Goal: Task Accomplishment & Management: Manage account settings

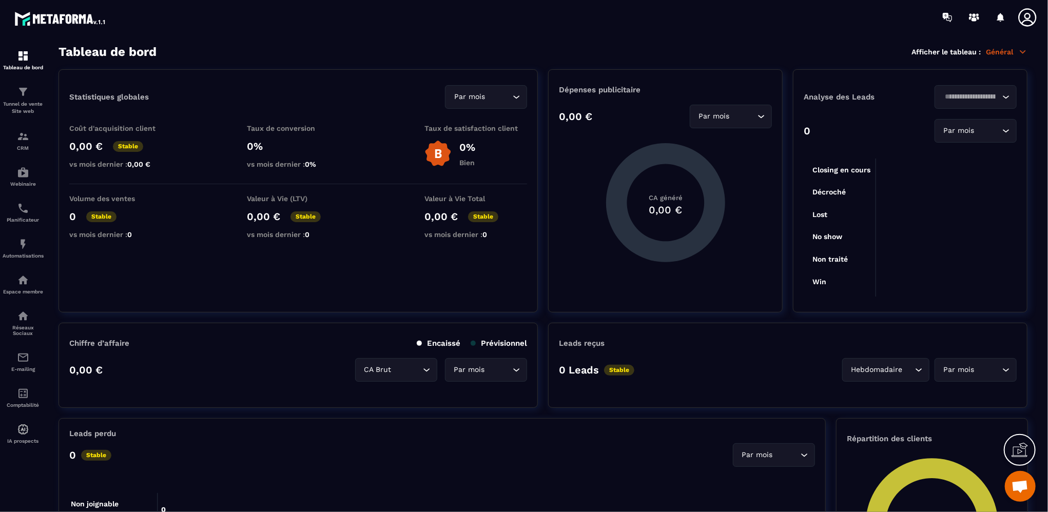
click at [1027, 53] on icon at bounding box center [1023, 51] width 9 height 9
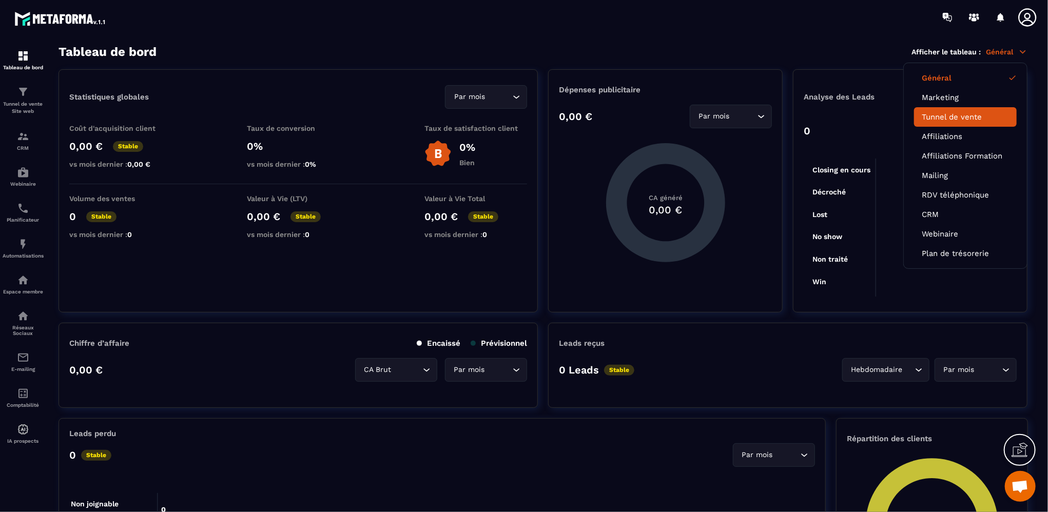
click at [963, 115] on link "Tunnel de vente" at bounding box center [965, 116] width 87 height 9
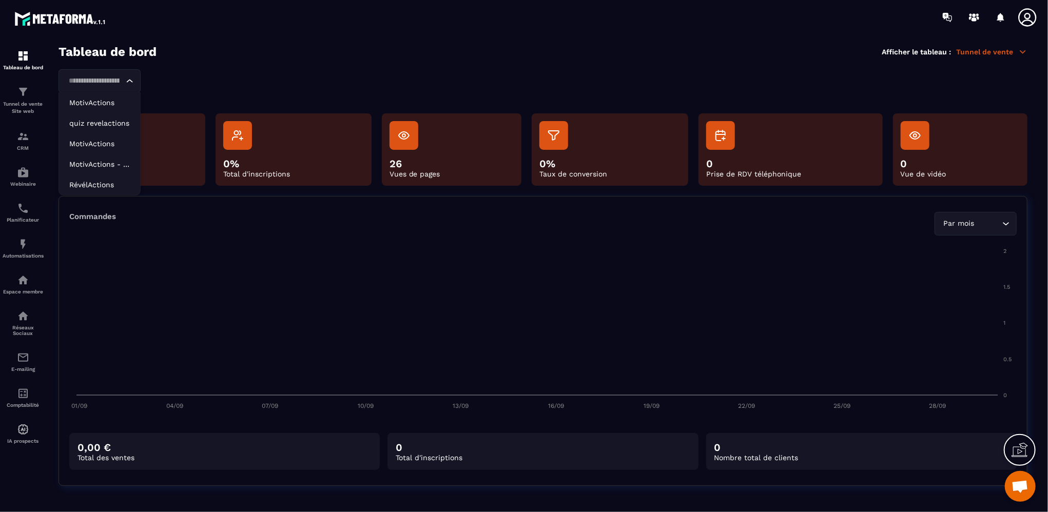
click at [132, 80] on icon "Search for option" at bounding box center [130, 81] width 10 height 10
click at [92, 105] on p "MotivActions" at bounding box center [99, 103] width 61 height 10
click at [139, 80] on div "MotivActions Loading..." at bounding box center [100, 81] width 82 height 24
click at [97, 145] on p "MotivActions" at bounding box center [99, 144] width 61 height 10
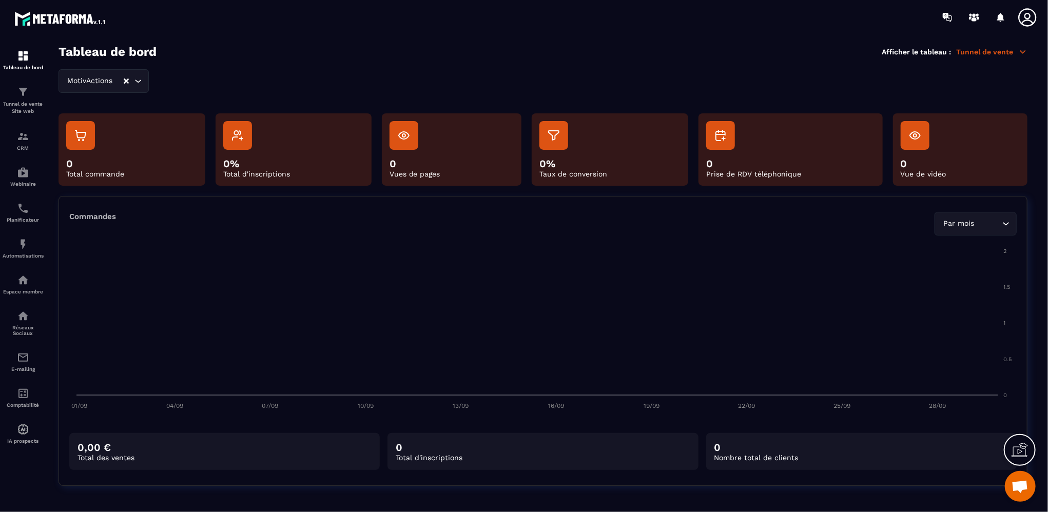
click at [137, 84] on div "MotivActions Loading..." at bounding box center [104, 81] width 90 height 24
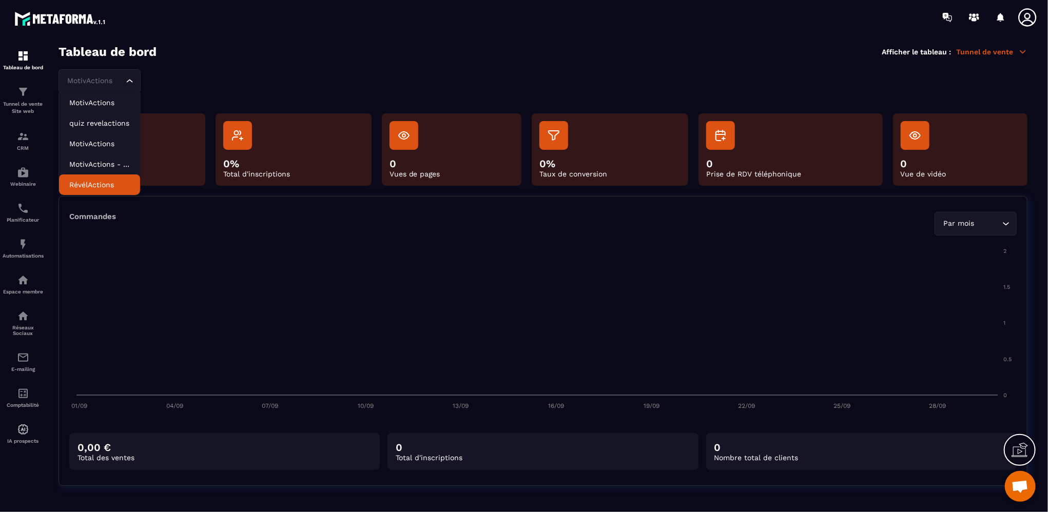
click at [94, 190] on li "RévélActions" at bounding box center [99, 185] width 81 height 21
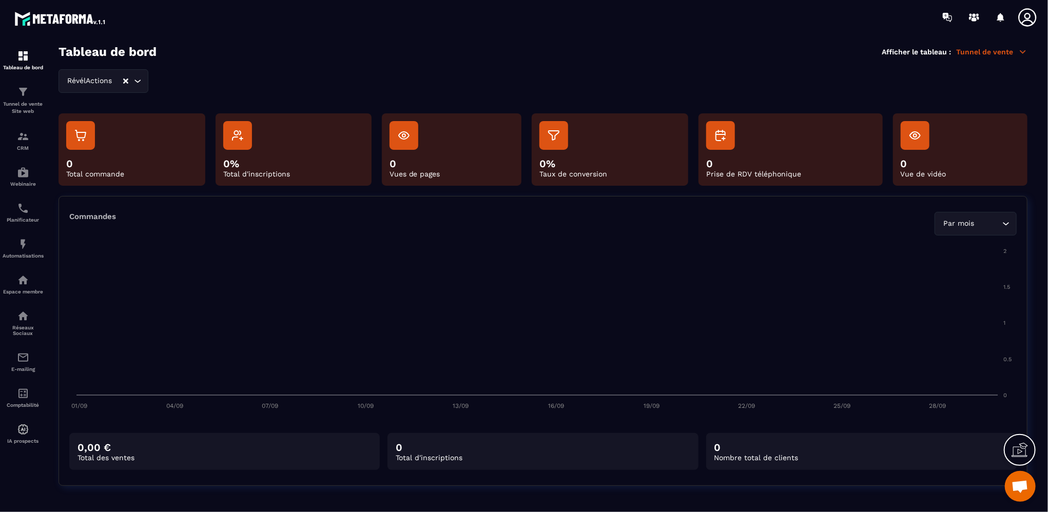
click at [1018, 54] on p "Tunnel de vente" at bounding box center [992, 51] width 71 height 9
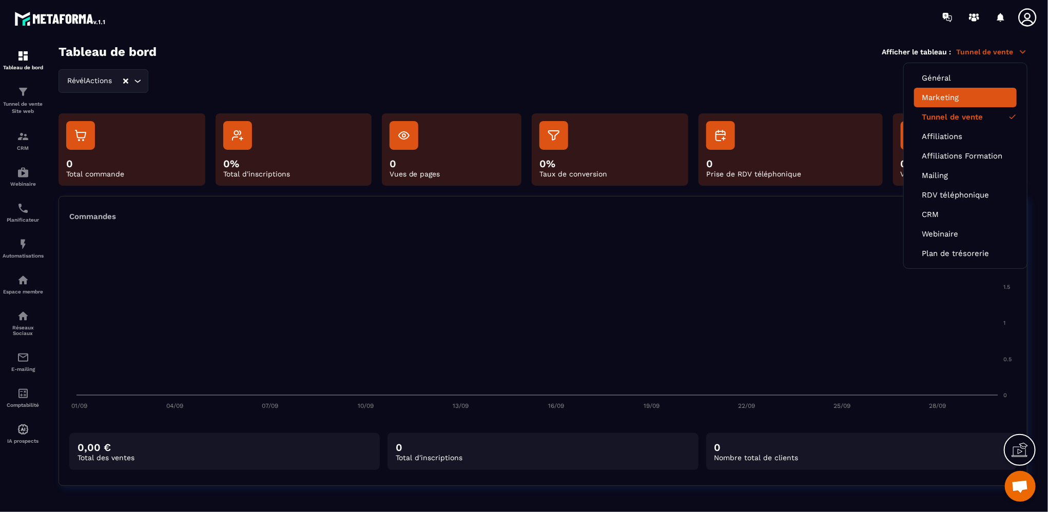
click at [934, 101] on link "Marketing" at bounding box center [965, 97] width 87 height 9
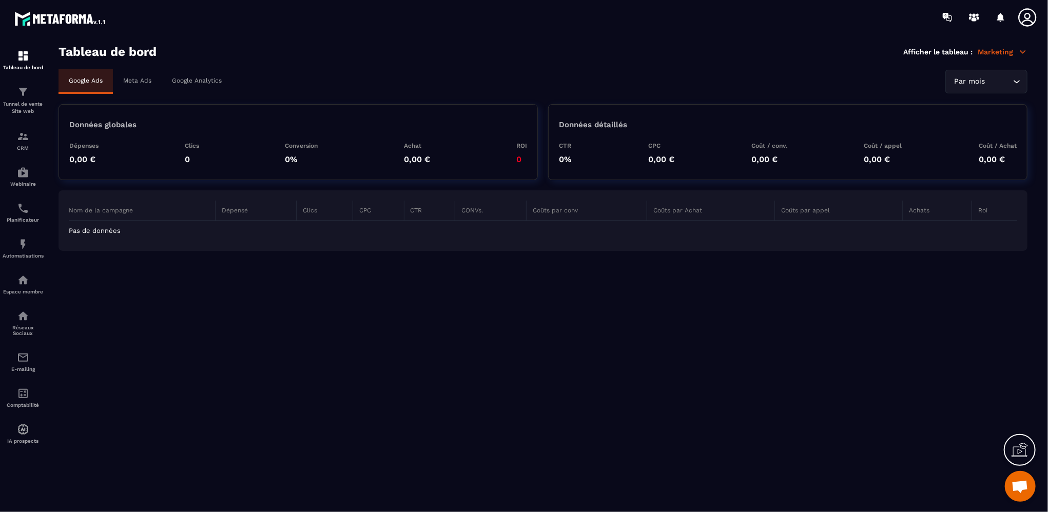
click at [1016, 52] on p "Marketing" at bounding box center [1003, 51] width 50 height 9
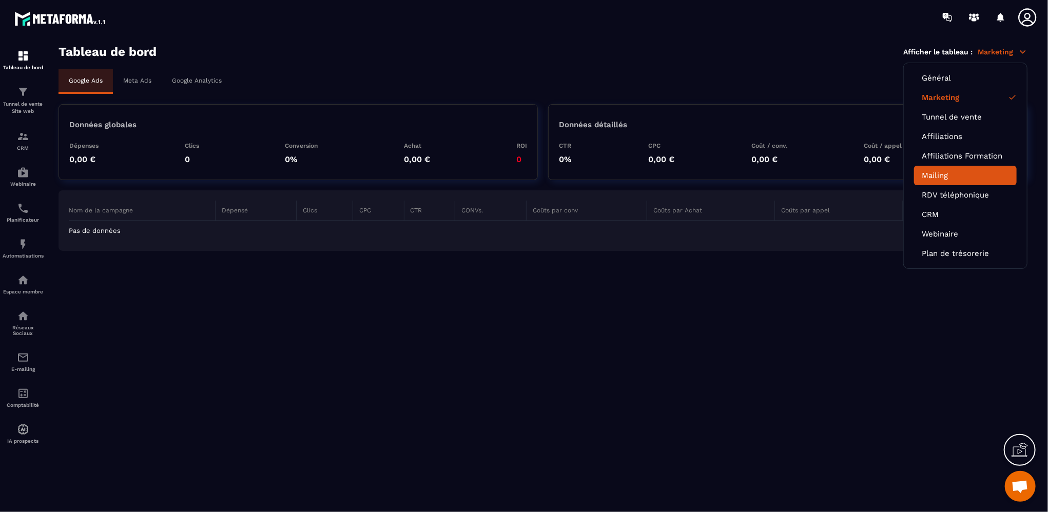
click at [931, 176] on link "Mailing" at bounding box center [965, 175] width 87 height 9
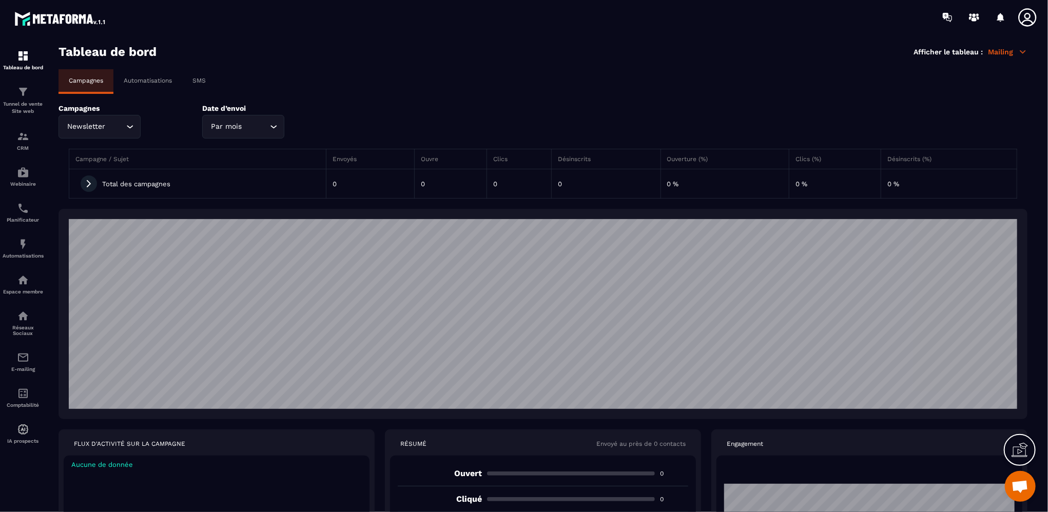
click at [997, 50] on p "Mailing" at bounding box center [1008, 51] width 40 height 9
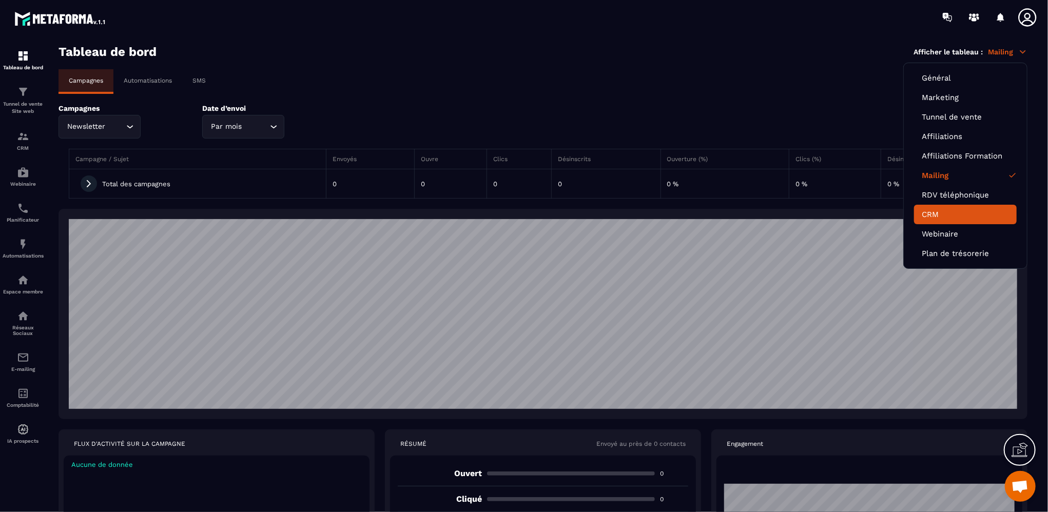
click at [947, 210] on link "CRM" at bounding box center [965, 214] width 87 height 9
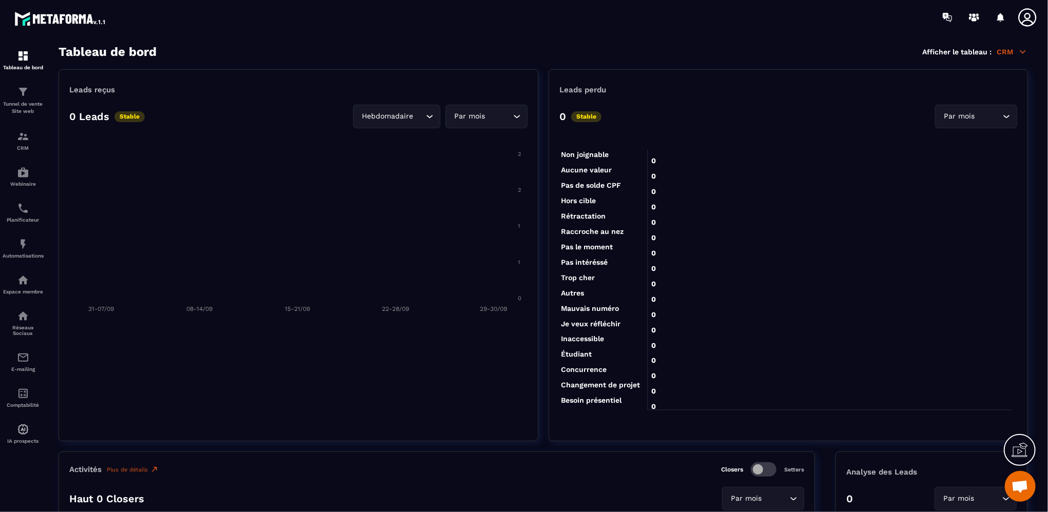
click at [1018, 50] on p "CRM" at bounding box center [1012, 51] width 31 height 9
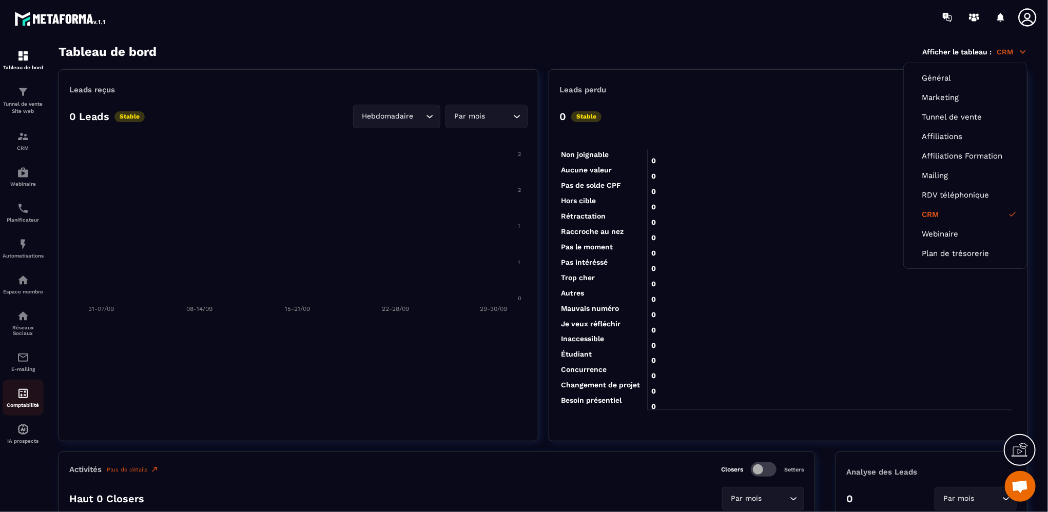
click at [21, 405] on div "Comptabilité" at bounding box center [23, 398] width 41 height 21
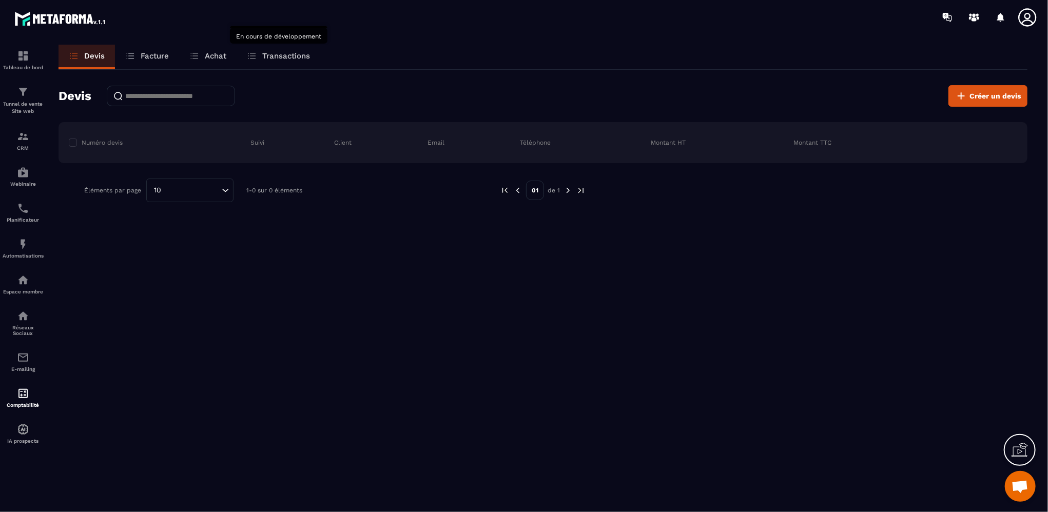
click at [266, 59] on p "Transactions" at bounding box center [286, 55] width 48 height 9
click at [25, 322] on img at bounding box center [23, 316] width 12 height 12
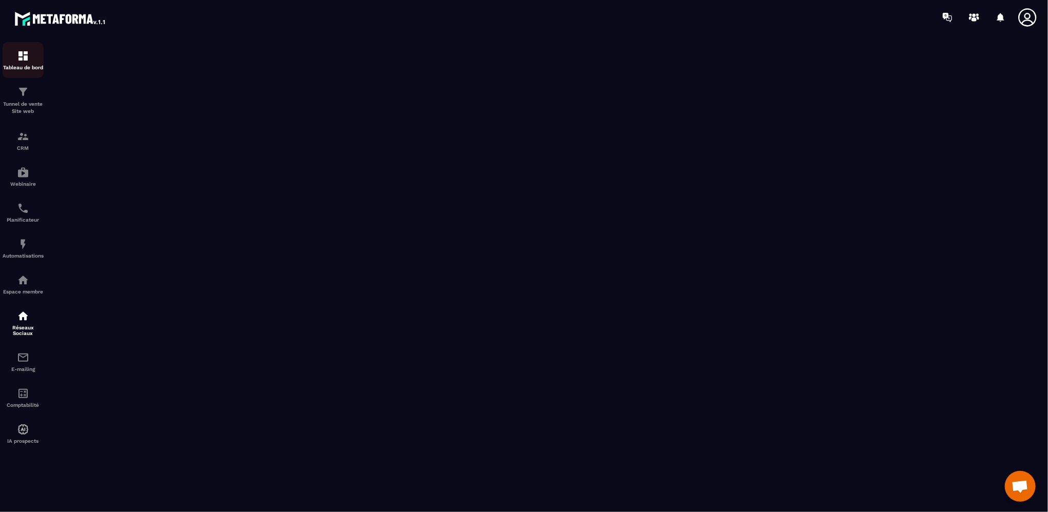
click at [24, 60] on img at bounding box center [23, 56] width 12 height 12
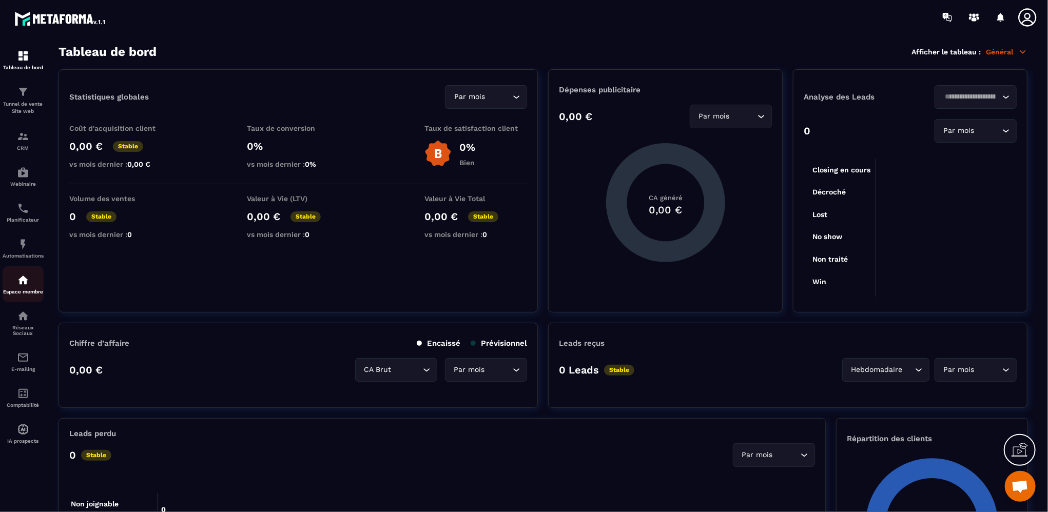
click at [31, 284] on div "Espace membre" at bounding box center [23, 284] width 41 height 21
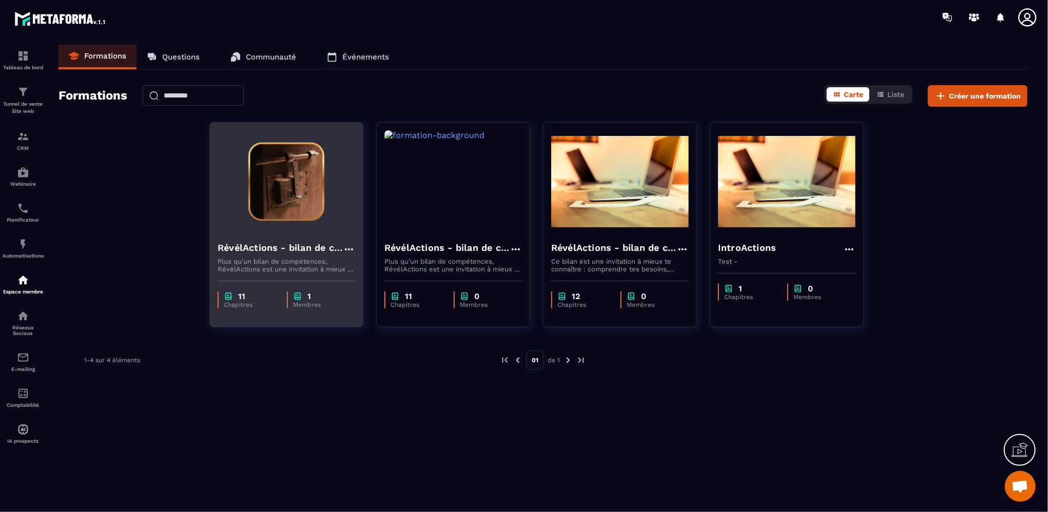
click at [301, 244] on h4 "RévélActions - bilan de compétences" at bounding box center [280, 248] width 125 height 14
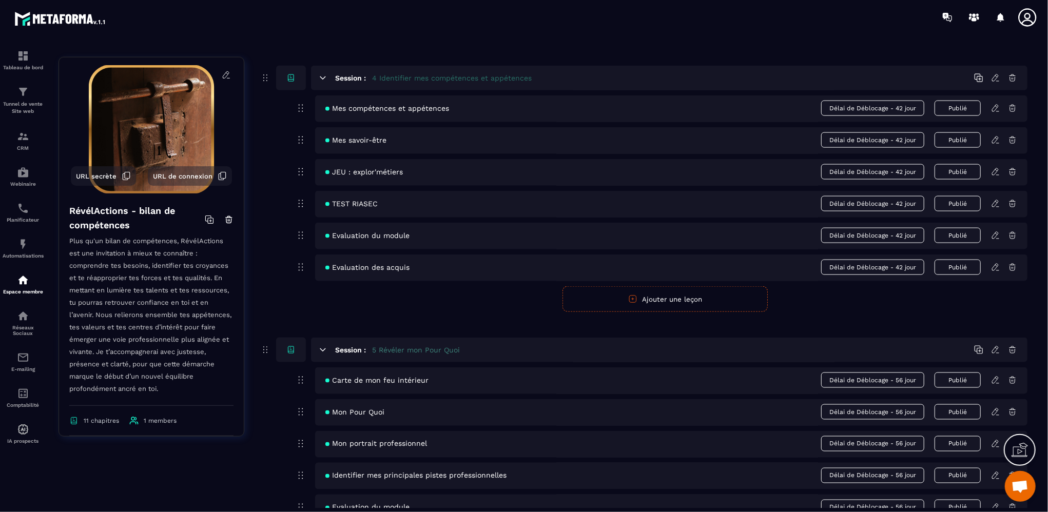
scroll to position [1027, 0]
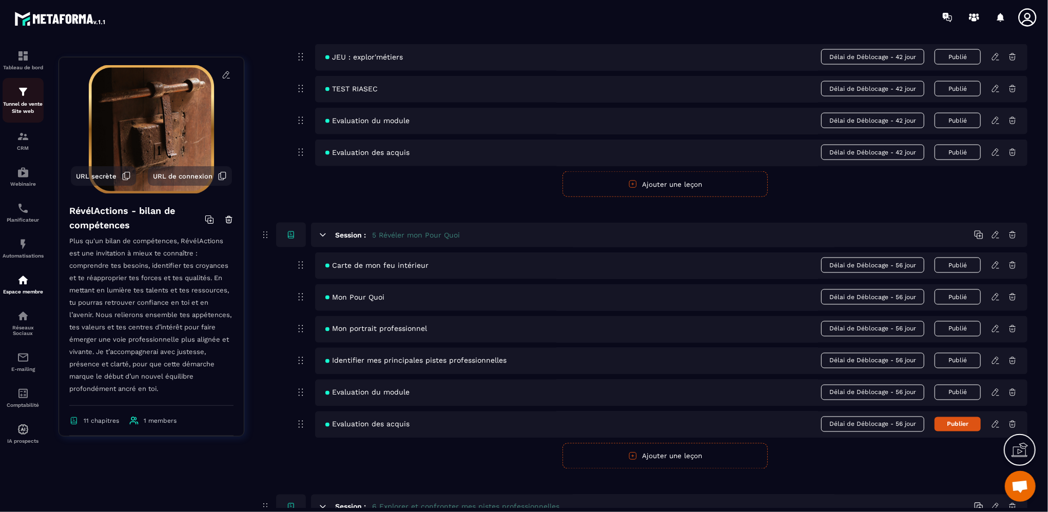
click at [20, 111] on p "Tunnel de vente Site web" at bounding box center [23, 108] width 41 height 14
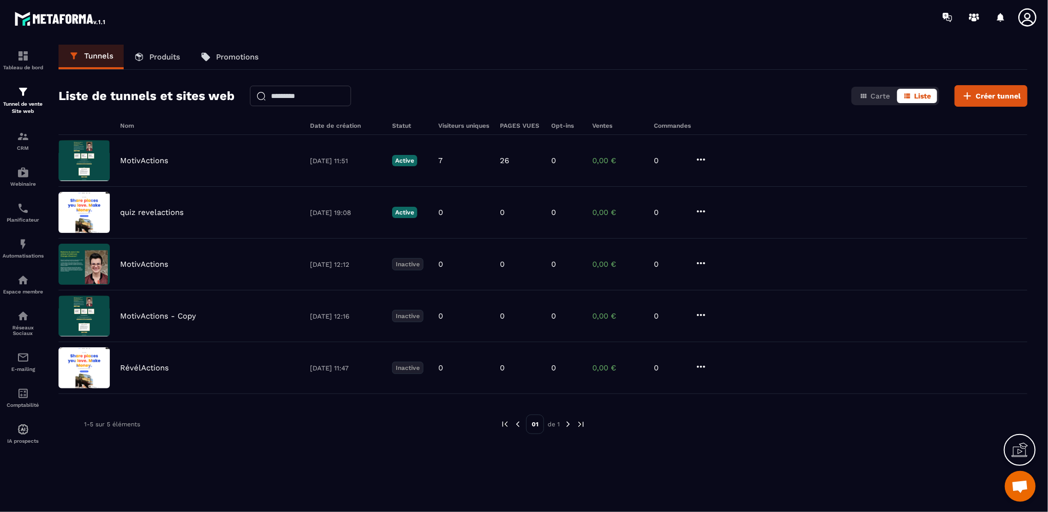
click at [163, 54] on p "Produits" at bounding box center [164, 56] width 31 height 9
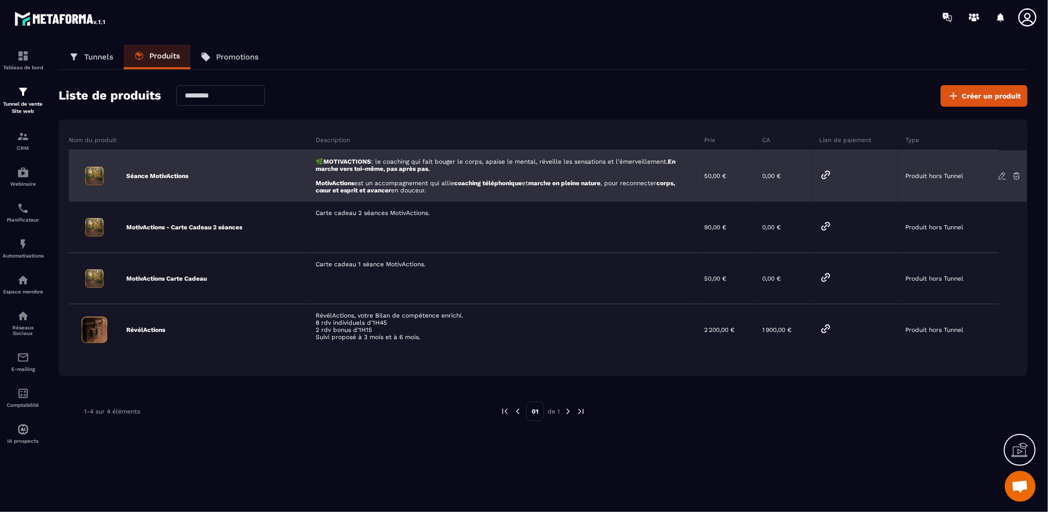
click at [273, 178] on div "Séance MotivActions" at bounding box center [188, 175] width 239 height 51
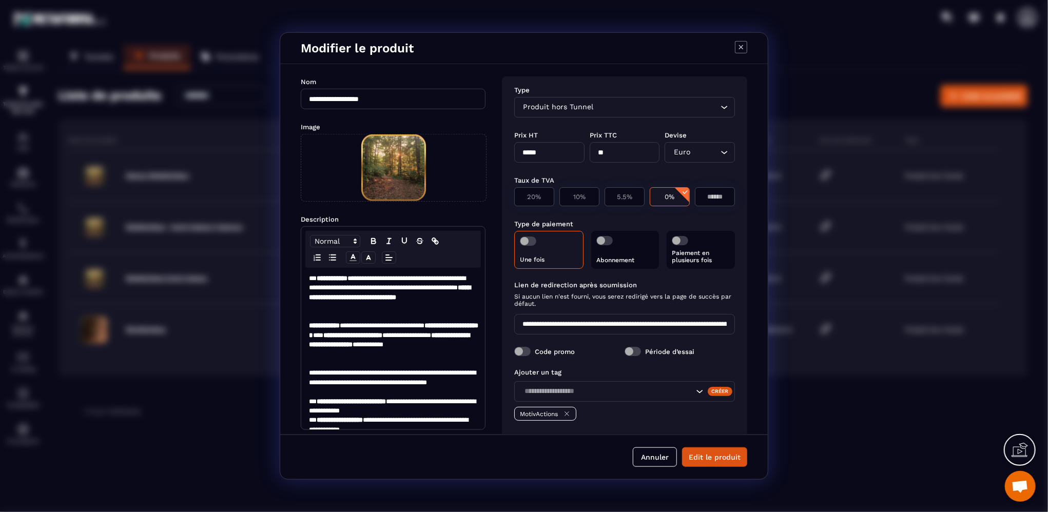
click at [719, 109] on icon "Search for option" at bounding box center [724, 107] width 10 height 10
click at [746, 46] on icon "Modal window" at bounding box center [741, 47] width 12 height 12
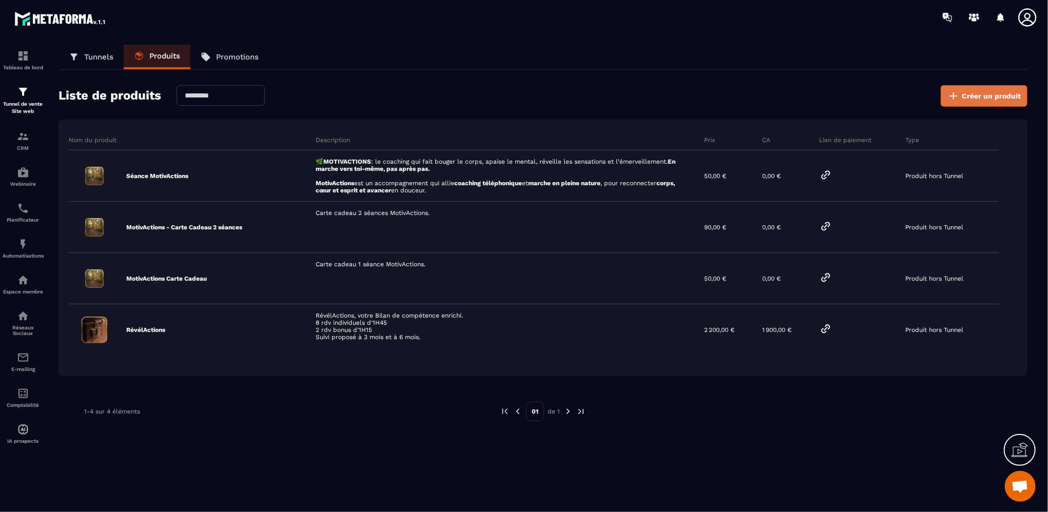
click at [982, 98] on span "Créer un produit" at bounding box center [991, 96] width 59 height 10
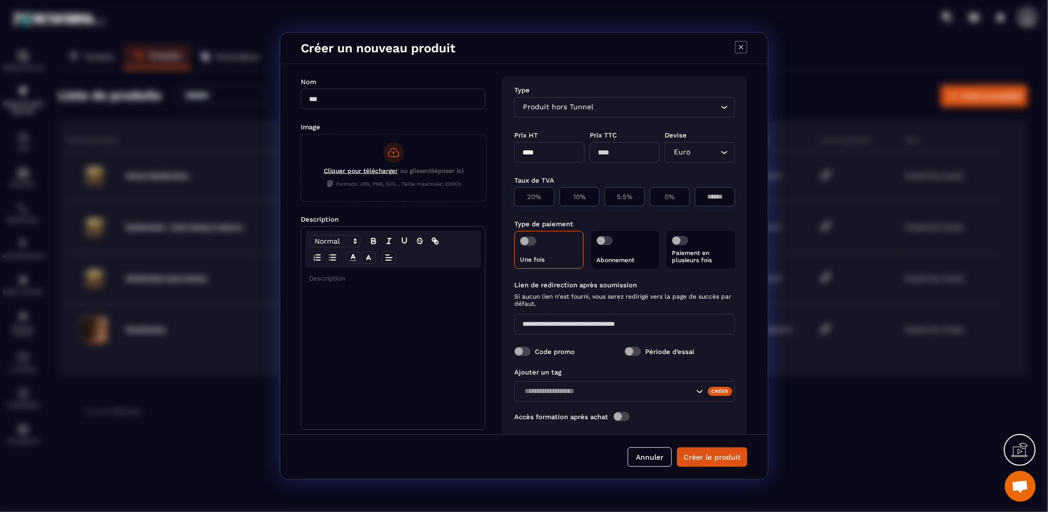
click at [620, 110] on input "Search for option" at bounding box center [657, 107] width 122 height 11
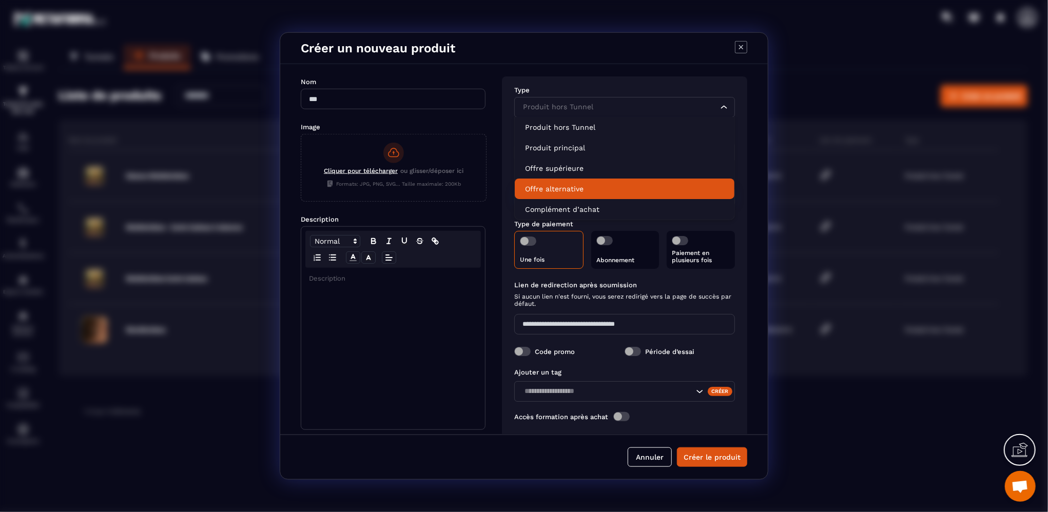
click at [563, 186] on p "Offre alternative" at bounding box center [624, 189] width 199 height 10
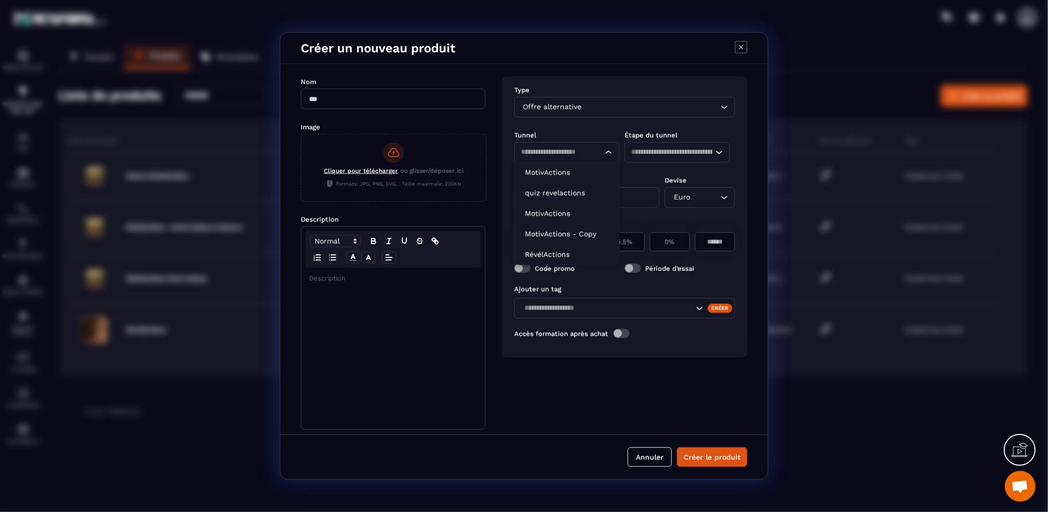
click at [565, 153] on input "Search for option" at bounding box center [557, 152] width 72 height 11
click at [540, 212] on p "MotivActions" at bounding box center [567, 213] width 84 height 10
click at [722, 154] on icon "Search for option" at bounding box center [719, 152] width 10 height 10
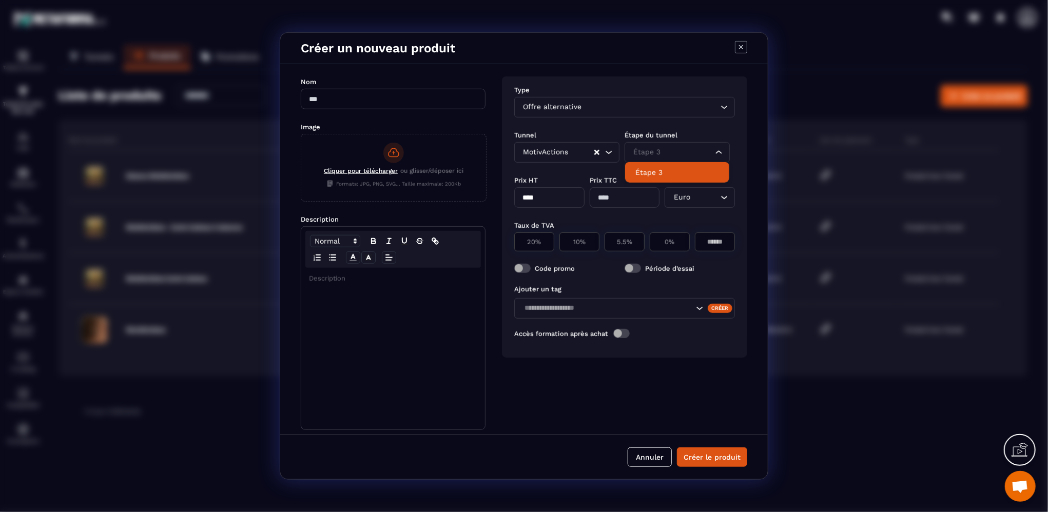
click at [697, 171] on p "Étape 3" at bounding box center [678, 172] width 84 height 10
click at [676, 130] on div "Étape du tunnel" at bounding box center [680, 135] width 110 height 10
click at [347, 94] on input "Modal window" at bounding box center [393, 99] width 185 height 21
type input "**********"
click at [378, 174] on span "Cliquer pour télécharger" at bounding box center [361, 170] width 74 height 7
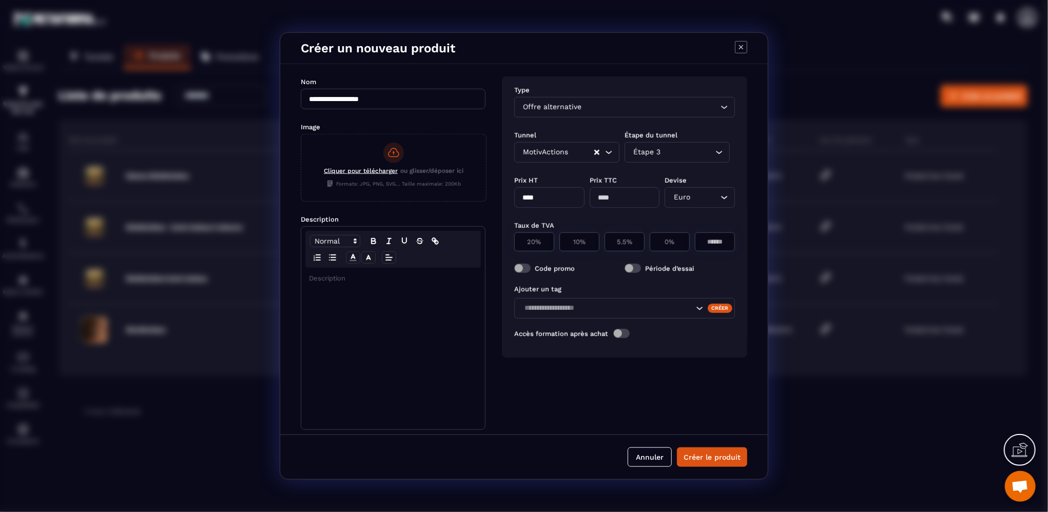
click at [301, 201] on input "Cliquer pour télécharger ou glisser/déposer ici Formats: JPG, PNG, SVG... Taill…" at bounding box center [301, 201] width 0 height 0
click at [382, 168] on span "Cliquer pour télécharger" at bounding box center [361, 170] width 74 height 7
click at [301, 201] on input "Cliquer pour télécharger ou glisser/déposer ici Formats: JPG, PNG, SVG... Taill…" at bounding box center [301, 201] width 0 height 0
click at [353, 309] on div "Modal window" at bounding box center [393, 349] width 184 height 162
click at [364, 282] on p "Modal window" at bounding box center [393, 278] width 168 height 9
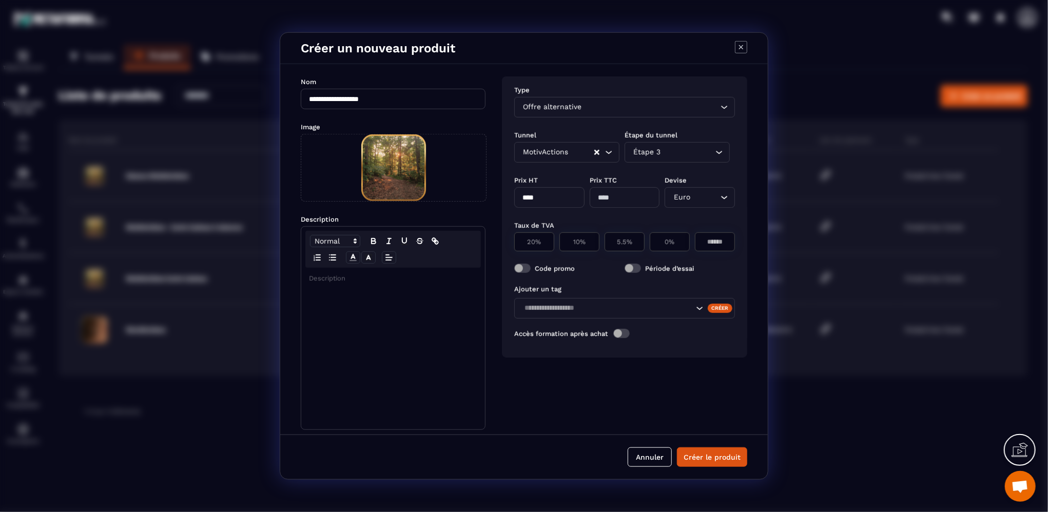
scroll to position [52, 0]
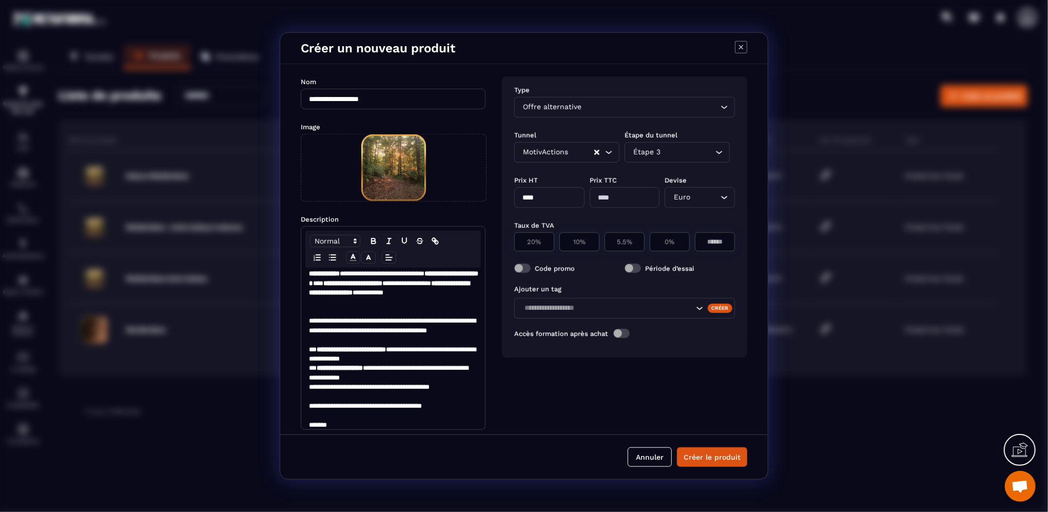
click at [570, 192] on input "****" at bounding box center [549, 197] width 70 height 21
type input "*"
type input "*****"
type input "**"
click at [678, 244] on p "0%" at bounding box center [670, 242] width 29 height 8
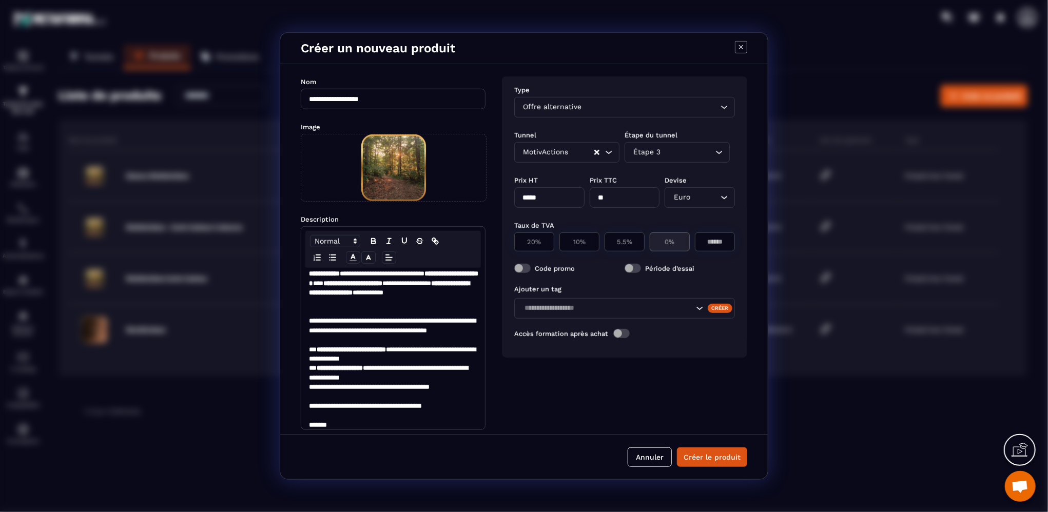
type input "*"
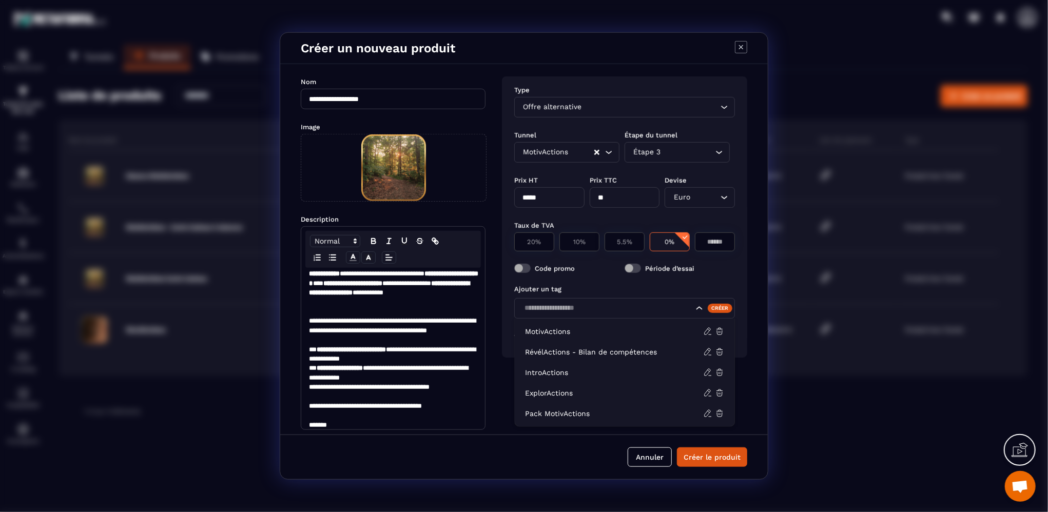
click at [580, 312] on input "Search for option" at bounding box center [607, 308] width 173 height 11
click at [575, 329] on p "MotivActions" at bounding box center [614, 332] width 178 height 10
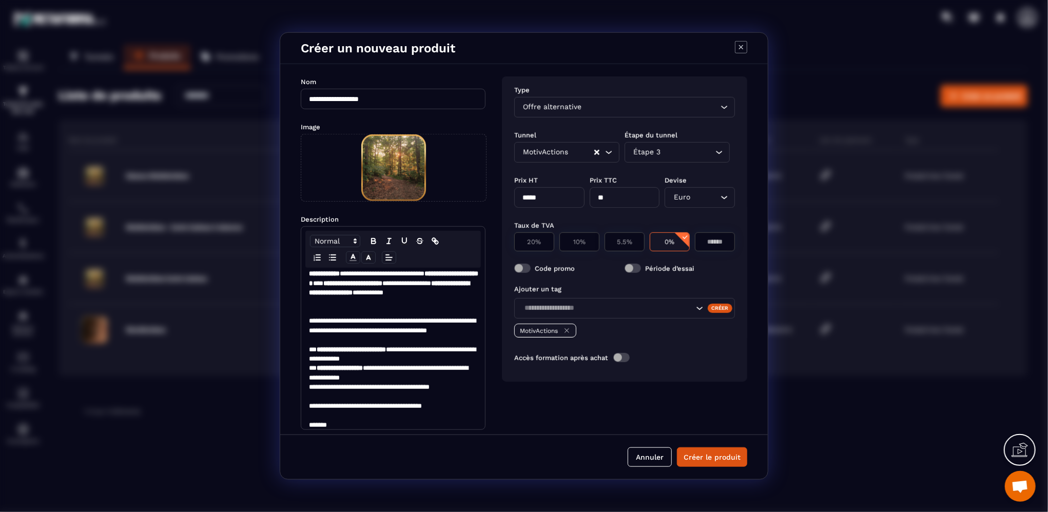
click at [615, 330] on div "MotivActions" at bounding box center [624, 331] width 221 height 14
click at [678, 106] on input "Search for option" at bounding box center [619, 107] width 197 height 11
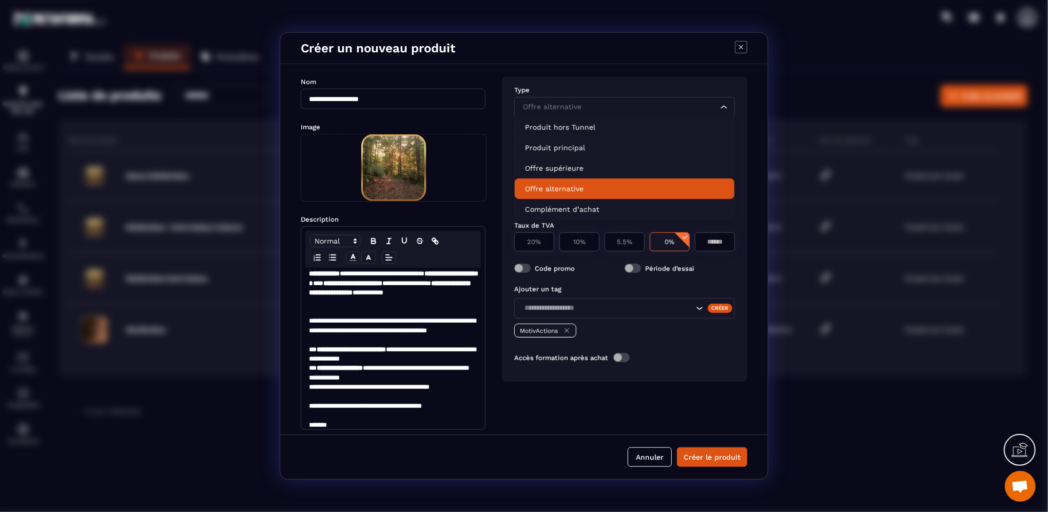
click at [576, 188] on p "Offre alternative" at bounding box center [624, 189] width 199 height 10
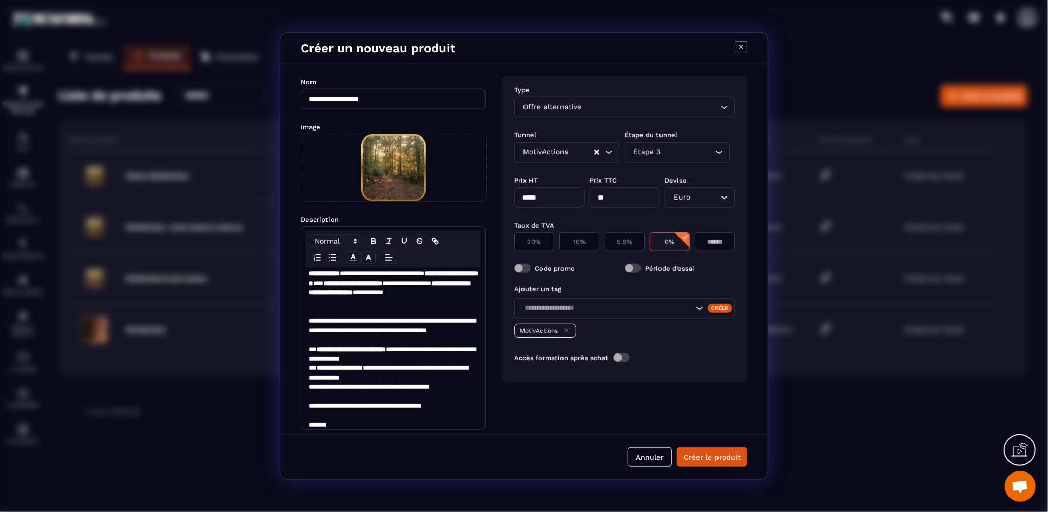
click at [675, 341] on div "Ajouter un tag Créer MotivActions Accès formation après achat" at bounding box center [624, 326] width 221 height 94
click at [609, 308] on input "Search for option" at bounding box center [607, 308] width 173 height 11
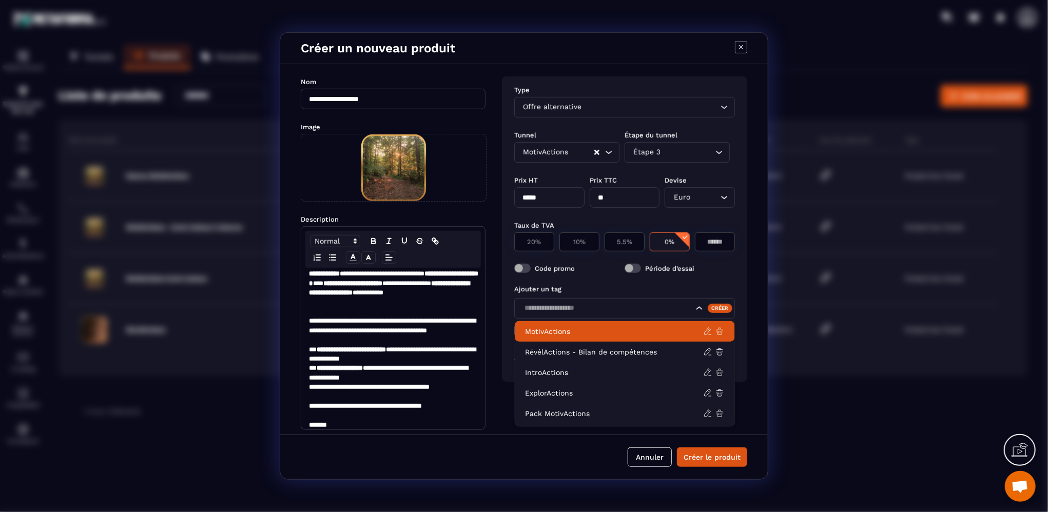
click at [705, 280] on div "Ajouter un tag Créer MotivActions Accès formation après achat" at bounding box center [624, 326] width 221 height 94
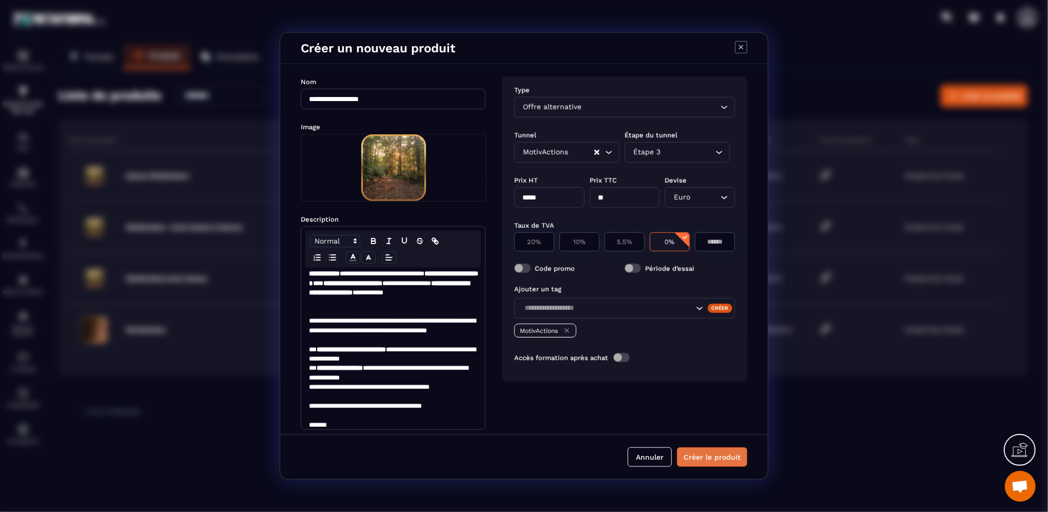
click at [703, 459] on button "Créer le produit" at bounding box center [712, 458] width 70 height 20
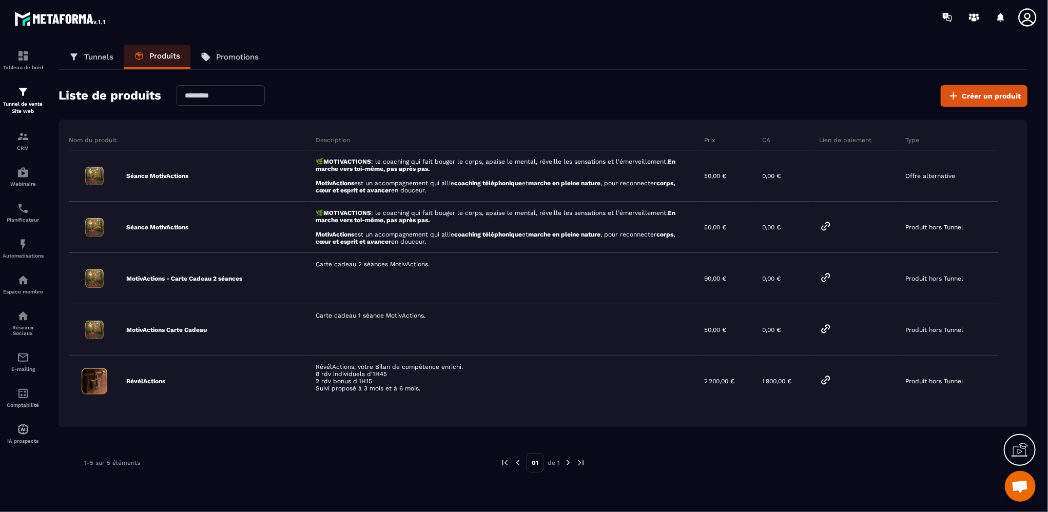
click at [94, 56] on p "Tunnels" at bounding box center [98, 56] width 29 height 9
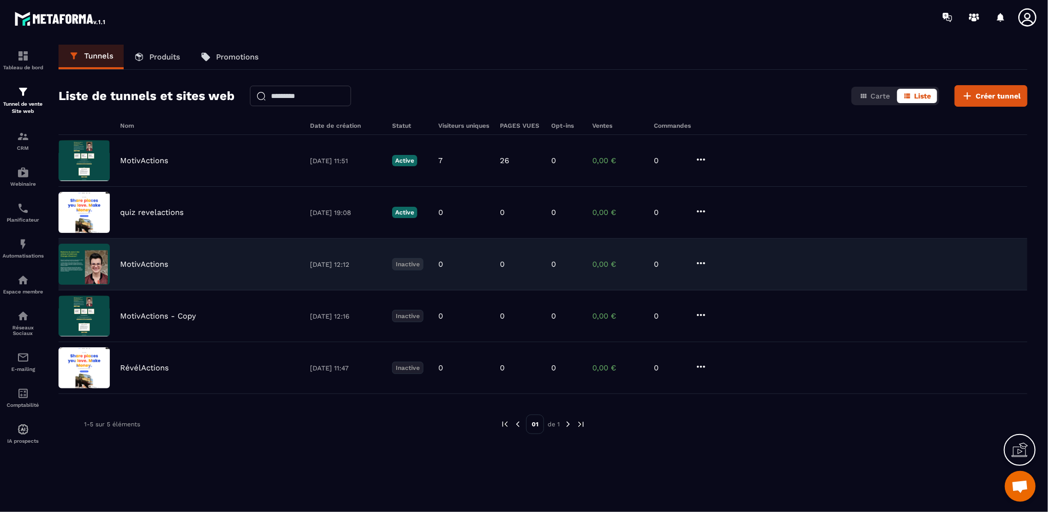
click at [160, 275] on div "MotivActions [DATE] 12:12 Inactive 0 0 0 0,00 € 0" at bounding box center [543, 265] width 969 height 52
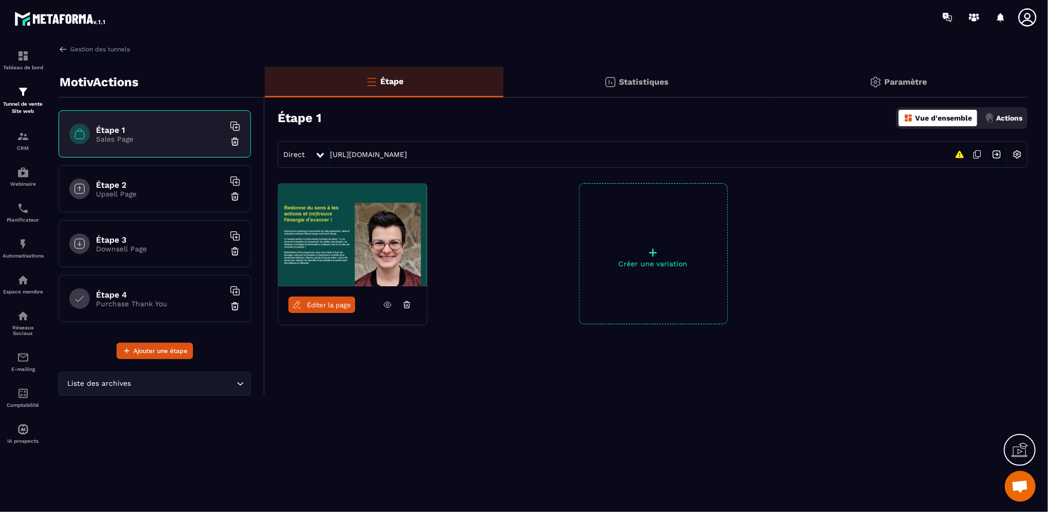
click at [125, 249] on p "Downsell Page" at bounding box center [160, 249] width 128 height 8
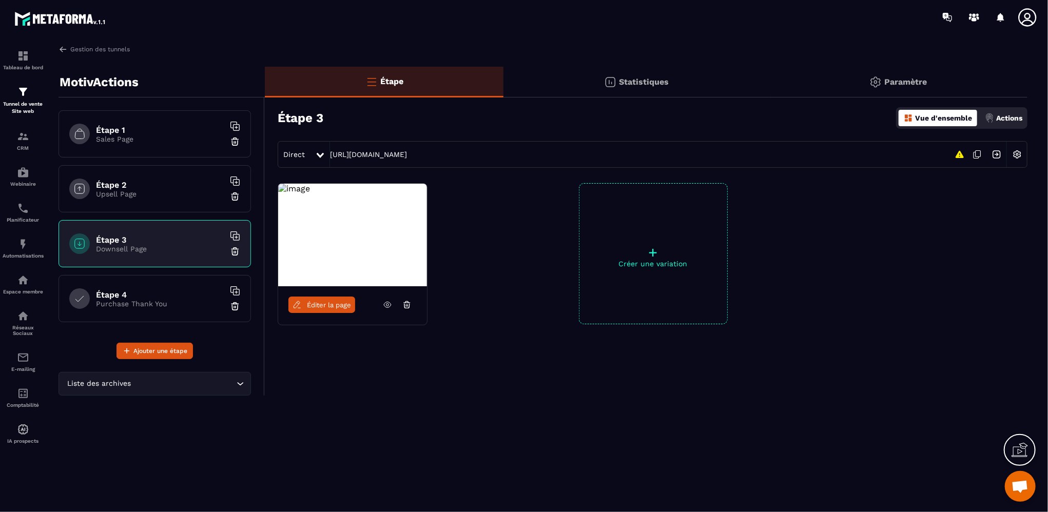
click at [163, 201] on div "Étape 2 Upsell Page" at bounding box center [155, 188] width 193 height 47
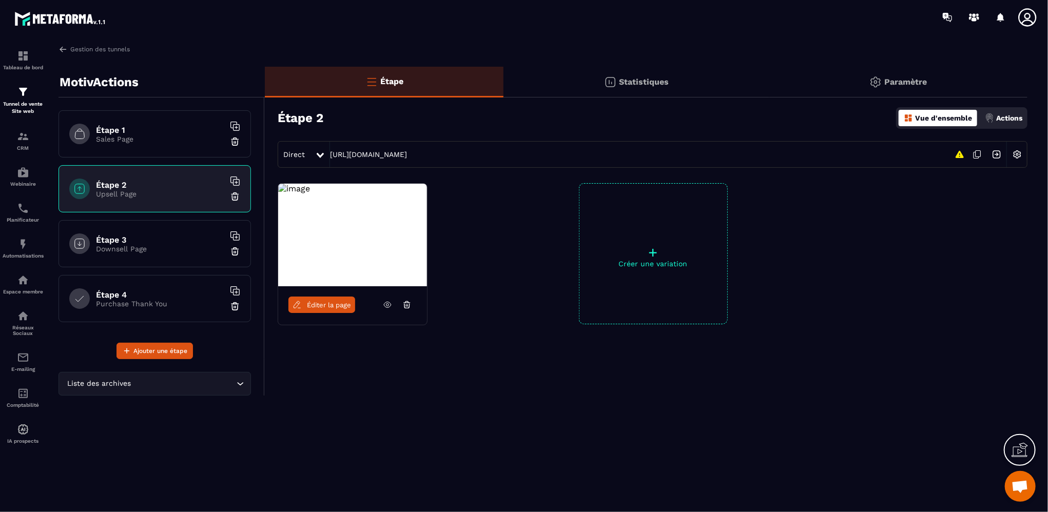
click at [193, 311] on div "Étape 4 Purchase Thank You" at bounding box center [155, 298] width 193 height 47
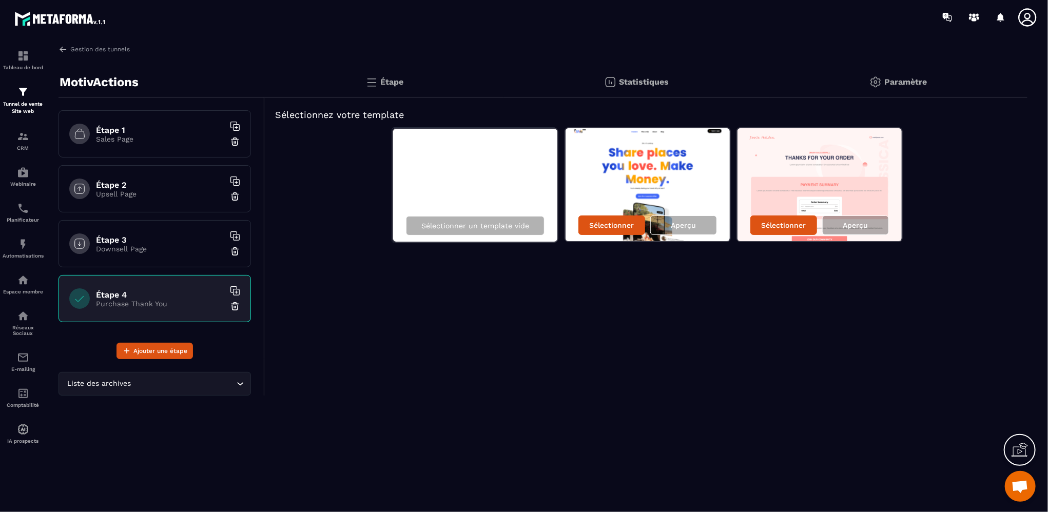
click at [174, 235] on h6 "Étape 3" at bounding box center [160, 240] width 128 height 10
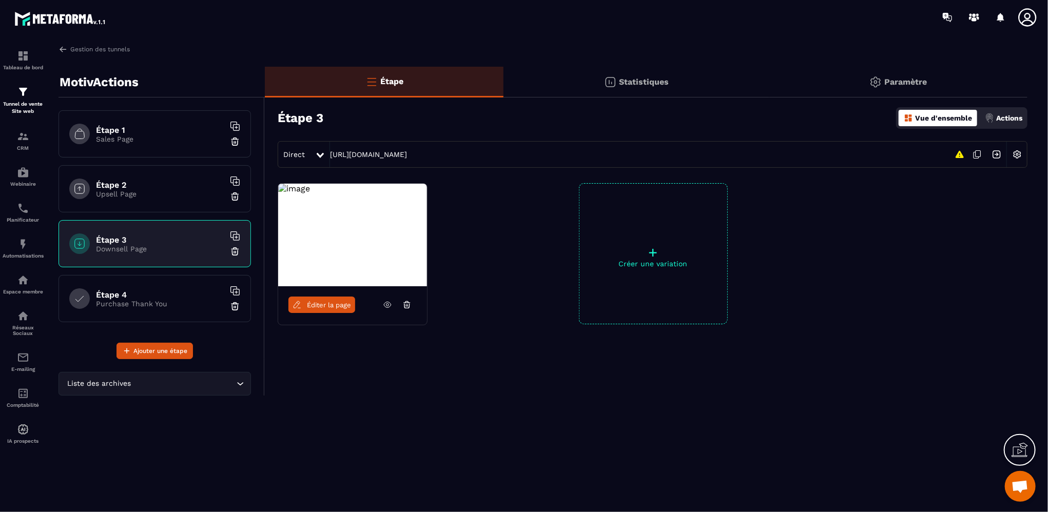
click at [150, 187] on h6 "Étape 2" at bounding box center [160, 185] width 128 height 10
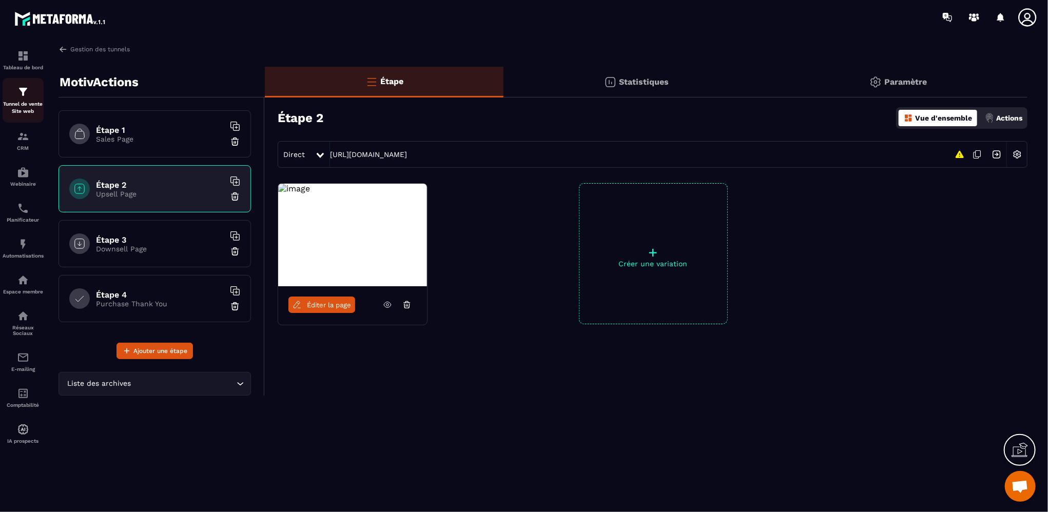
click at [31, 104] on p "Tunnel de vente Site web" at bounding box center [23, 108] width 41 height 14
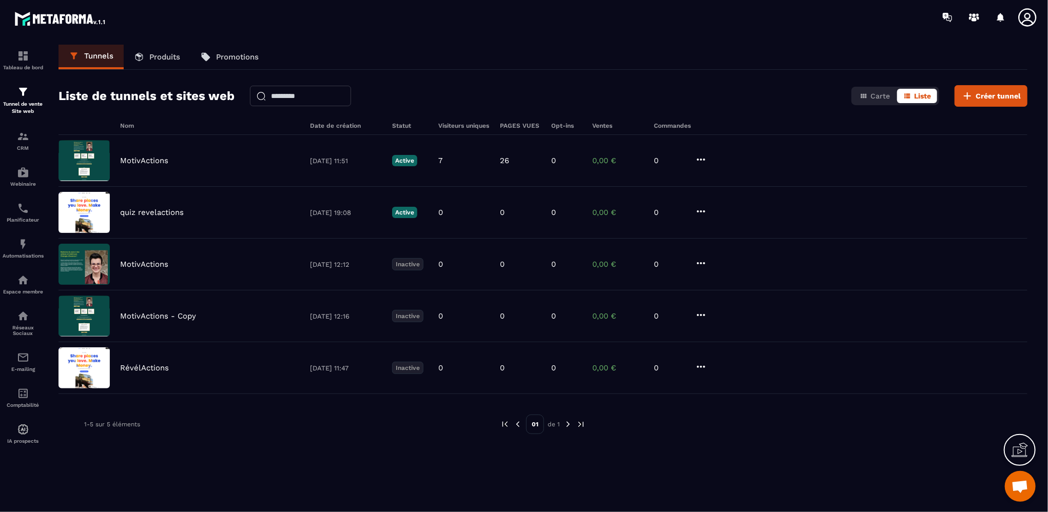
click at [164, 51] on link "Produits" at bounding box center [157, 57] width 67 height 25
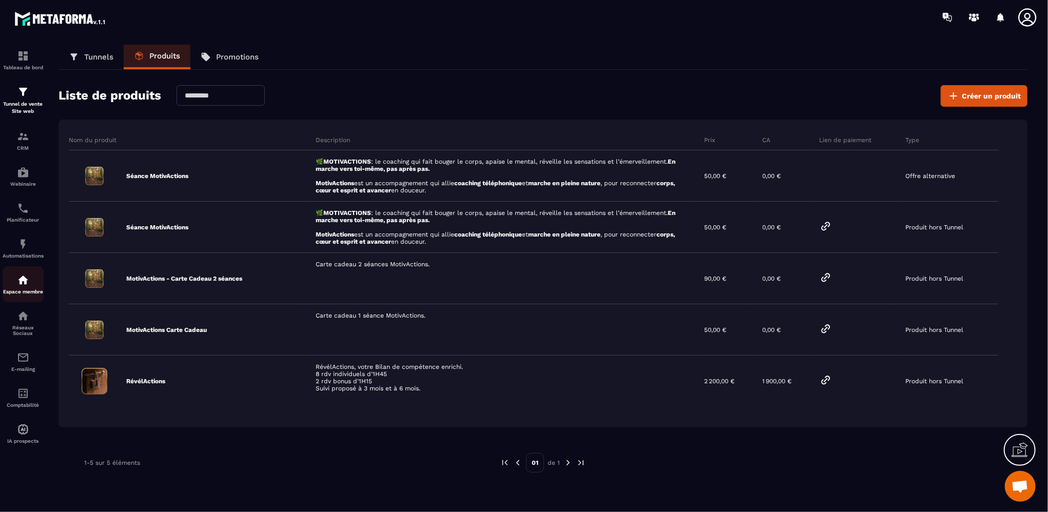
click at [24, 283] on img at bounding box center [23, 280] width 12 height 12
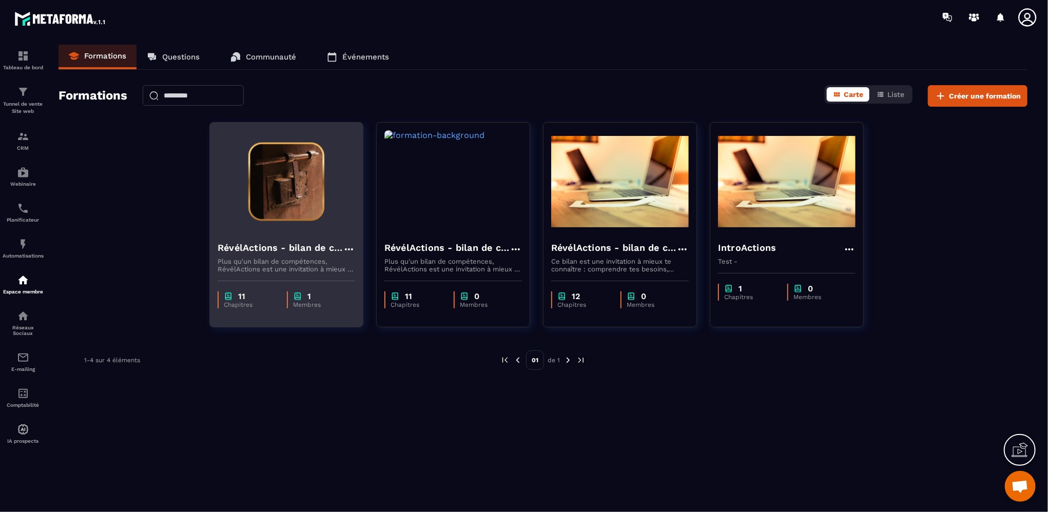
click at [281, 246] on h4 "RévélActions - bilan de compétences" at bounding box center [280, 248] width 125 height 14
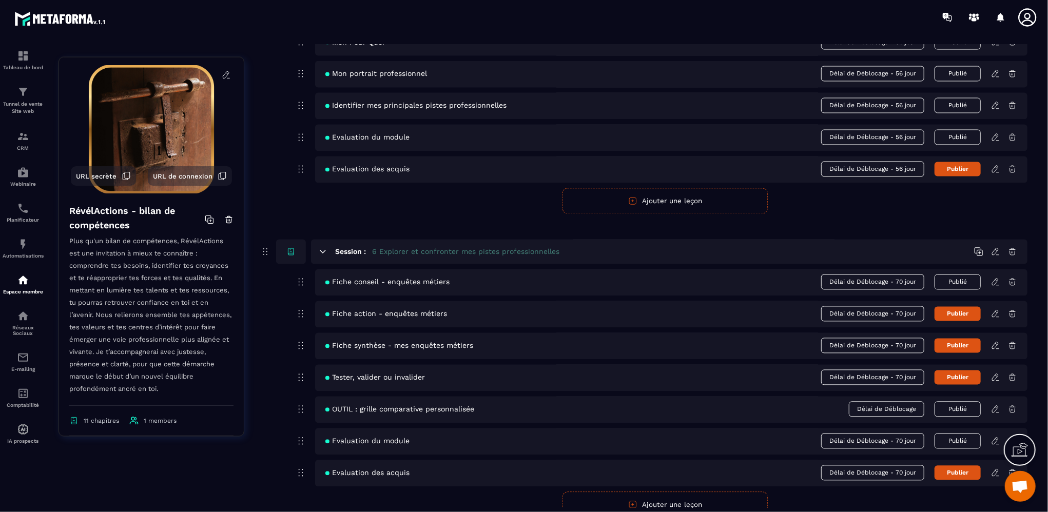
scroll to position [1130, 0]
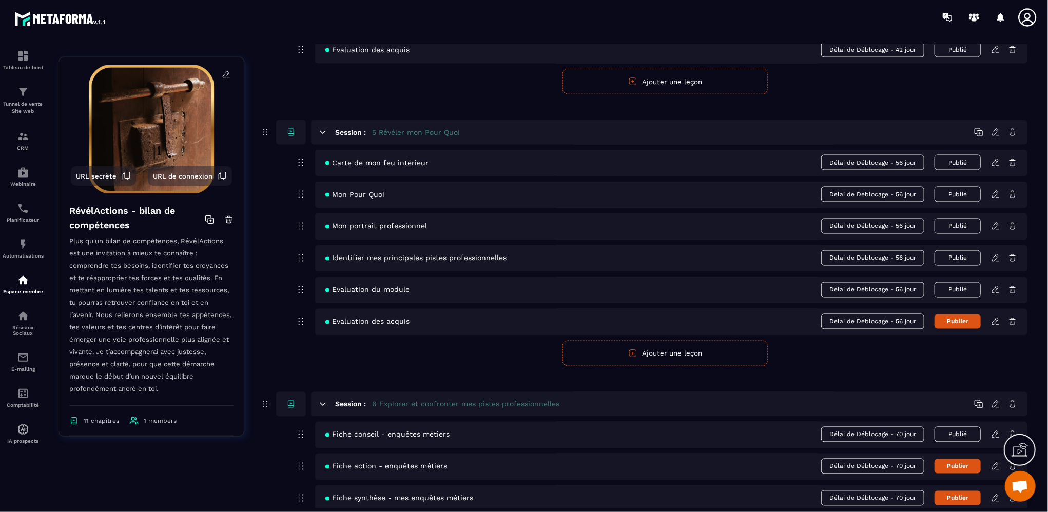
click at [995, 259] on icon at bounding box center [995, 258] width 9 height 9
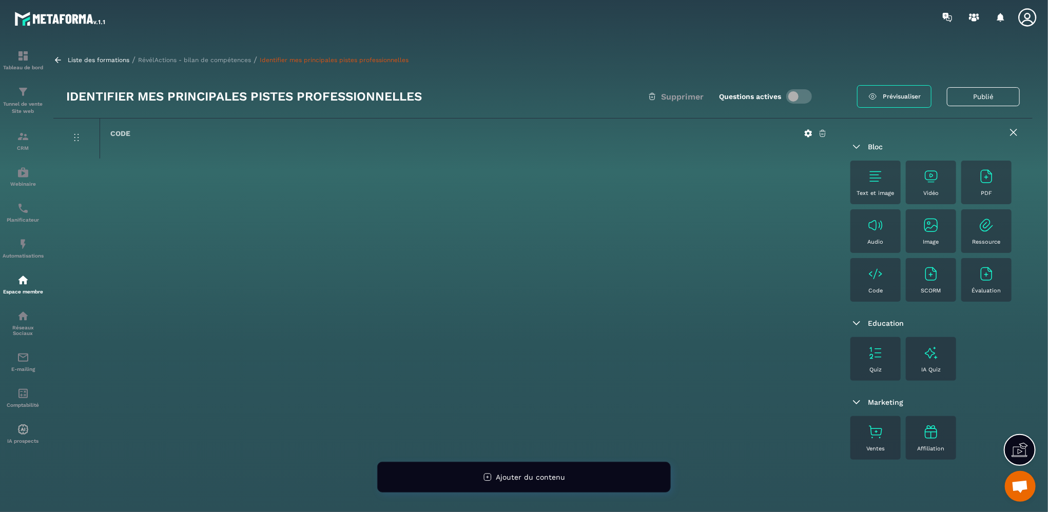
click at [879, 177] on img at bounding box center [876, 176] width 16 height 16
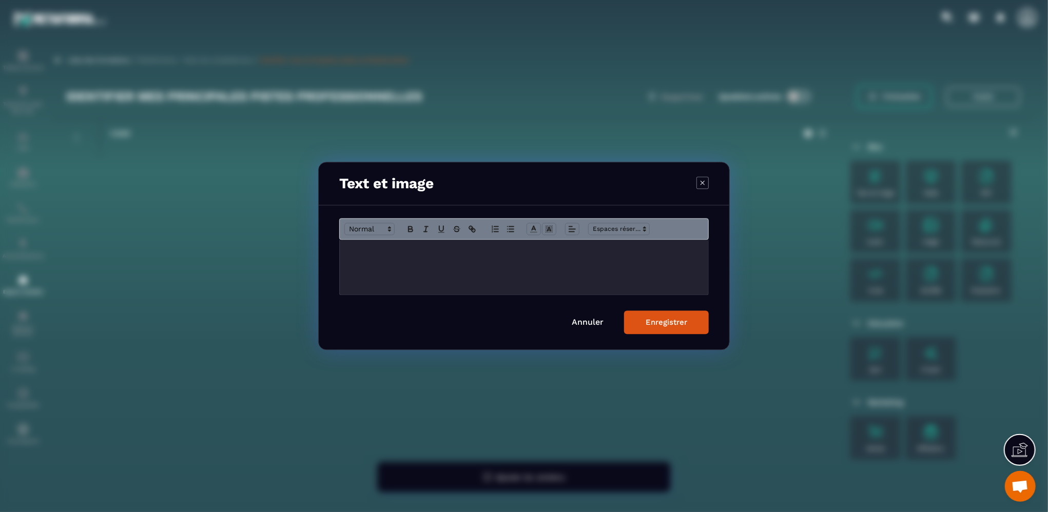
click at [542, 256] on div "Modal window" at bounding box center [524, 267] width 369 height 55
click at [455, 250] on p "**********" at bounding box center [524, 250] width 353 height 9
click at [348, 249] on p "**********" at bounding box center [524, 255] width 353 height 19
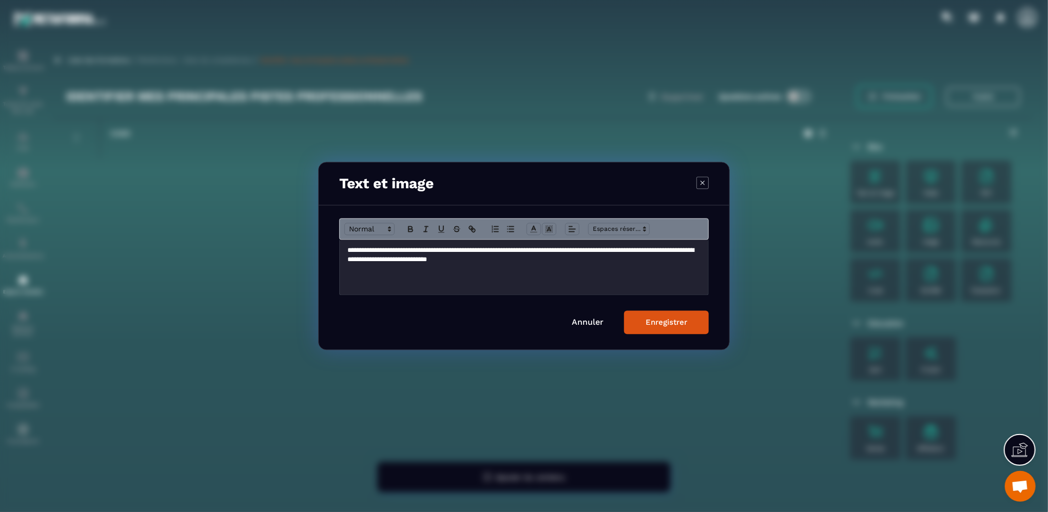
click at [536, 252] on p "**********" at bounding box center [524, 255] width 353 height 19
click at [375, 260] on p "**********" at bounding box center [524, 255] width 353 height 19
click at [388, 263] on p "**********" at bounding box center [524, 255] width 353 height 19
click at [454, 262] on p "**********" at bounding box center [524, 255] width 353 height 19
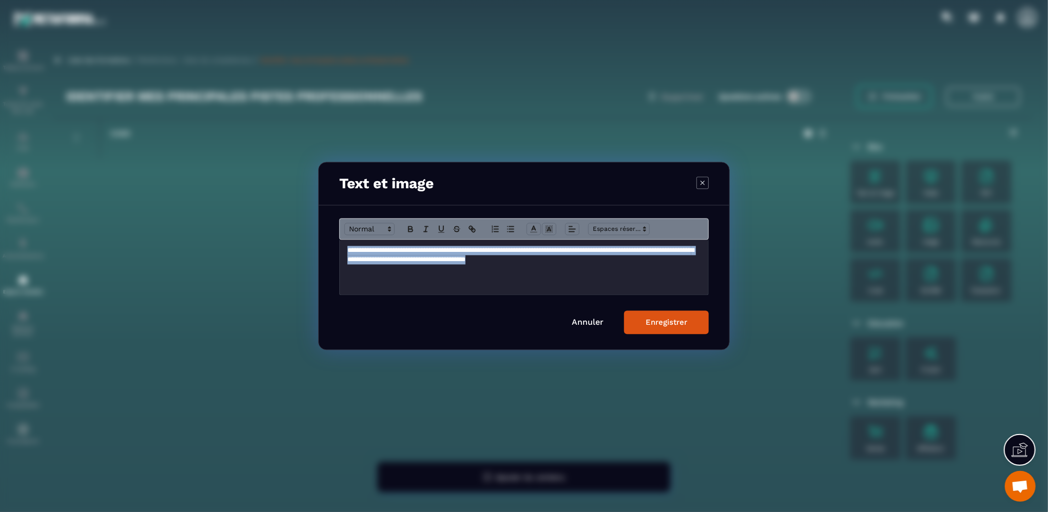
drag, startPoint x: 345, startPoint y: 252, endPoint x: 612, endPoint y: 271, distance: 268.2
click at [612, 271] on div "**********" at bounding box center [524, 267] width 369 height 55
click at [532, 226] on icon "Modal window" at bounding box center [533, 229] width 9 height 9
click at [565, 253] on span "Modal window" at bounding box center [566, 253] width 8 height 8
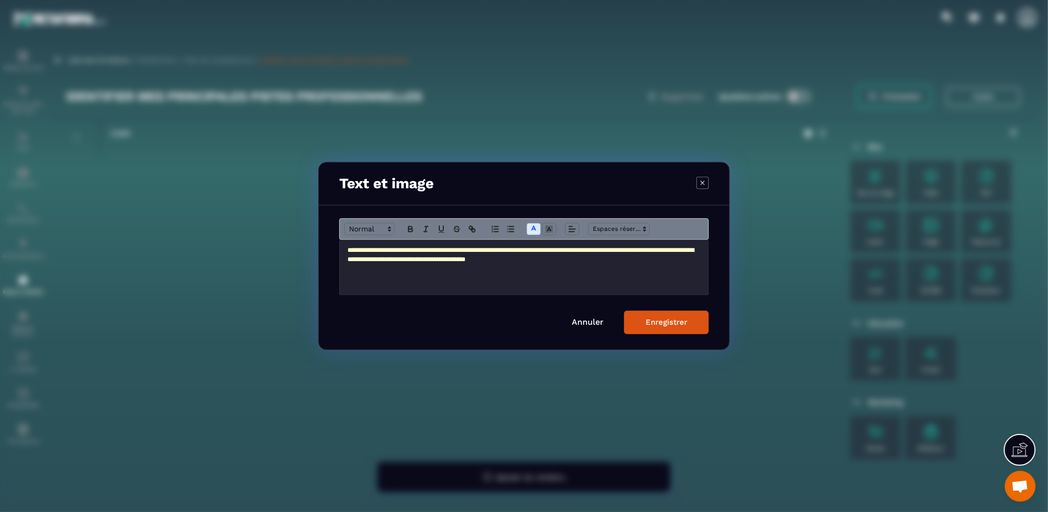
click at [645, 322] on button "Enregistrer" at bounding box center [666, 323] width 85 height 24
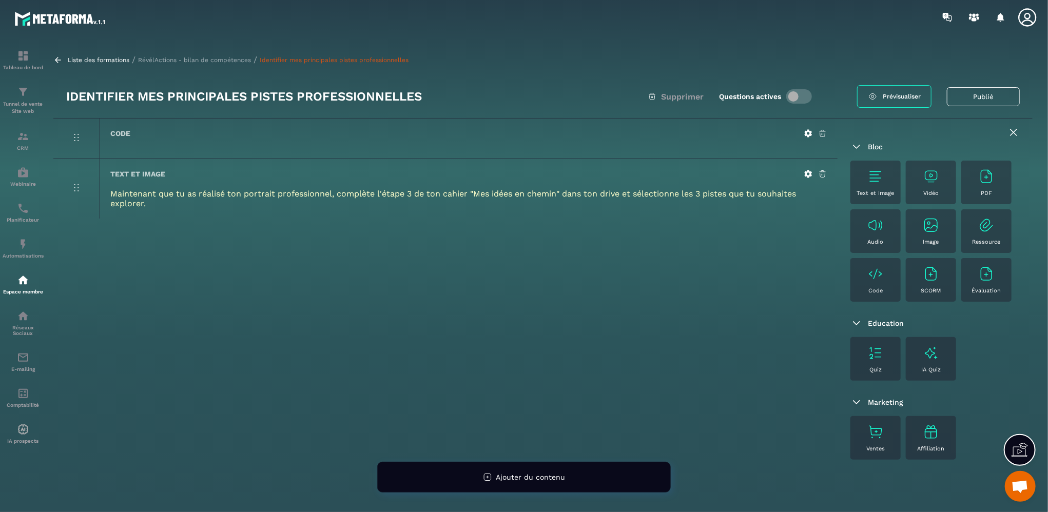
click at [876, 355] on img at bounding box center [876, 353] width 16 height 16
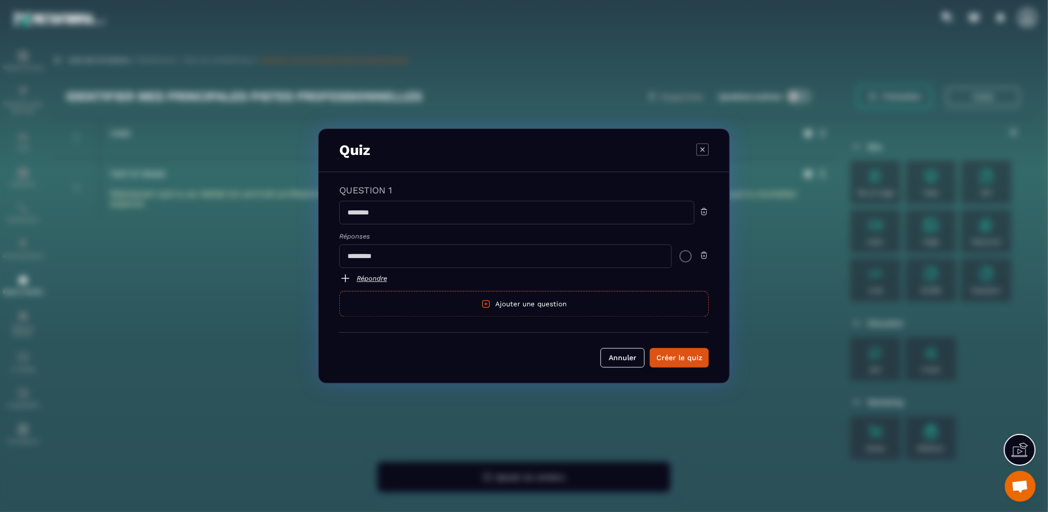
click at [699, 146] on icon "Modal window" at bounding box center [703, 149] width 12 height 12
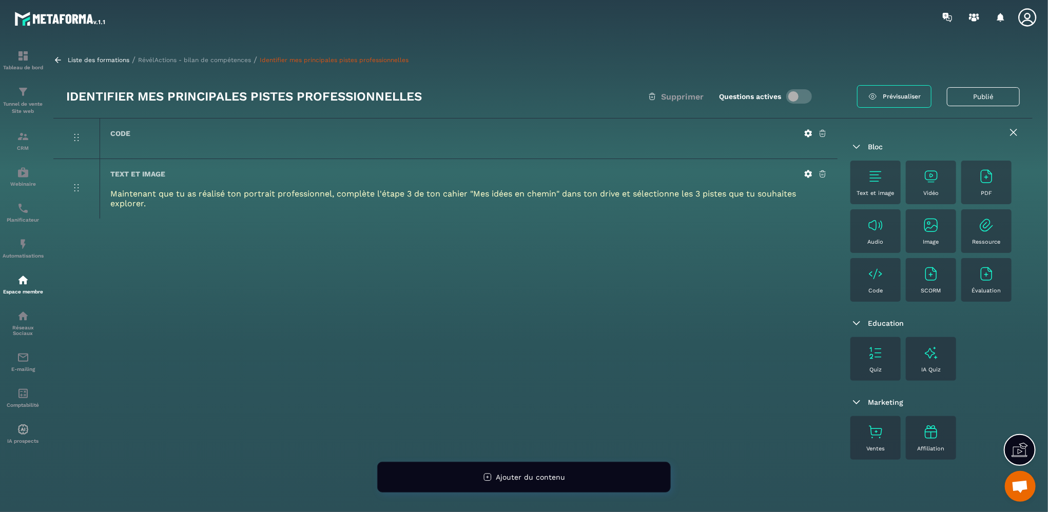
click at [233, 58] on p "RévélActions - bilan de compétences" at bounding box center [194, 59] width 113 height 7
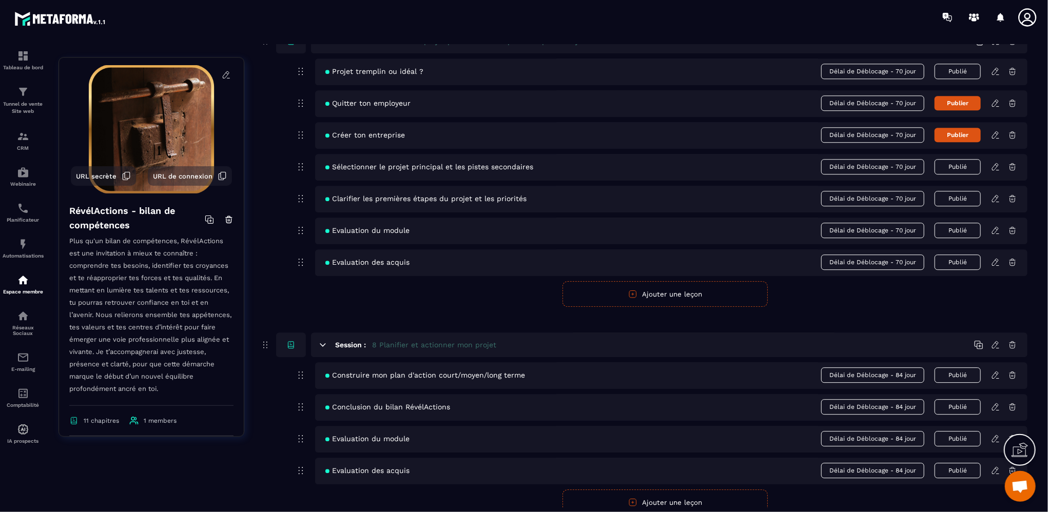
scroll to position [1746, 0]
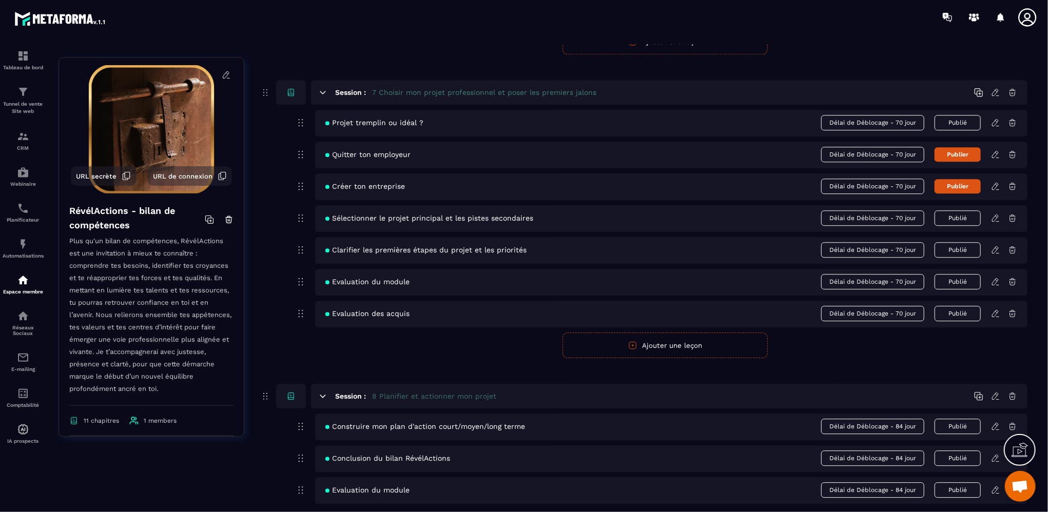
click at [995, 218] on icon at bounding box center [995, 218] width 9 height 9
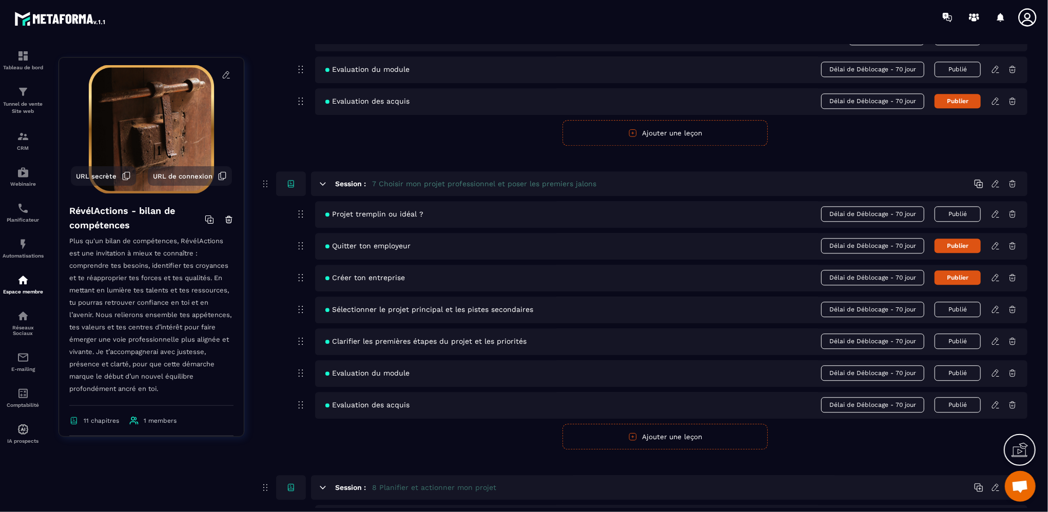
scroll to position [1643, 0]
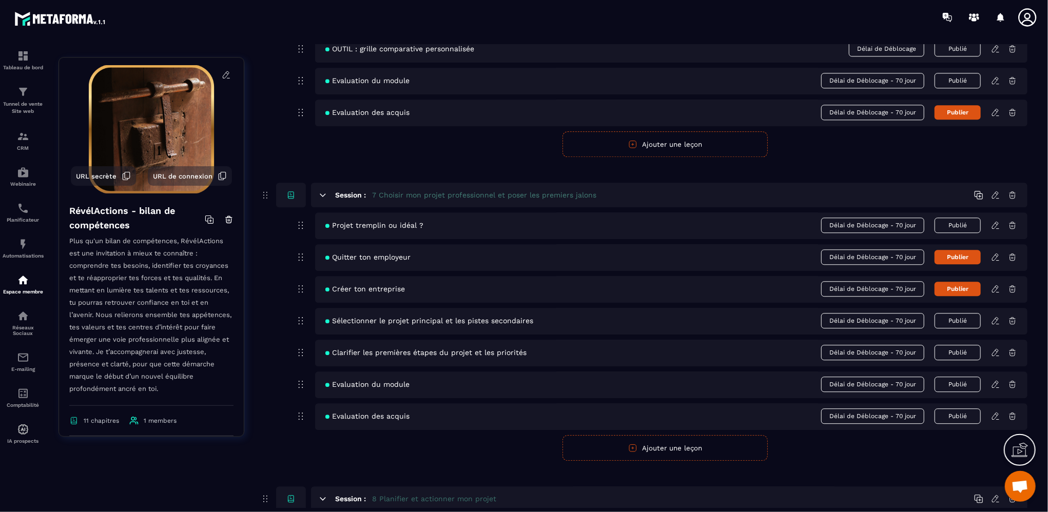
click at [997, 351] on icon at bounding box center [995, 352] width 9 height 9
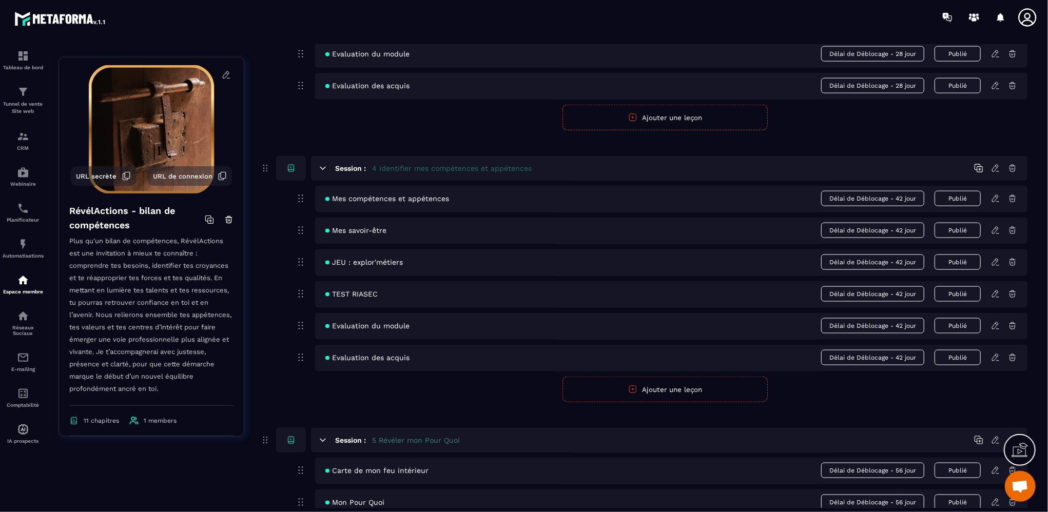
scroll to position [1386, 0]
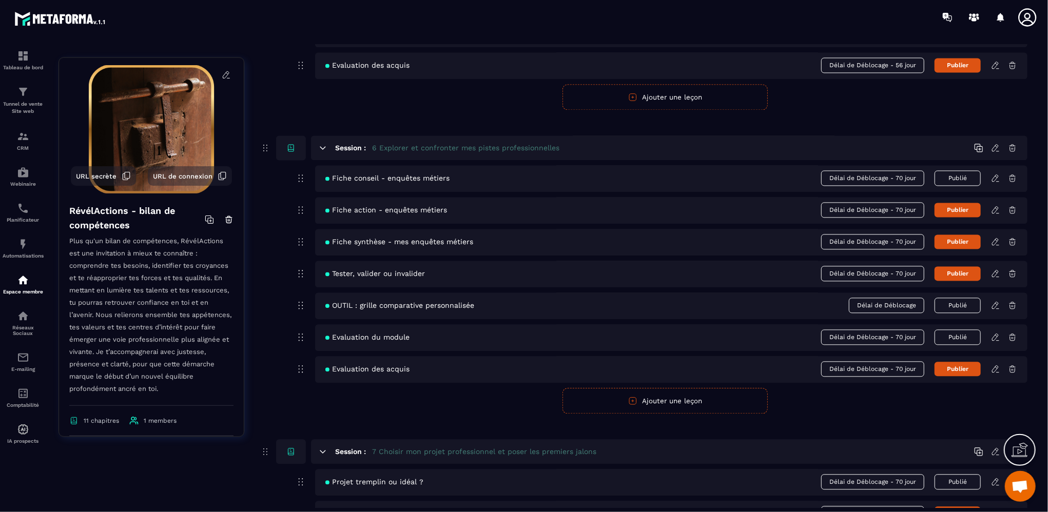
click at [995, 210] on icon at bounding box center [995, 209] width 9 height 9
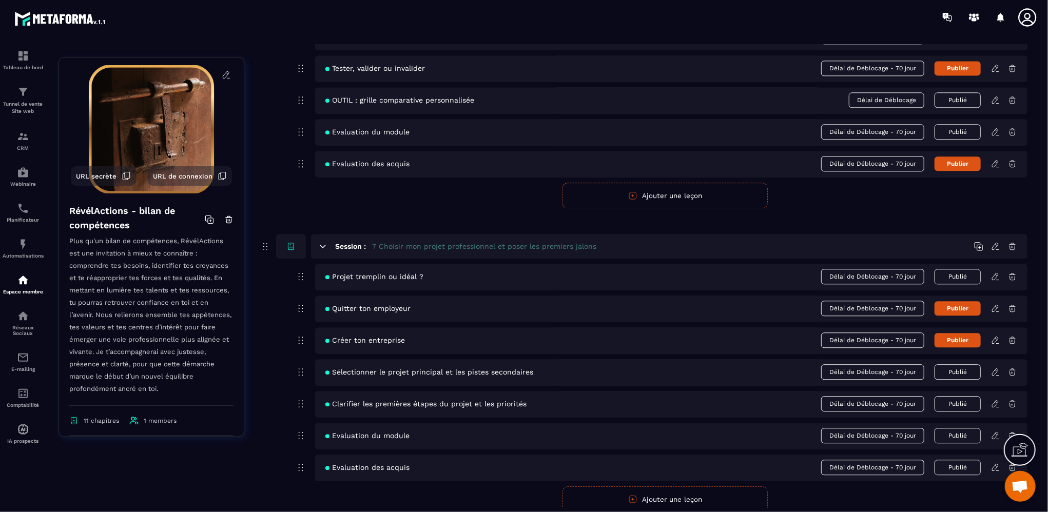
scroll to position [1386, 0]
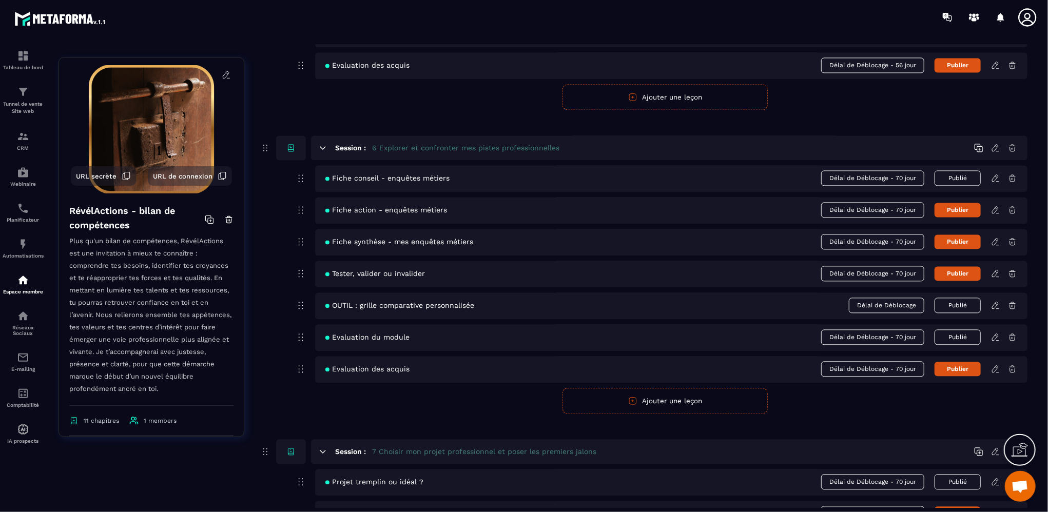
click at [993, 178] on icon at bounding box center [995, 178] width 6 height 7
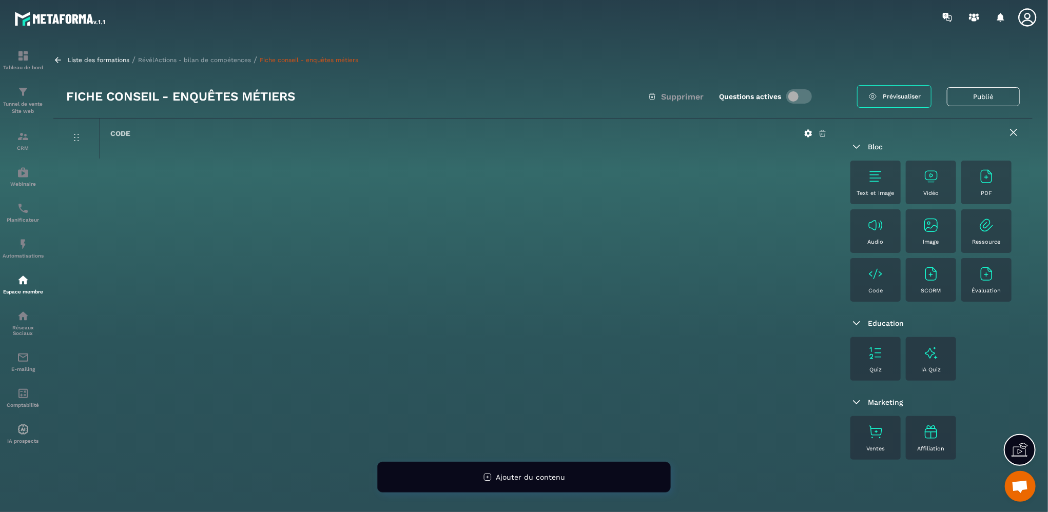
click at [986, 181] on img at bounding box center [987, 176] width 16 height 16
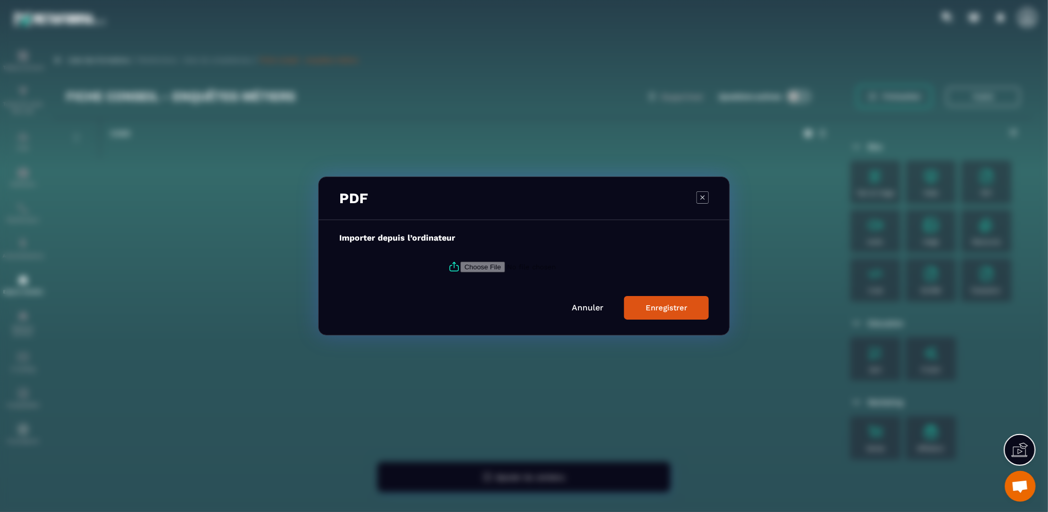
click at [476, 265] on input "Modal window" at bounding box center [531, 267] width 140 height 11
type input "**********"
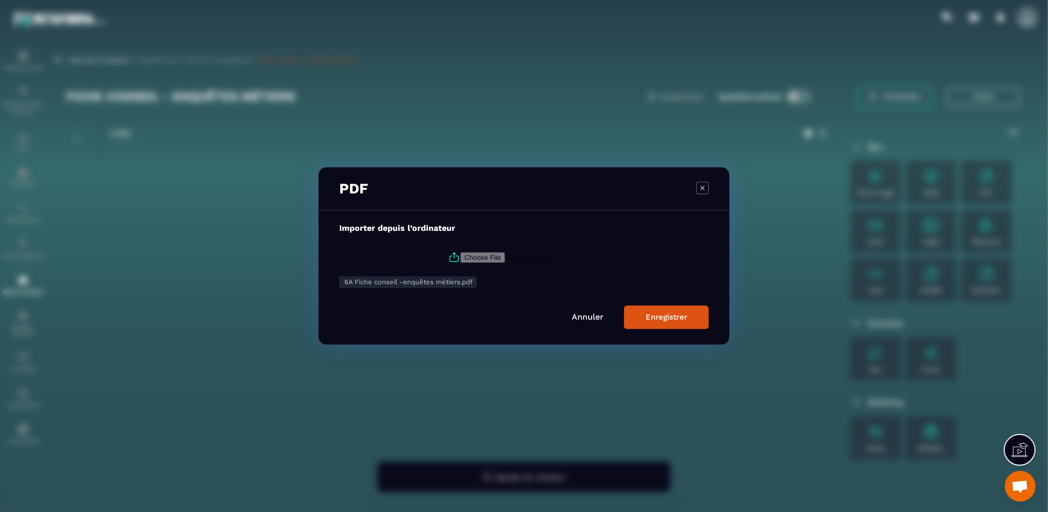
click at [669, 322] on div "Enregistrer" at bounding box center [667, 317] width 42 height 9
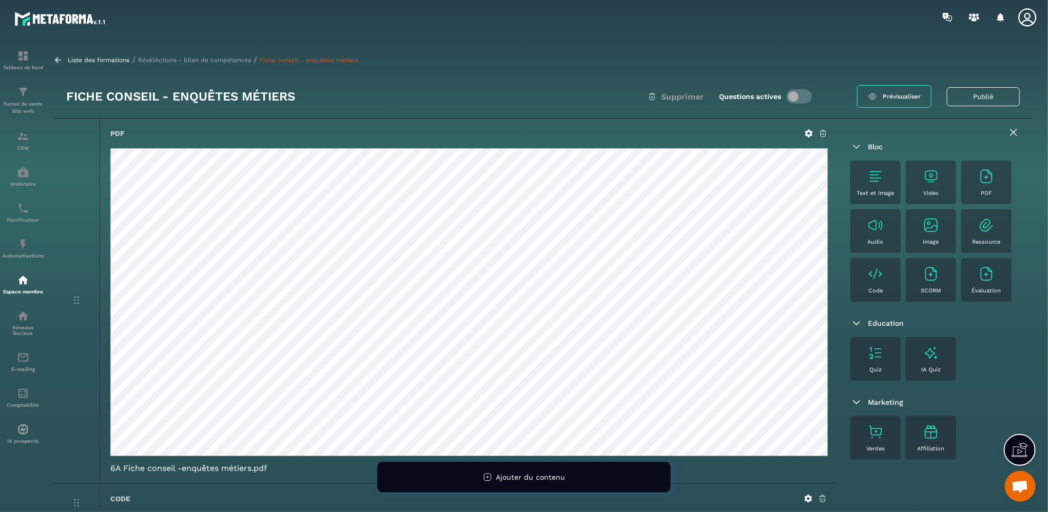
click at [207, 58] on p "RévélActions - bilan de compétences" at bounding box center [194, 59] width 113 height 7
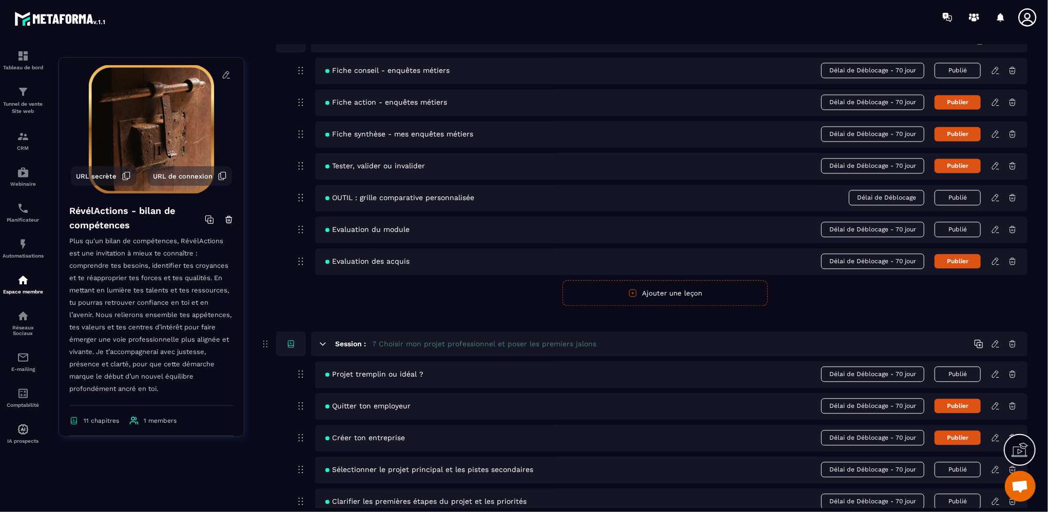
scroll to position [1438, 0]
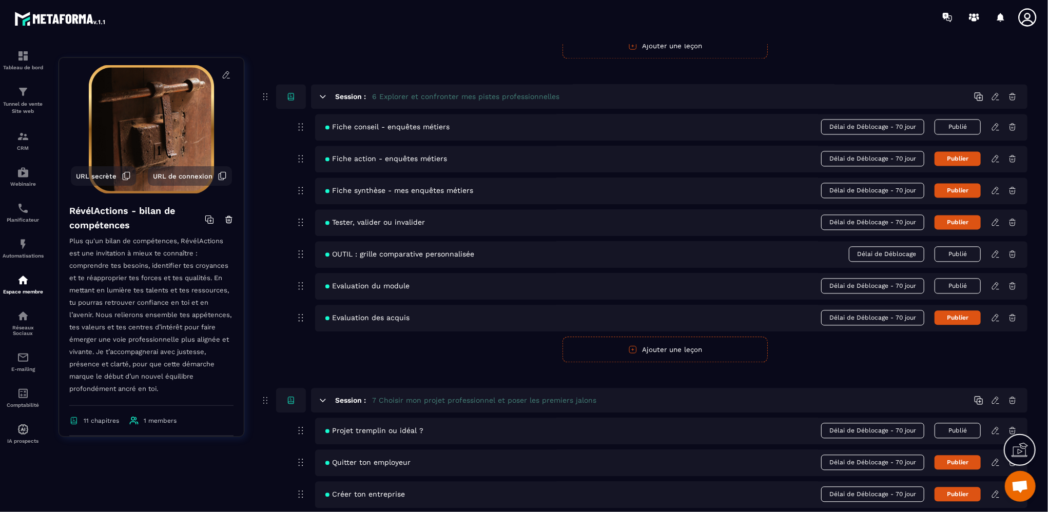
click at [995, 159] on icon at bounding box center [995, 158] width 9 height 9
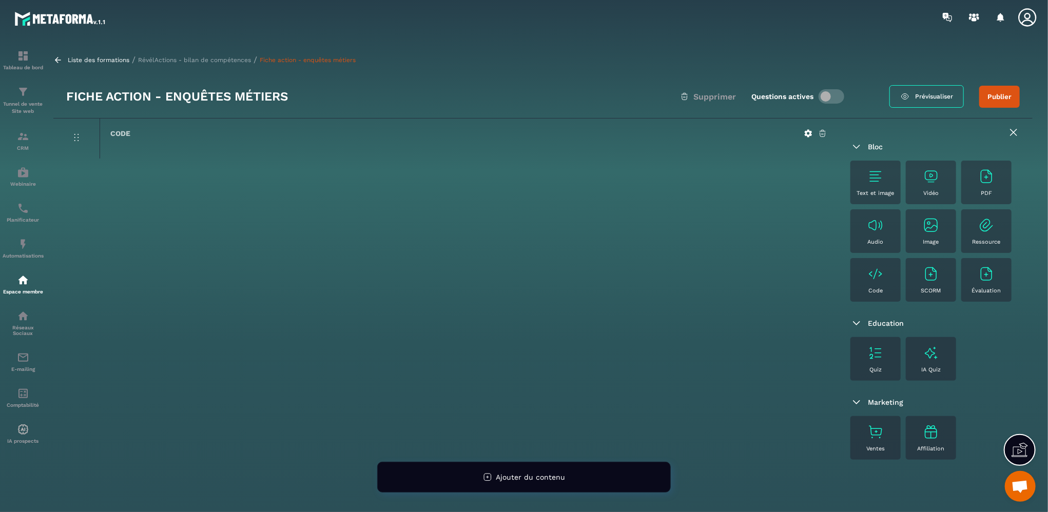
click at [980, 180] on img at bounding box center [987, 176] width 16 height 16
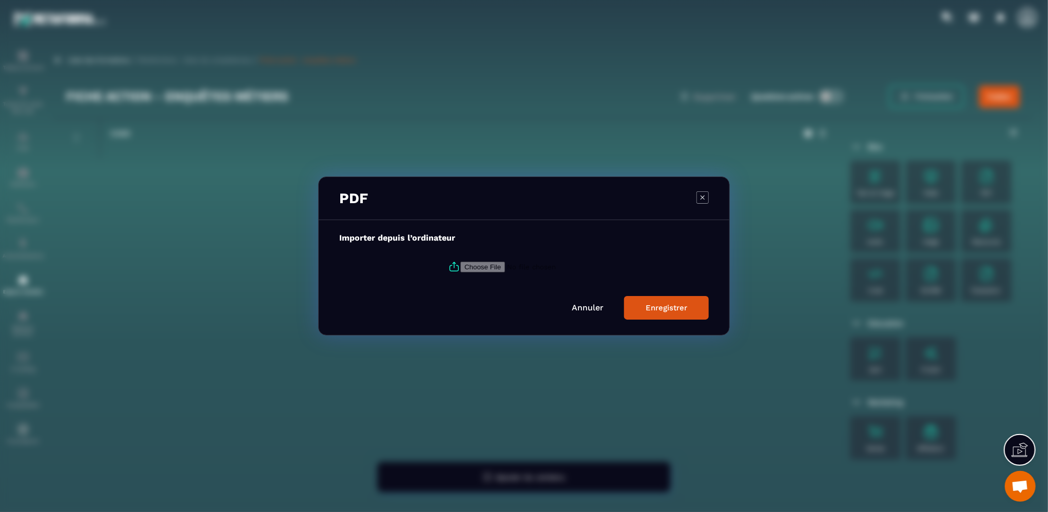
click at [461, 268] on input "Modal window" at bounding box center [531, 267] width 140 height 11
type input "**********"
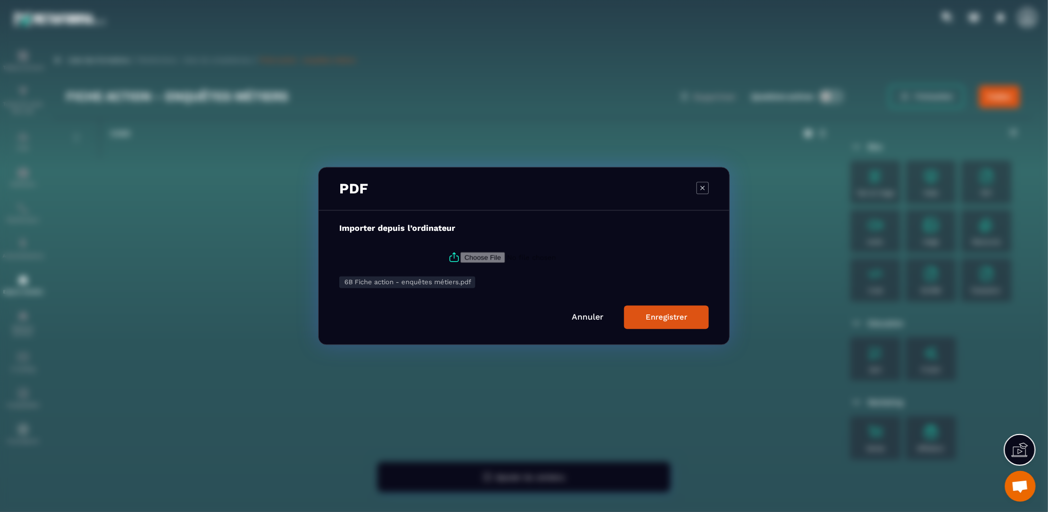
click at [689, 318] on button "Enregistrer" at bounding box center [666, 318] width 85 height 24
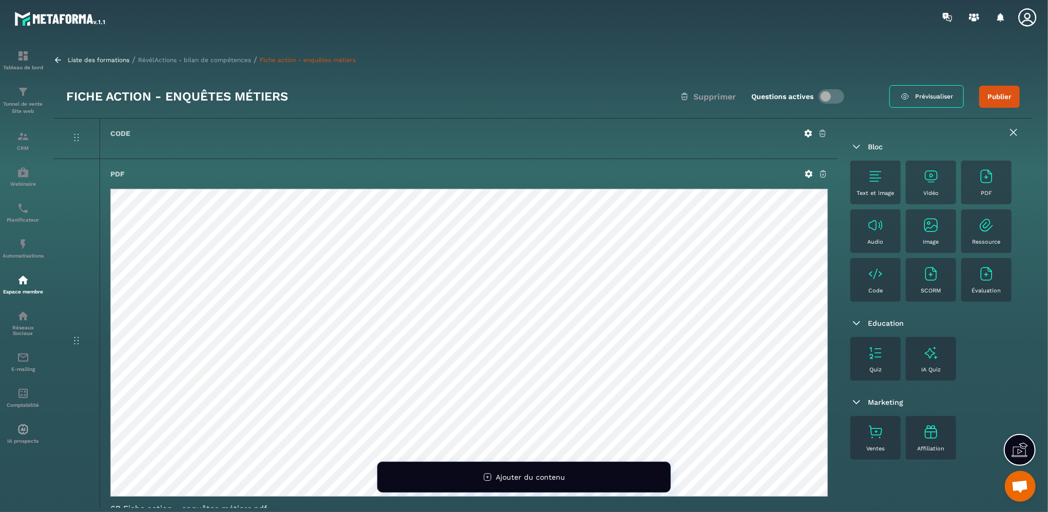
click at [822, 173] on icon at bounding box center [823, 173] width 9 height 9
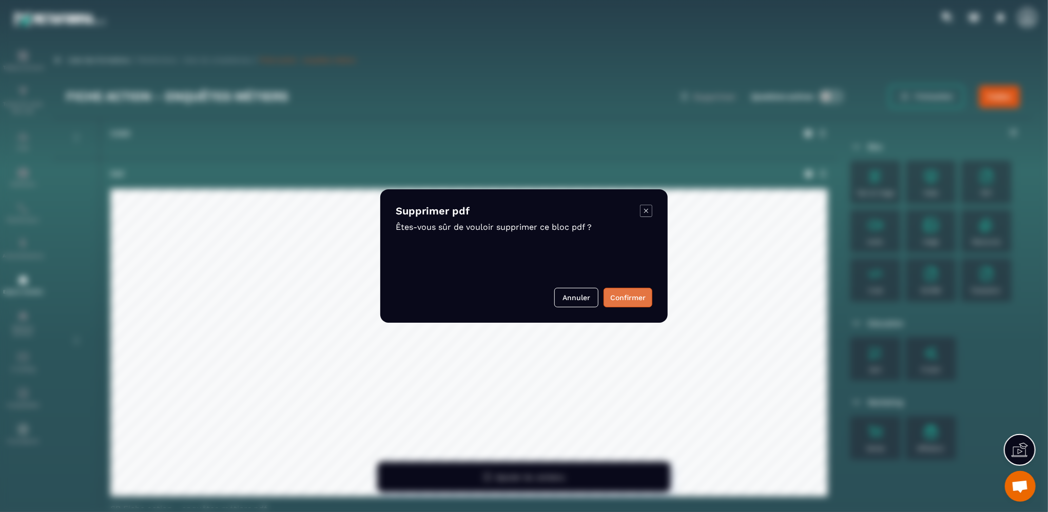
click at [642, 294] on button "Confirmer" at bounding box center [628, 298] width 49 height 20
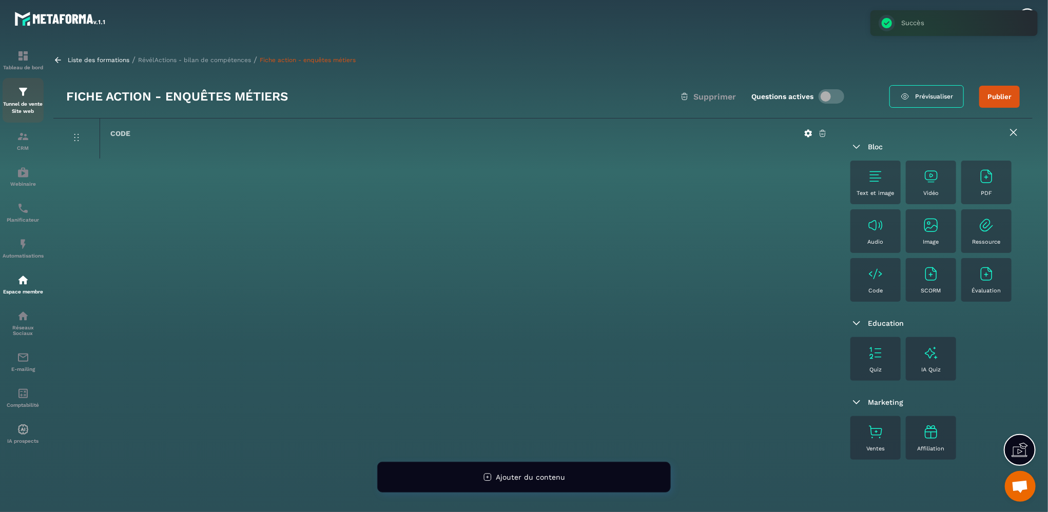
click at [21, 105] on p "Tunnel de vente Site web" at bounding box center [23, 108] width 41 height 14
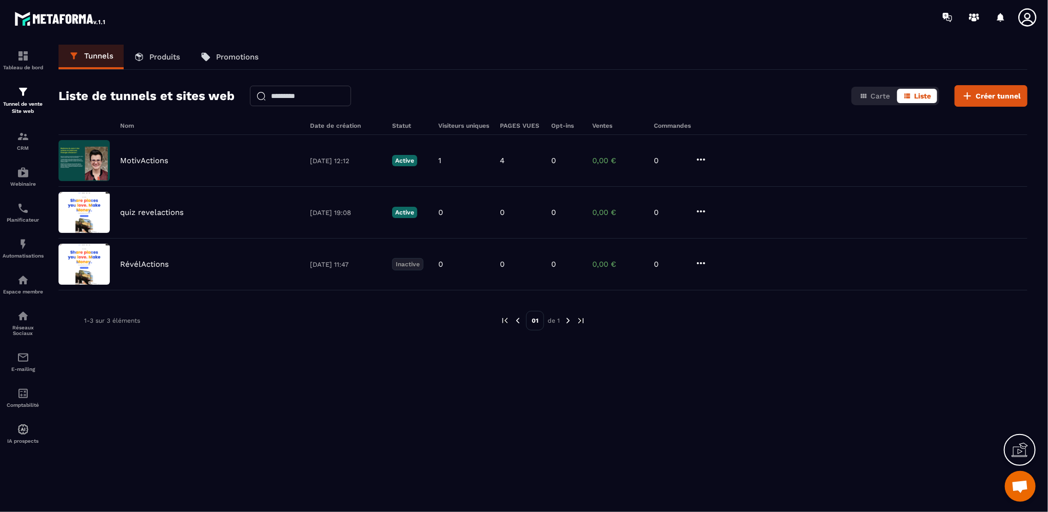
click at [168, 58] on p "Produits" at bounding box center [164, 56] width 31 height 9
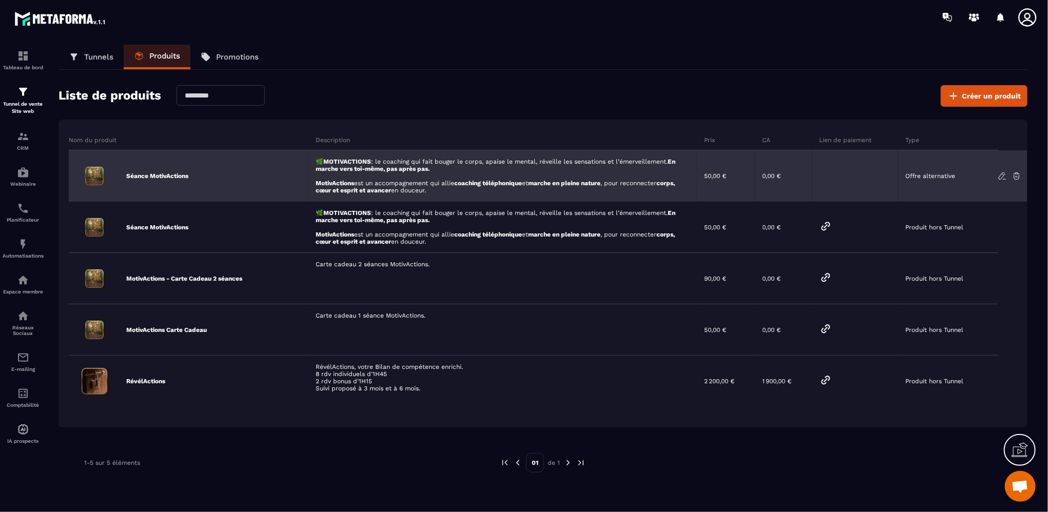
click at [1004, 175] on icon at bounding box center [1002, 175] width 9 height 9
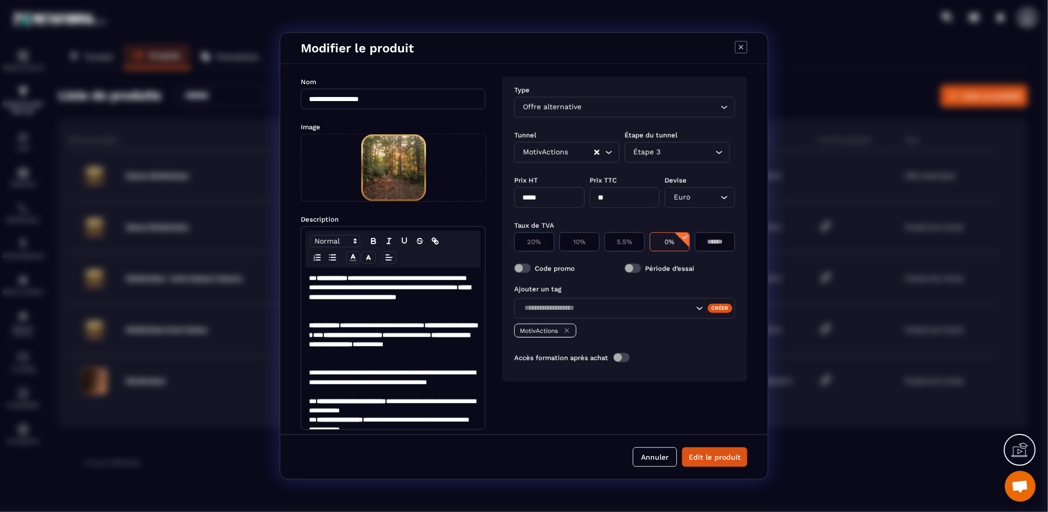
click at [528, 267] on span "Modal window" at bounding box center [522, 268] width 16 height 9
click at [530, 197] on input "*****" at bounding box center [549, 197] width 70 height 21
type input "*****"
type input "*"
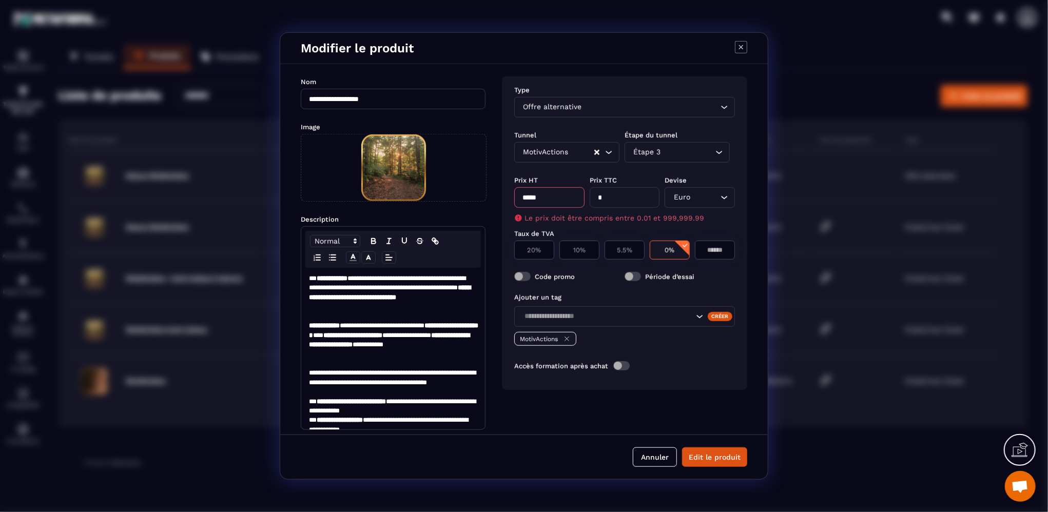
click at [579, 219] on div "Type Offre alternative Loading... Tunnel Étape du tunnel MotivActions Loading..…" at bounding box center [624, 234] width 245 height 314
click at [544, 201] on input "*****" at bounding box center [549, 197] width 70 height 21
click at [523, 201] on input "*****" at bounding box center [549, 197] width 70 height 21
click at [567, 199] on input "**********" at bounding box center [549, 197] width 70 height 21
type input "*****"
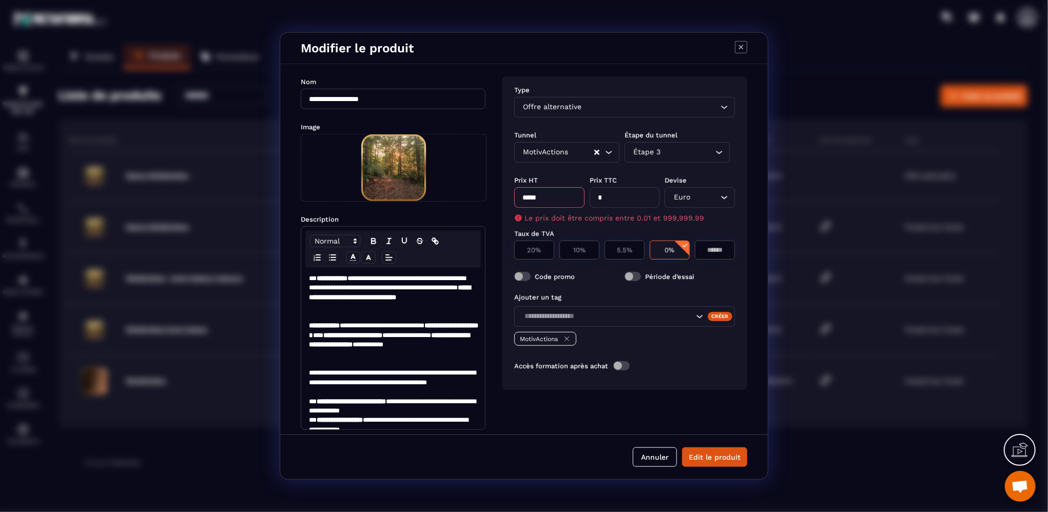
type input "**"
click at [614, 279] on div "Type Offre alternative Loading... Tunnel Étape du tunnel MotivActions Loading..…" at bounding box center [624, 234] width 245 height 314
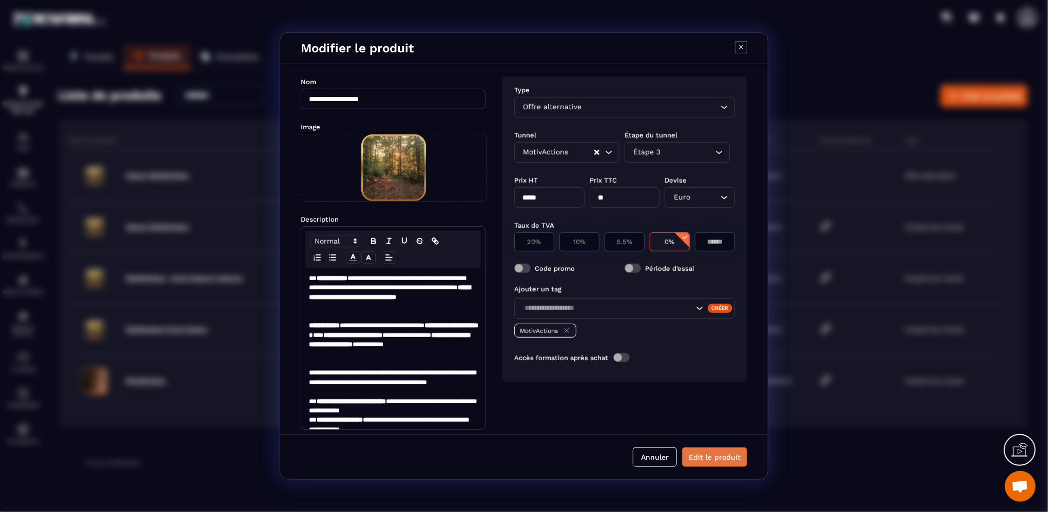
click at [713, 454] on button "Edit le produit" at bounding box center [714, 458] width 65 height 20
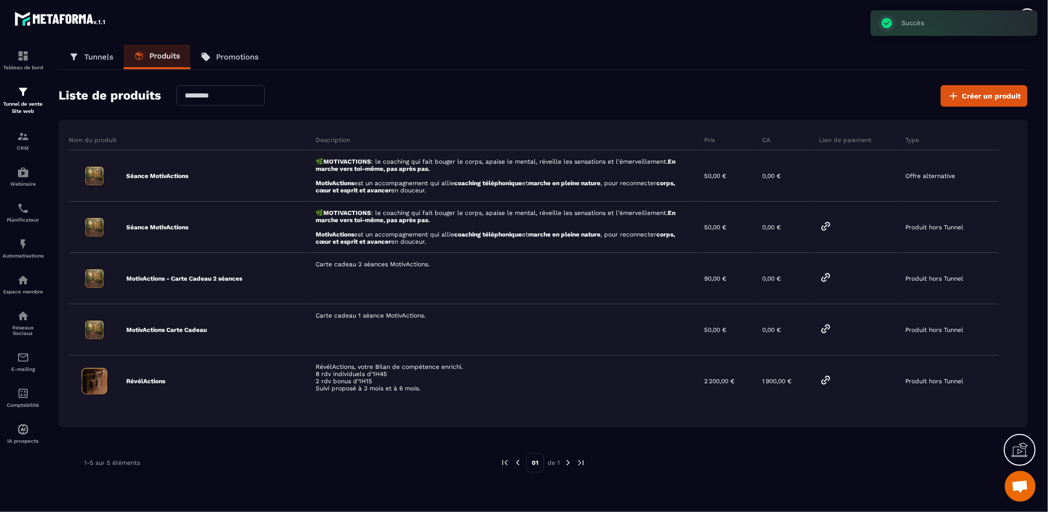
click at [238, 58] on p "Promotions" at bounding box center [237, 56] width 43 height 9
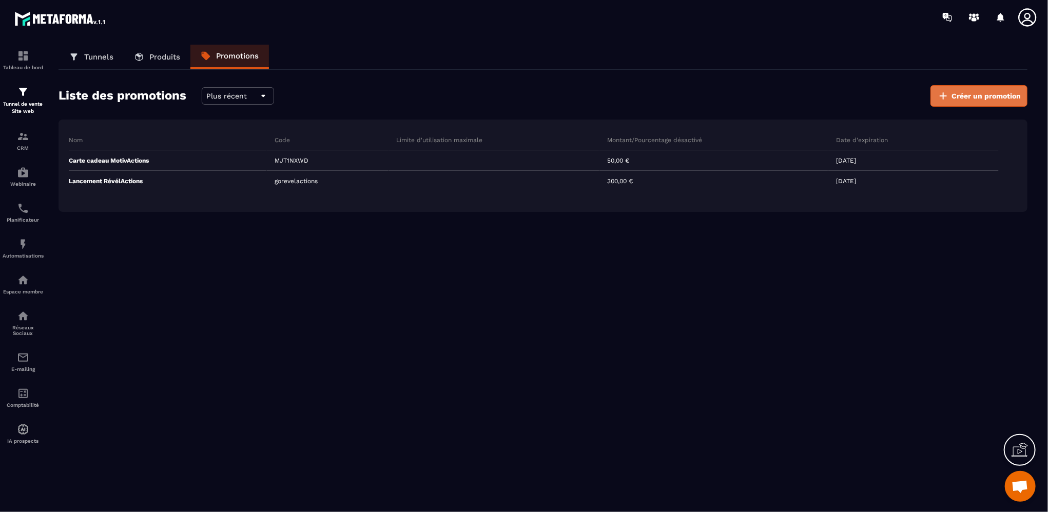
click at [991, 99] on span "Créer un promotion" at bounding box center [986, 96] width 69 height 10
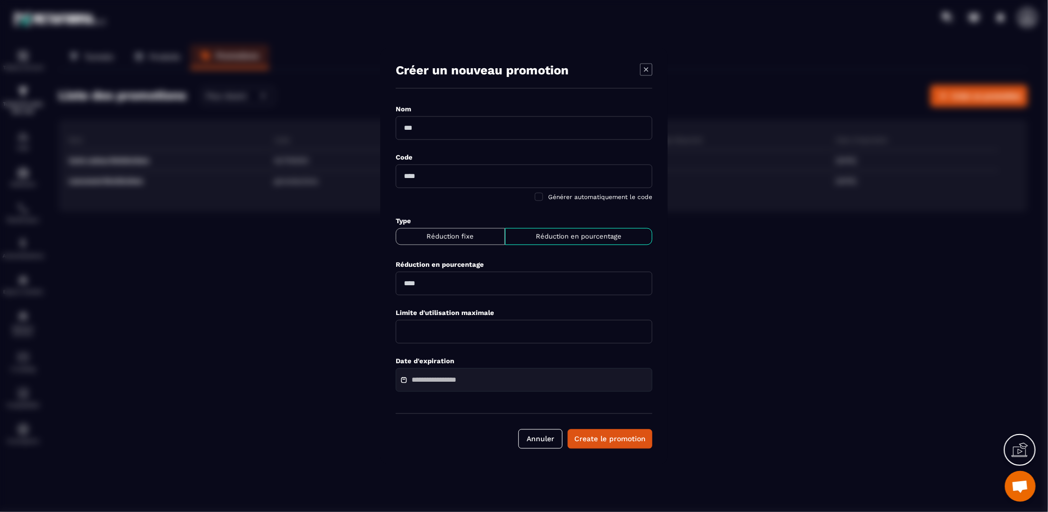
click at [646, 68] on icon "Modal window" at bounding box center [646, 70] width 12 height 12
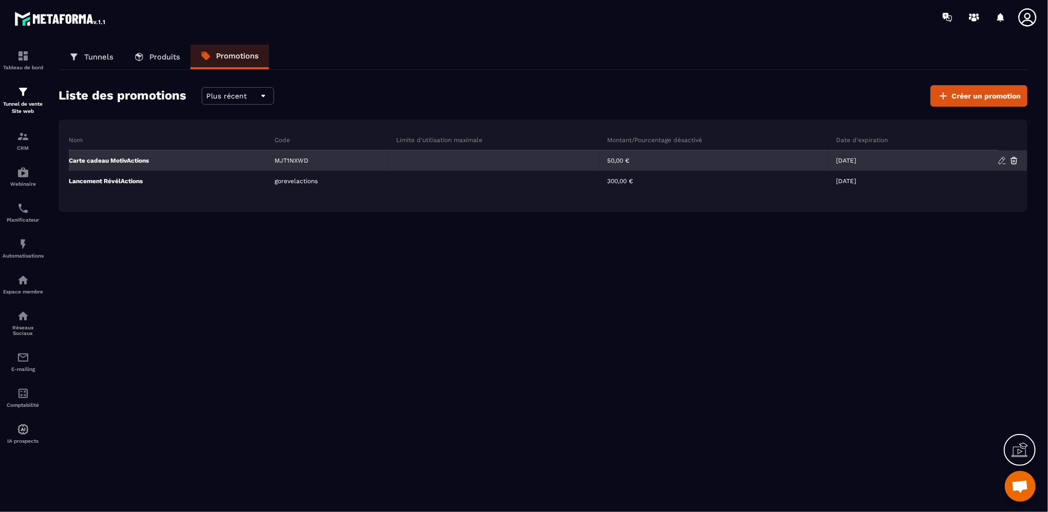
click at [288, 161] on div "MJT1NXWD" at bounding box center [328, 160] width 122 height 21
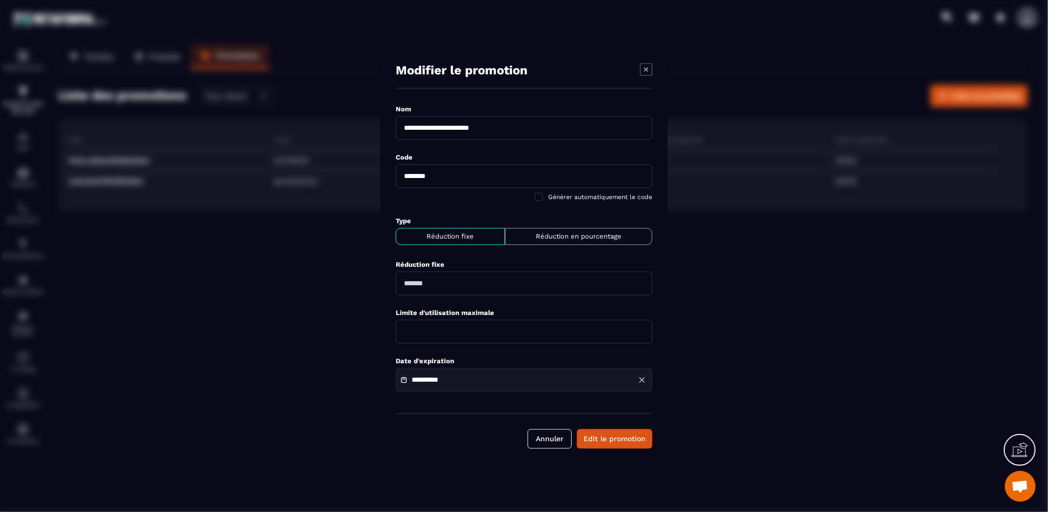
drag, startPoint x: 447, startPoint y: 175, endPoint x: 373, endPoint y: 176, distance: 73.4
click at [373, 176] on section "**********" at bounding box center [524, 256] width 1048 height 512
click at [647, 72] on icon "Modal window" at bounding box center [646, 70] width 12 height 12
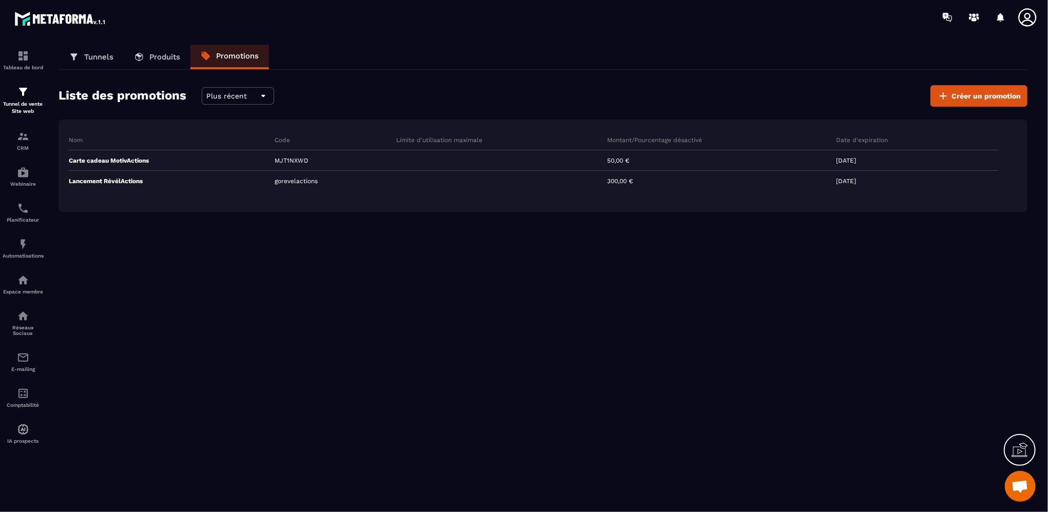
click at [157, 57] on p "Produits" at bounding box center [164, 56] width 31 height 9
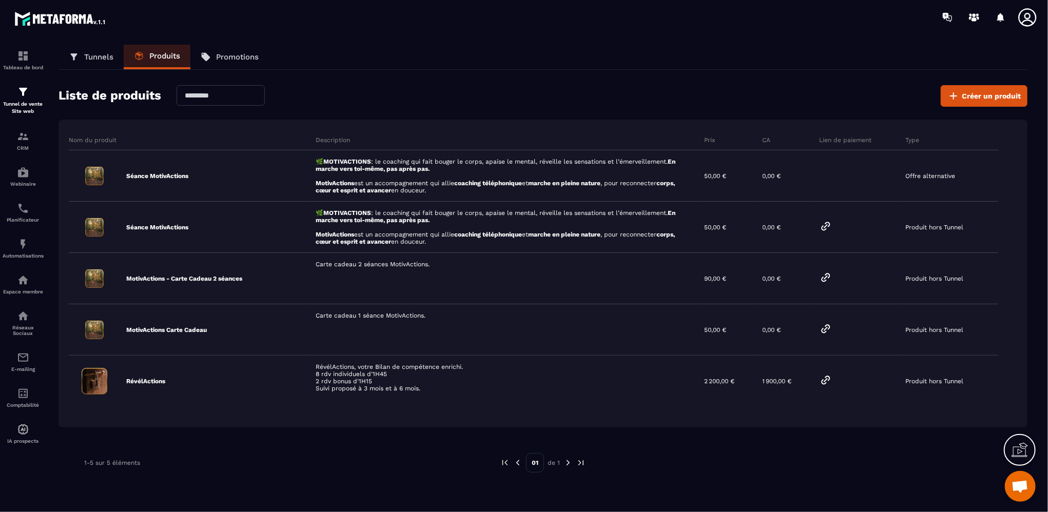
click at [97, 60] on p "Tunnels" at bounding box center [98, 56] width 29 height 9
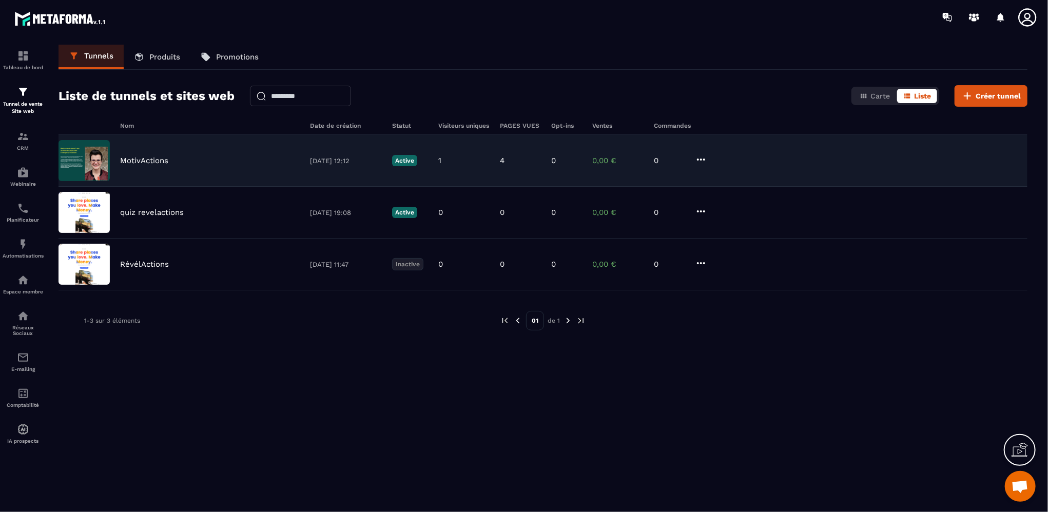
click at [197, 165] on div "MotivActions [DATE] 12:12 Active 1 4 0 0,00 € 0" at bounding box center [543, 161] width 969 height 52
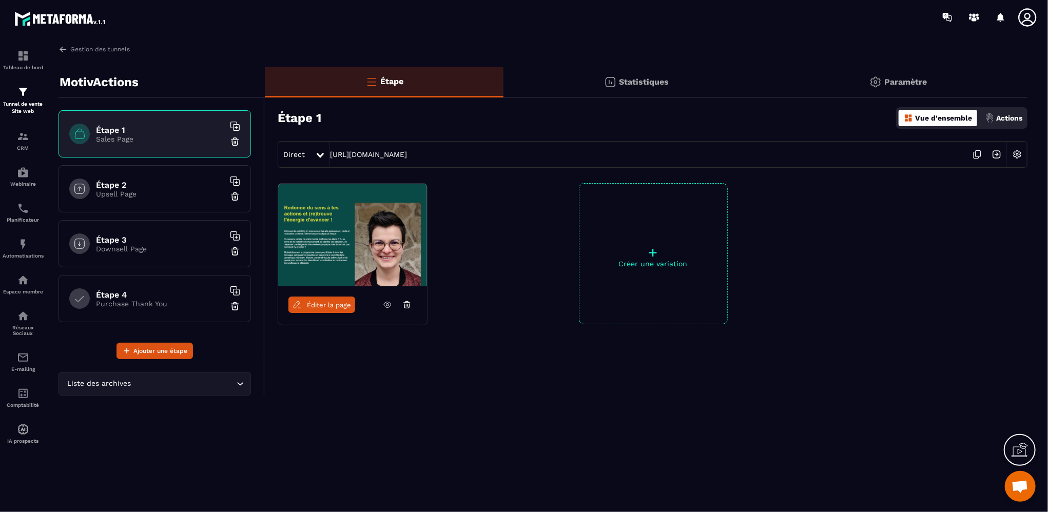
click at [161, 251] on p "Downsell Page" at bounding box center [160, 249] width 128 height 8
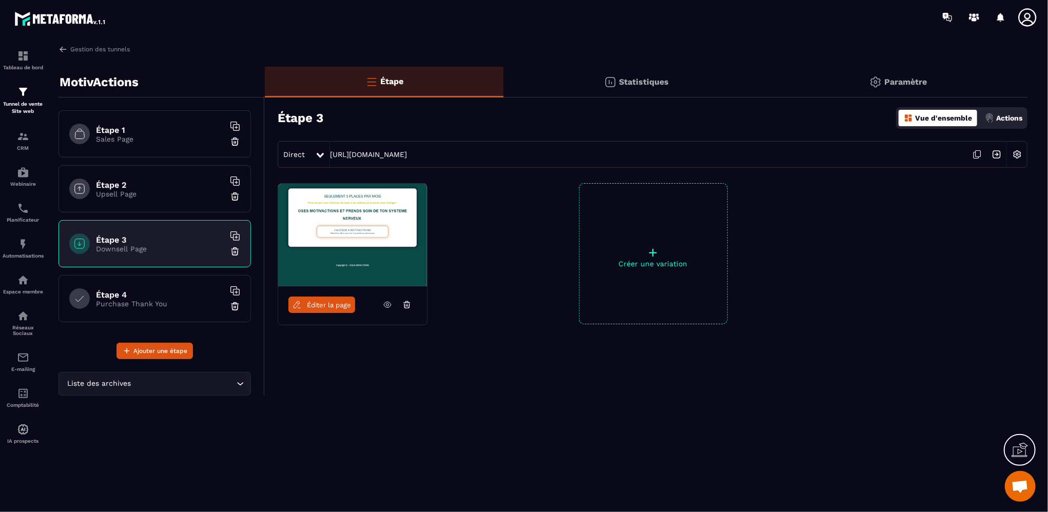
click at [140, 297] on h6 "Étape 4" at bounding box center [160, 295] width 128 height 10
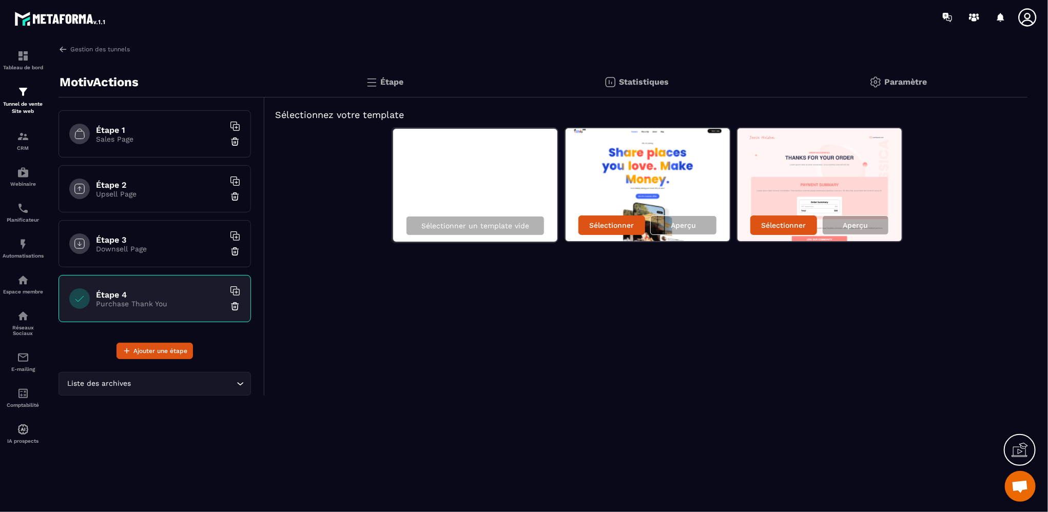
click at [173, 136] on p "Sales Page" at bounding box center [160, 139] width 128 height 8
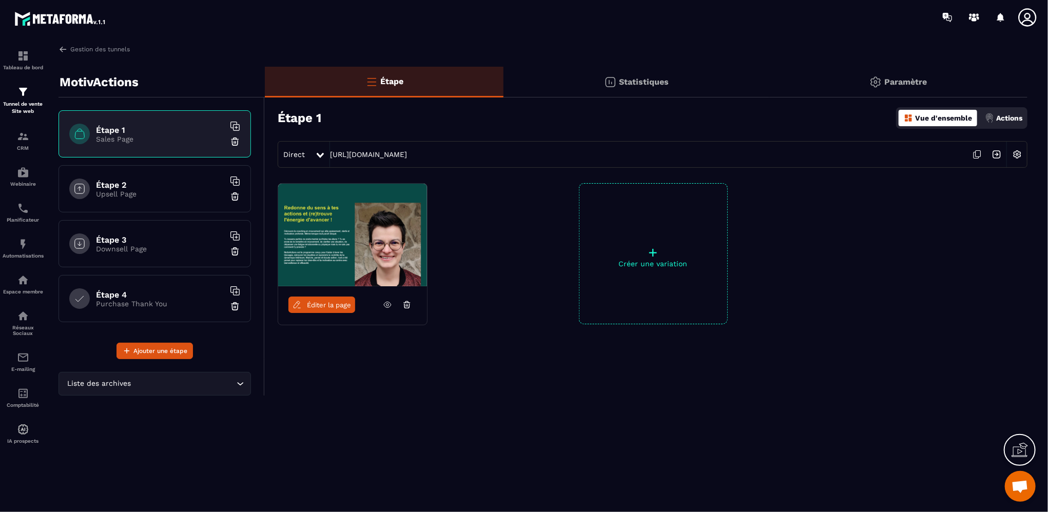
click at [383, 304] on icon at bounding box center [387, 304] width 9 height 9
click at [24, 99] on div "Tunnel de vente Site web" at bounding box center [23, 100] width 41 height 29
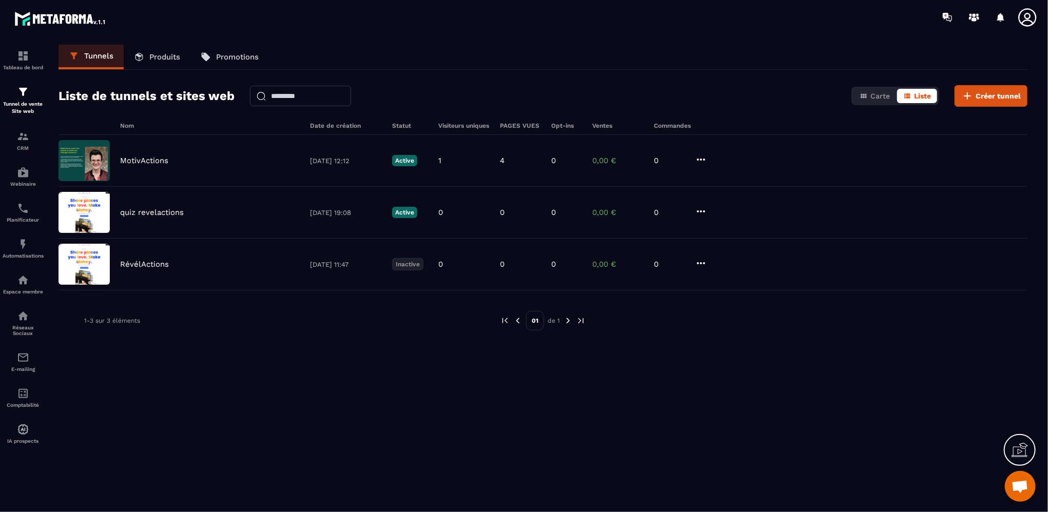
click at [166, 61] on p "Produits" at bounding box center [164, 56] width 31 height 9
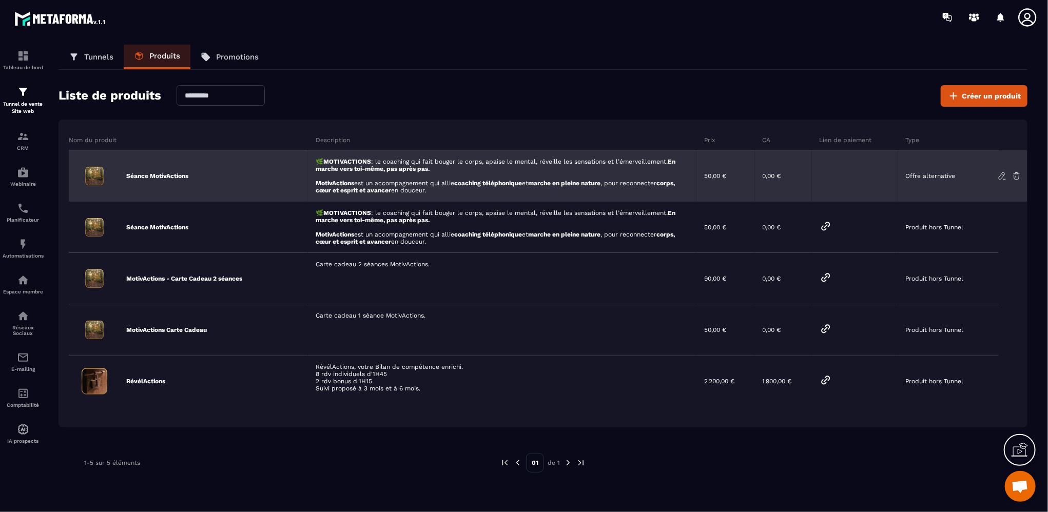
click at [1001, 176] on icon at bounding box center [1002, 175] width 9 height 9
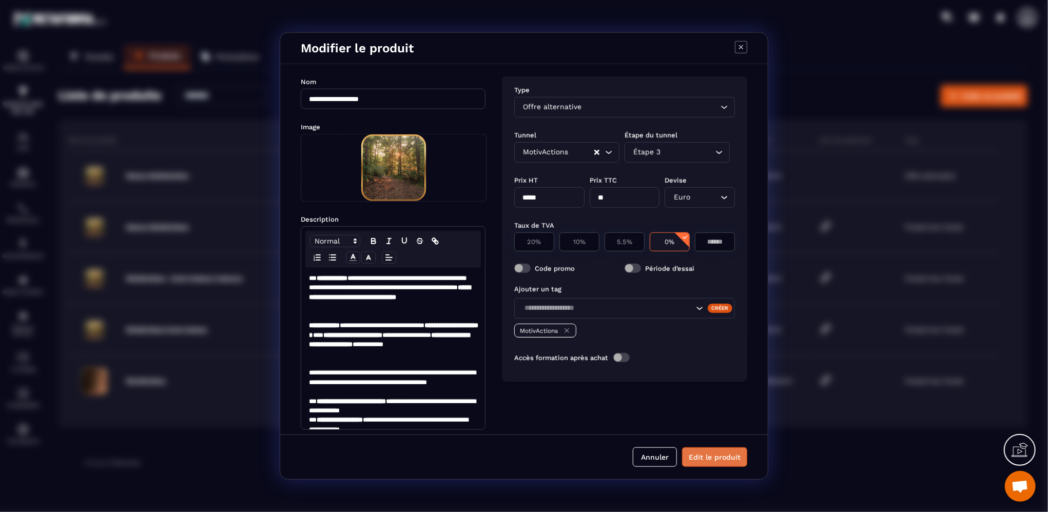
click at [720, 457] on button "Edit le produit" at bounding box center [714, 458] width 65 height 20
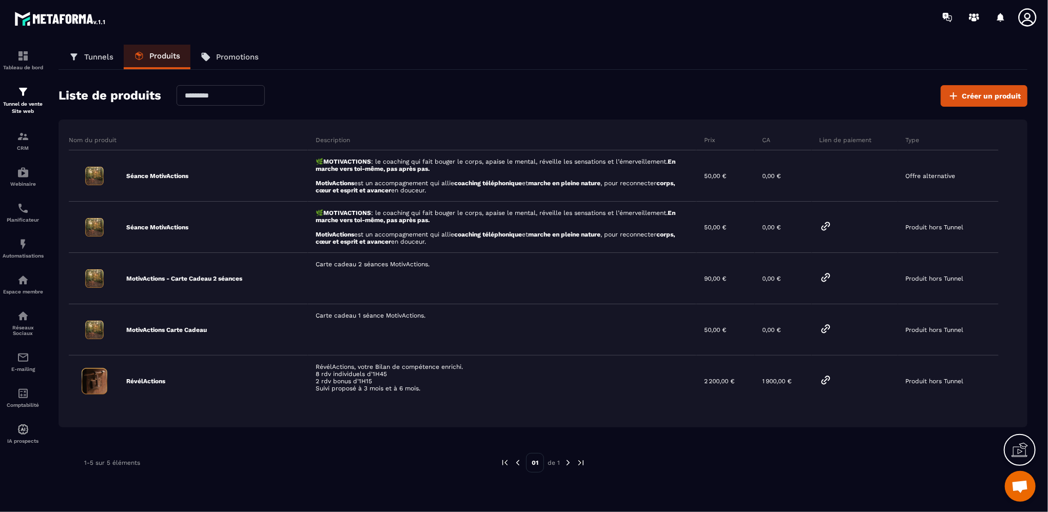
click at [243, 54] on p "Promotions" at bounding box center [237, 56] width 43 height 9
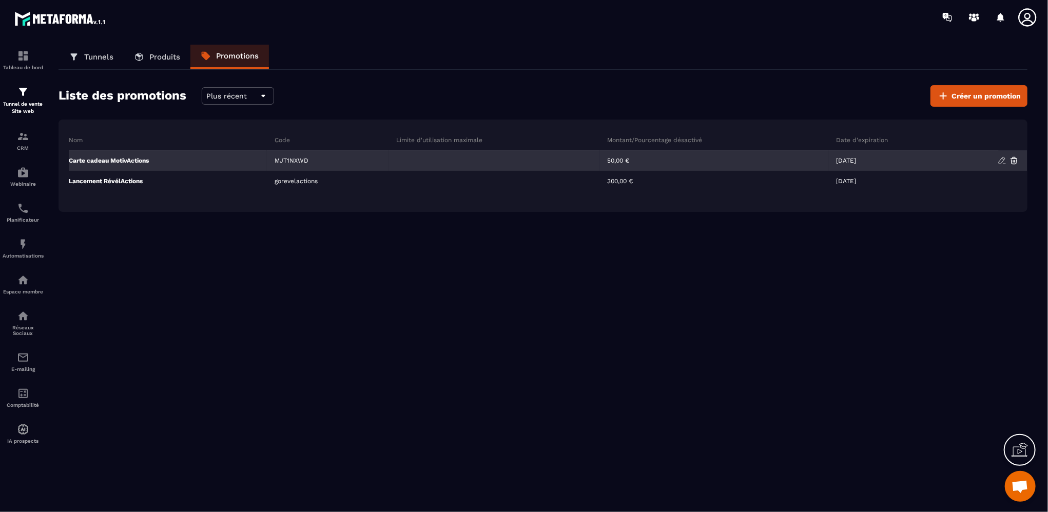
click at [197, 160] on div "Carte cadeau MotivActions" at bounding box center [168, 160] width 198 height 21
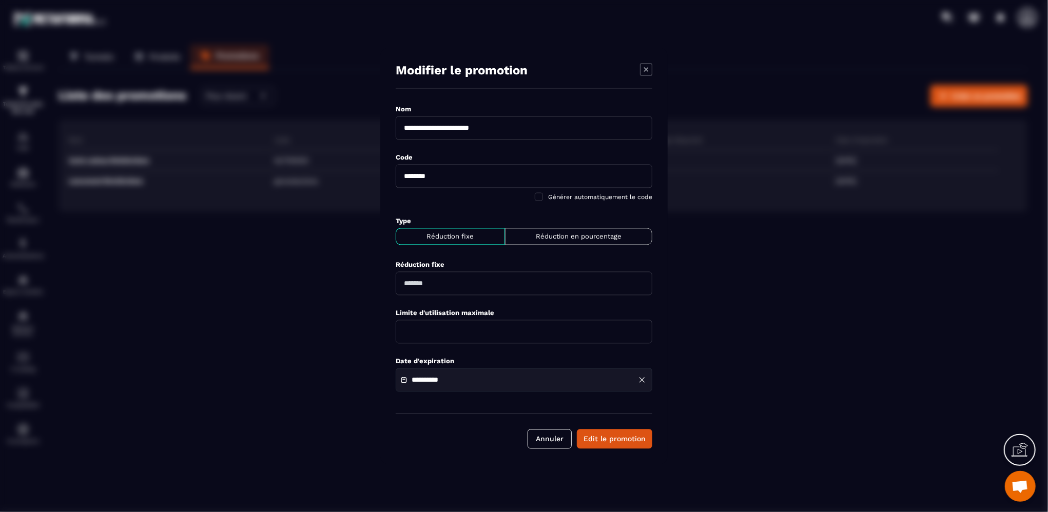
drag, startPoint x: 452, startPoint y: 125, endPoint x: 465, endPoint y: 141, distance: 20.4
click at [460, 136] on input "**********" at bounding box center [524, 129] width 257 height 24
drag, startPoint x: 453, startPoint y: 126, endPoint x: 476, endPoint y: 140, distance: 27.1
click at [453, 127] on input "**********" at bounding box center [524, 129] width 257 height 24
click at [453, 123] on input "**********" at bounding box center [524, 129] width 257 height 24
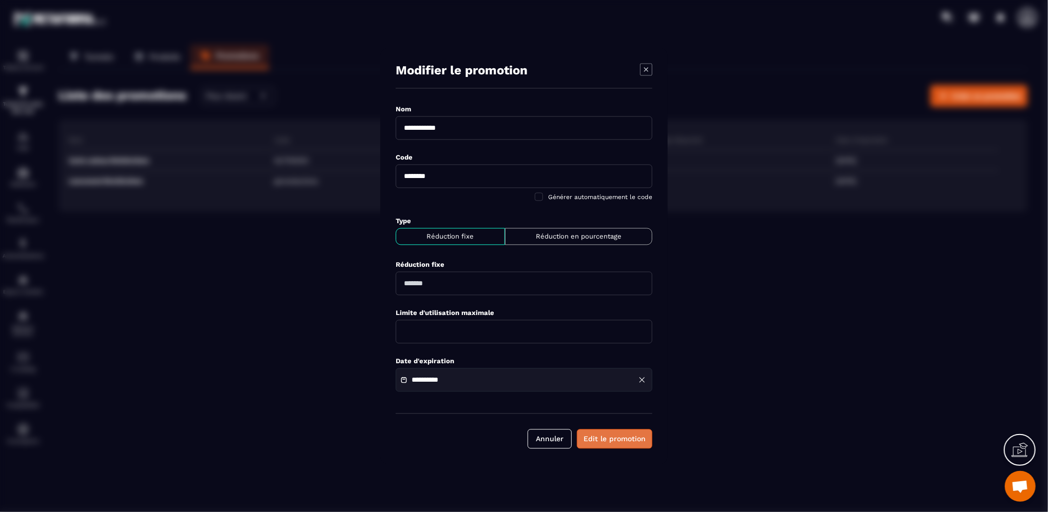
type input "**********"
click at [600, 436] on button "Edit le promotion" at bounding box center [614, 440] width 75 height 20
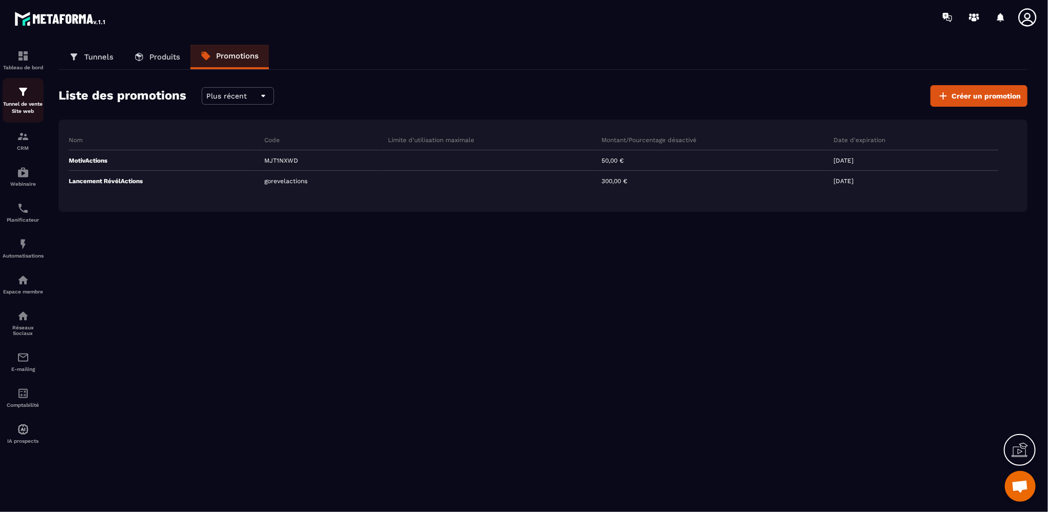
click at [21, 111] on p "Tunnel de vente Site web" at bounding box center [23, 108] width 41 height 14
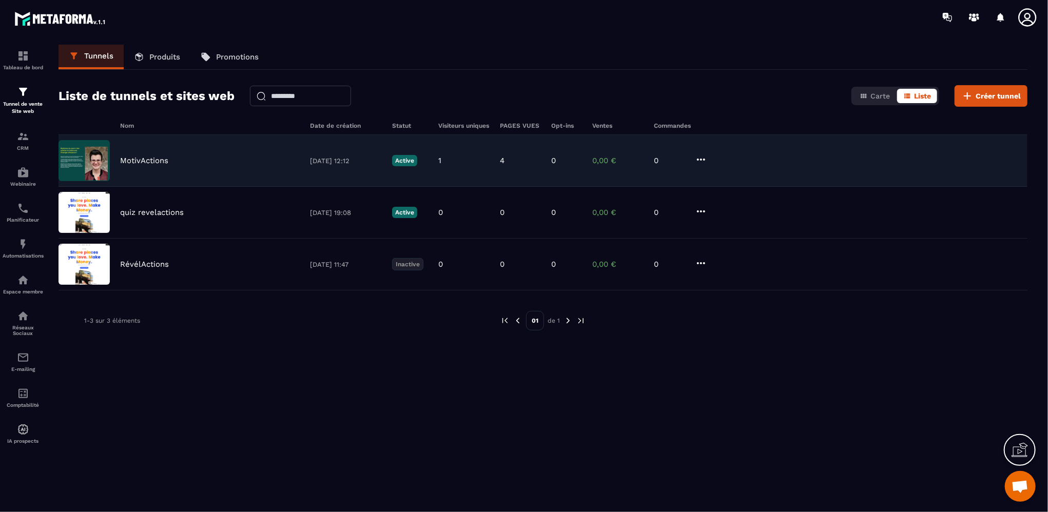
click at [696, 159] on icon at bounding box center [701, 160] width 12 height 12
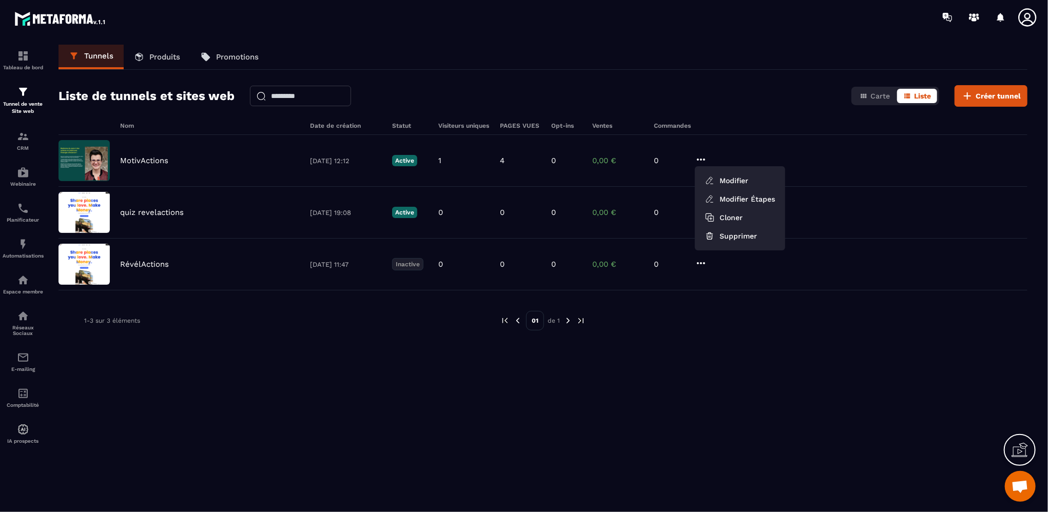
click at [641, 439] on div "Nom Date de création Statut Visiteurs uniques PAGES VUES Opt-ins Ventes Command…" at bounding box center [543, 327] width 969 height 410
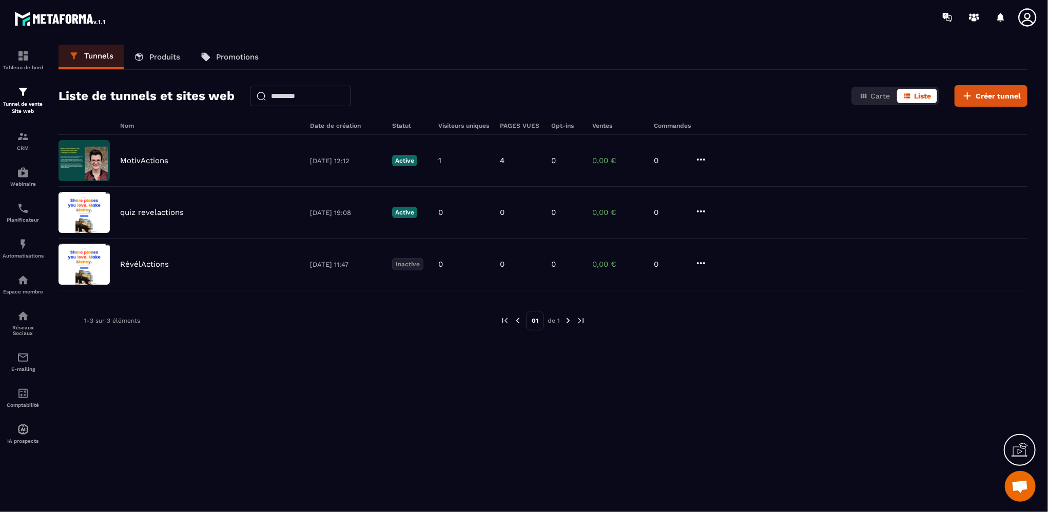
click at [164, 53] on p "Produits" at bounding box center [164, 56] width 31 height 9
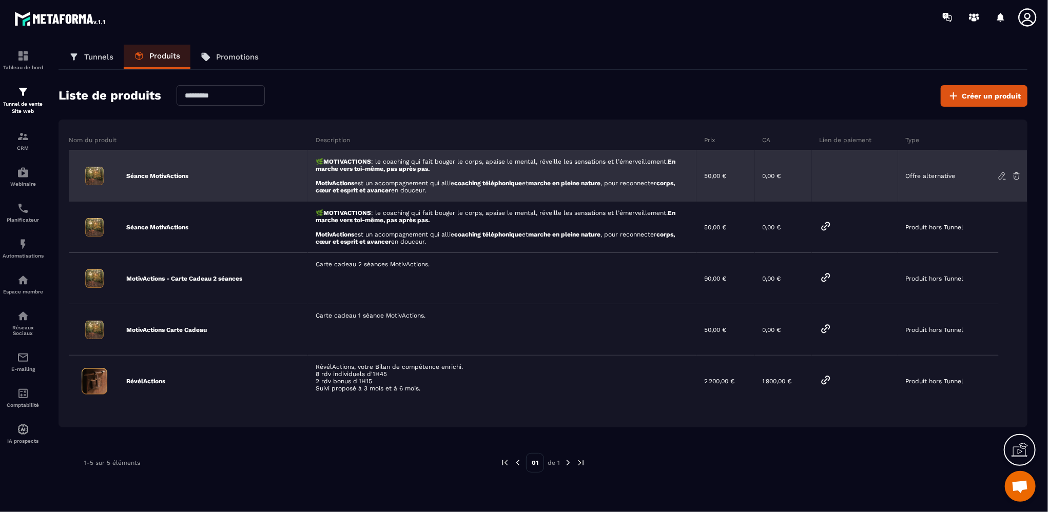
click at [1002, 175] on icon at bounding box center [1002, 175] width 9 height 9
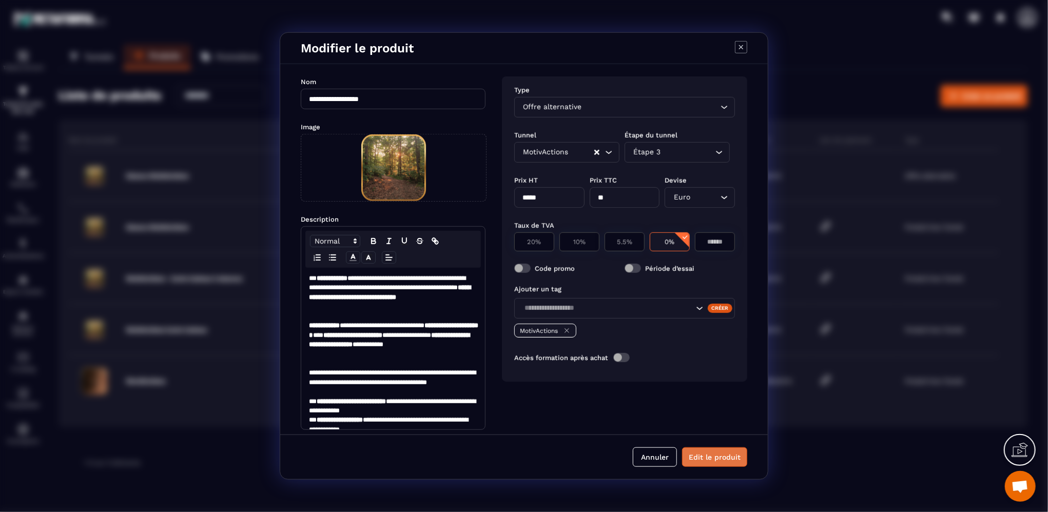
click at [717, 454] on button "Edit le produit" at bounding box center [714, 458] width 65 height 20
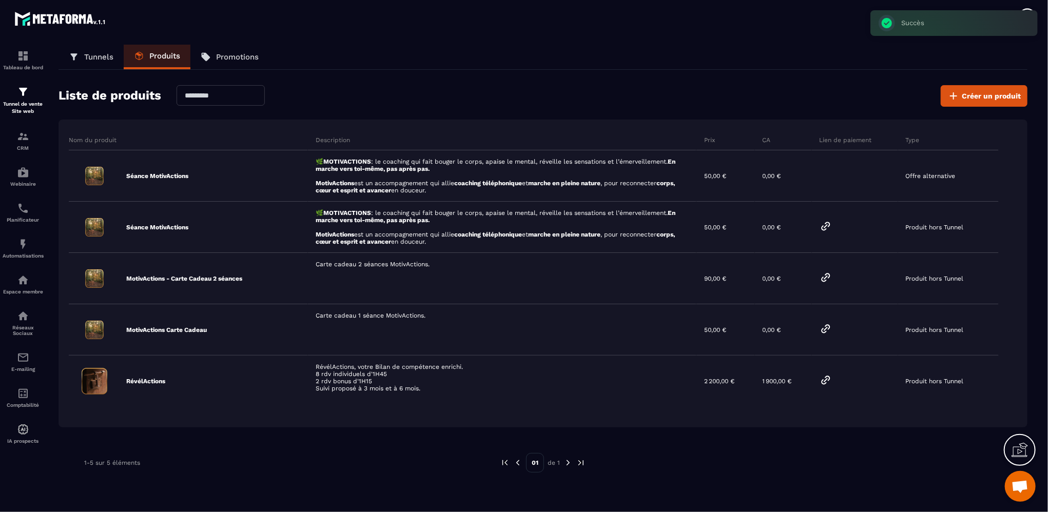
click at [246, 57] on p "Promotions" at bounding box center [237, 56] width 43 height 9
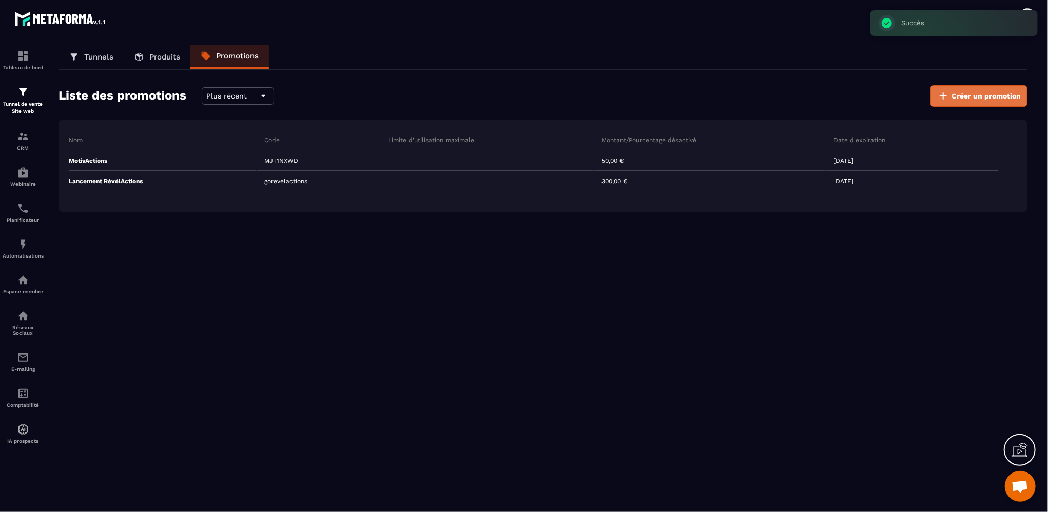
click at [999, 94] on span "Créer un promotion" at bounding box center [986, 96] width 69 height 10
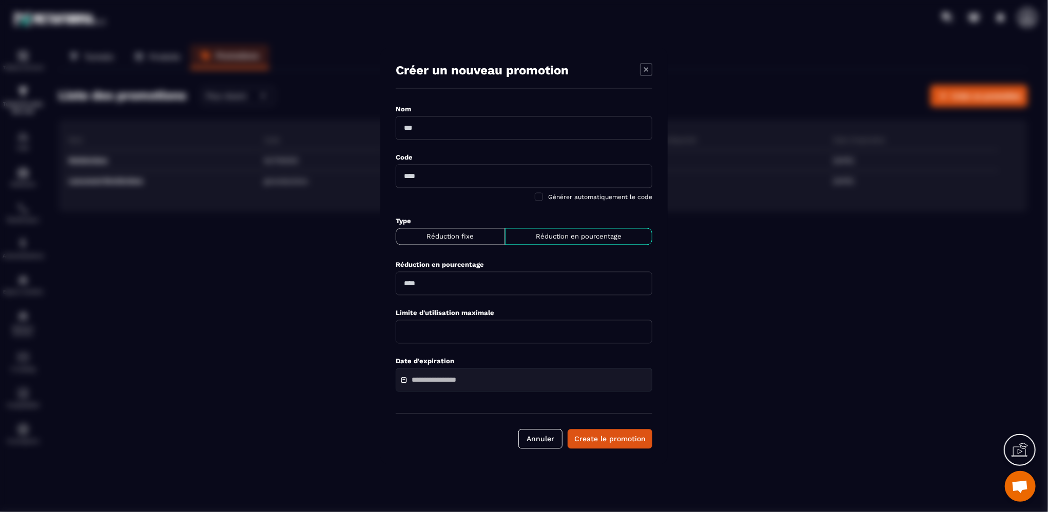
click at [552, 131] on input "Modal window" at bounding box center [524, 129] width 257 height 24
click at [651, 69] on icon "Modal window" at bounding box center [646, 70] width 12 height 12
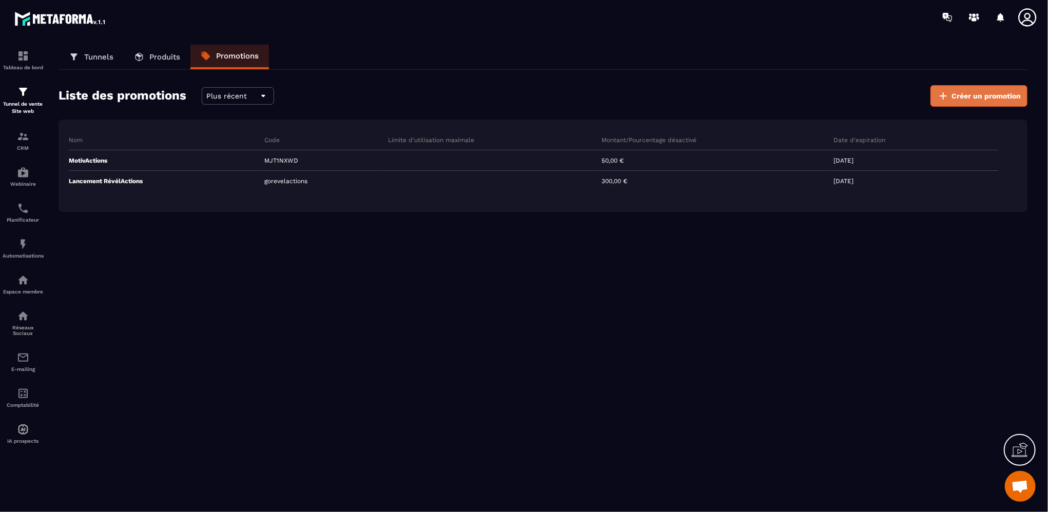
click at [966, 99] on span "Créer un promotion" at bounding box center [986, 96] width 69 height 10
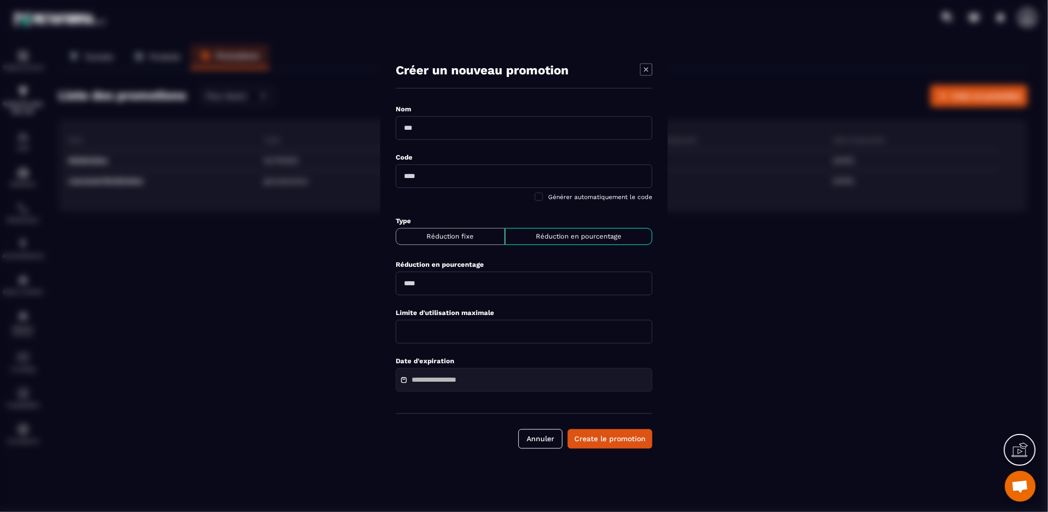
click at [319, 280] on div "Modal window" at bounding box center [524, 256] width 1048 height 512
click at [649, 68] on icon "Modal window" at bounding box center [646, 70] width 12 height 12
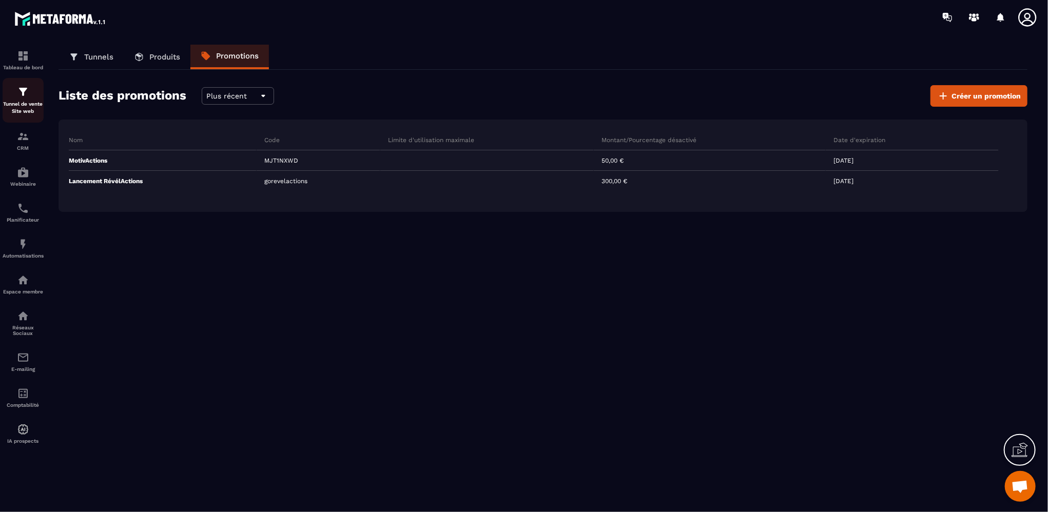
click at [24, 111] on p "Tunnel de vente Site web" at bounding box center [23, 108] width 41 height 14
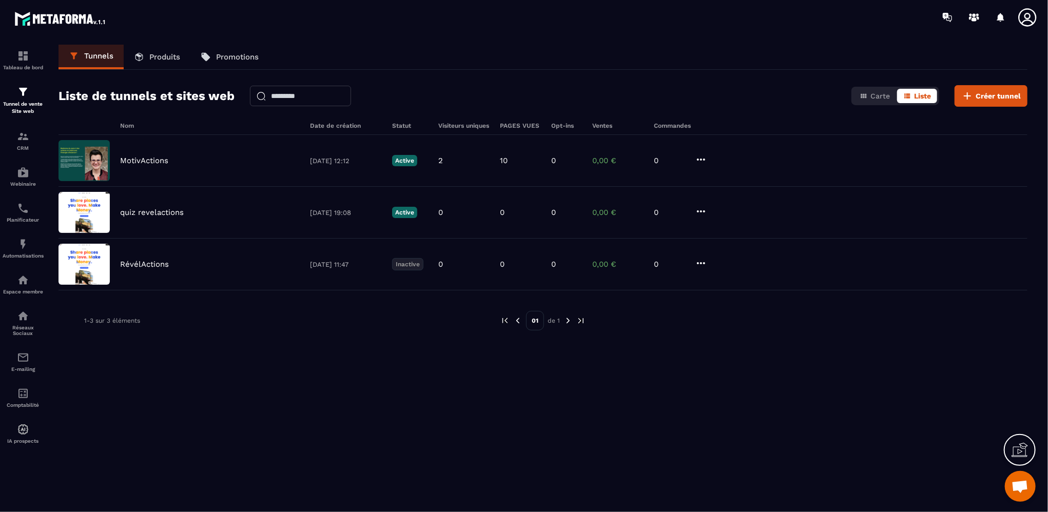
click at [148, 60] on link "Produits" at bounding box center [157, 57] width 67 height 25
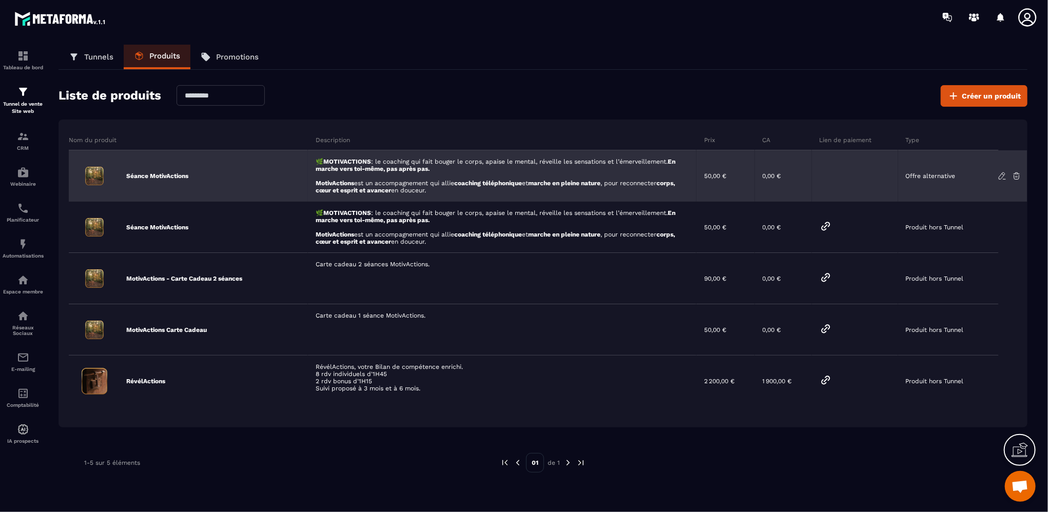
click at [237, 159] on div "Séance MotivActions" at bounding box center [188, 175] width 239 height 51
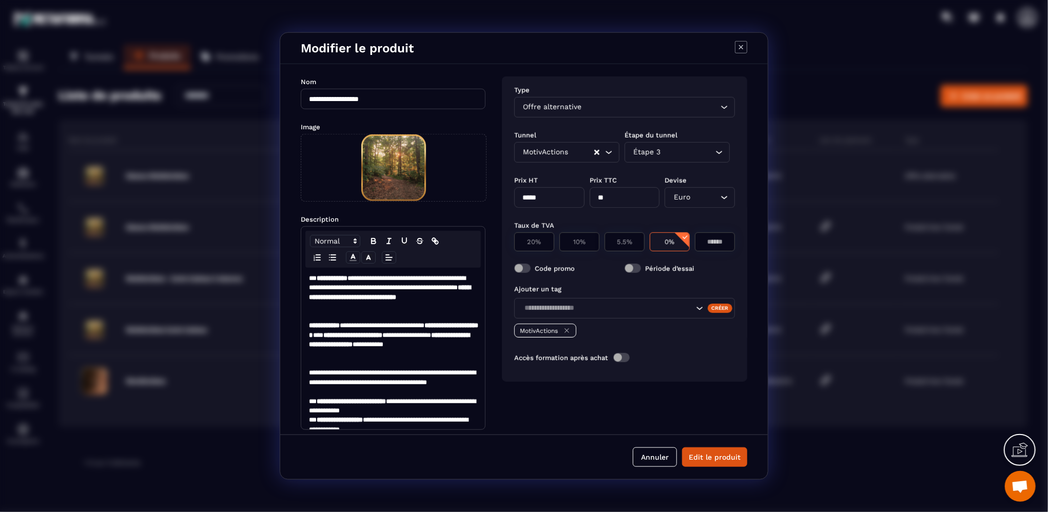
click at [687, 154] on input "Search for option" at bounding box center [688, 152] width 50 height 11
click at [687, 168] on p "Étape 3" at bounding box center [678, 172] width 84 height 10
click at [742, 50] on icon "Modal window" at bounding box center [741, 47] width 12 height 12
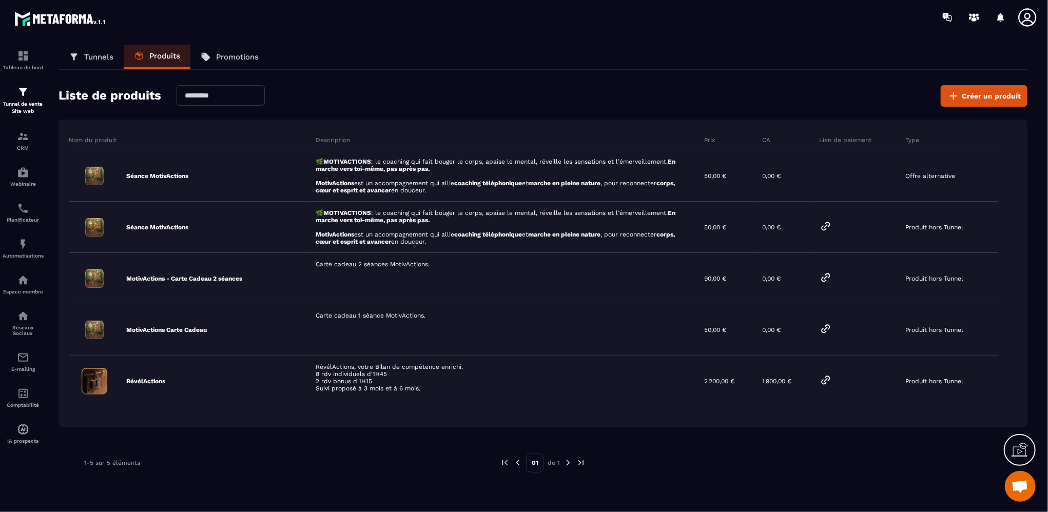
click at [1018, 489] on span "Ouvrir le chat" at bounding box center [1020, 488] width 17 height 14
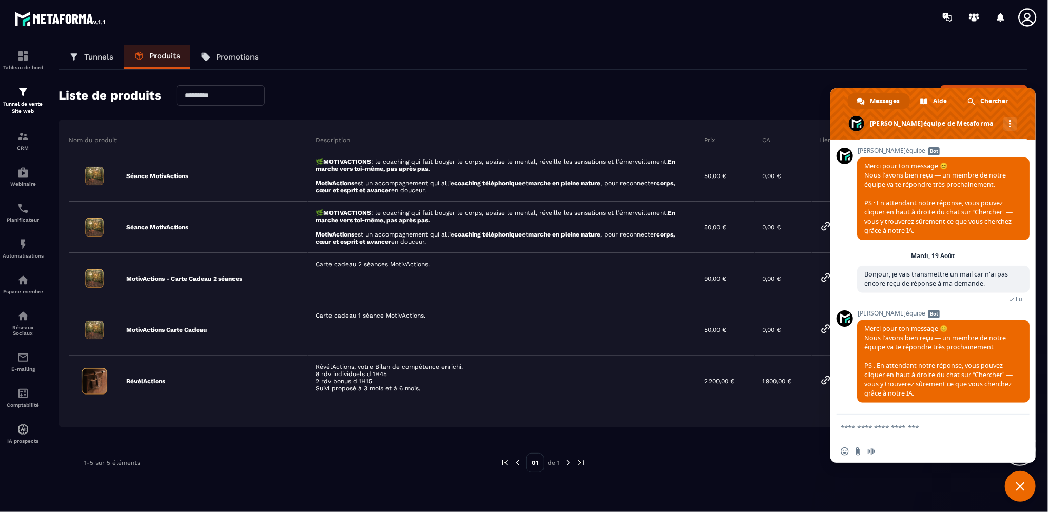
click at [928, 494] on div "Tunnels Produits Promotions Liste de produits Créer un produit Nom du produit D…" at bounding box center [543, 277] width 990 height 464
click at [990, 100] on span "Chercher" at bounding box center [995, 100] width 28 height 15
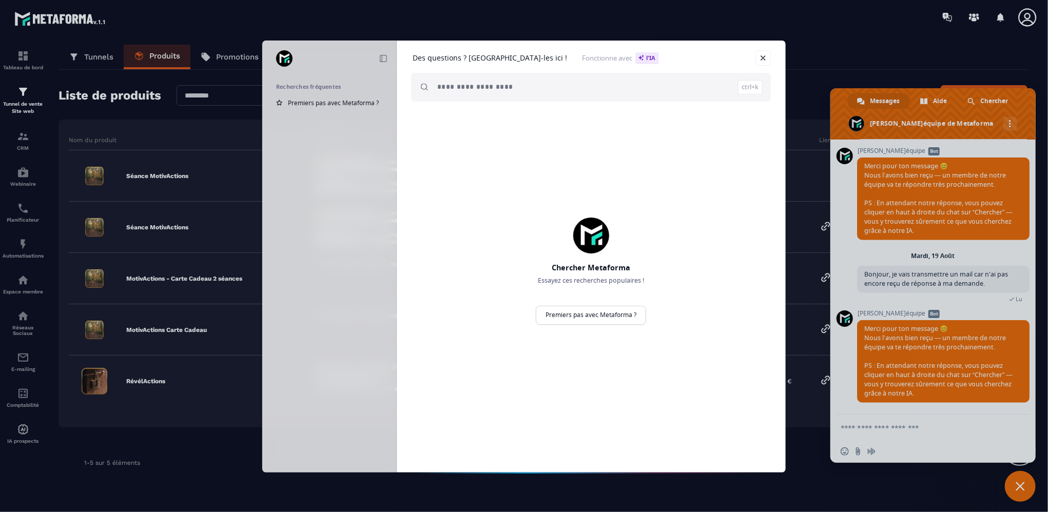
click at [459, 82] on input "search" at bounding box center [600, 87] width 326 height 29
type input "**********"
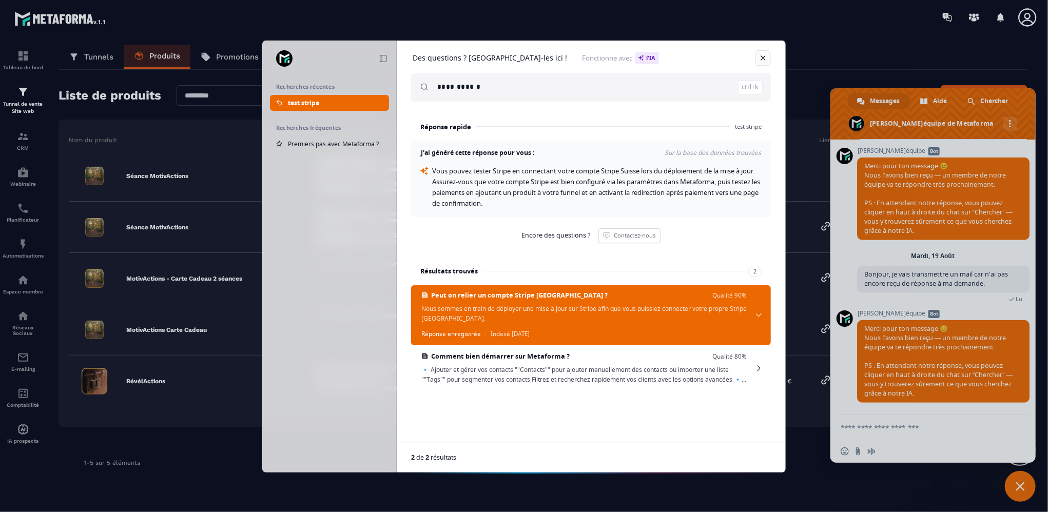
click at [762, 58] on link "Fermer" at bounding box center [763, 57] width 15 height 15
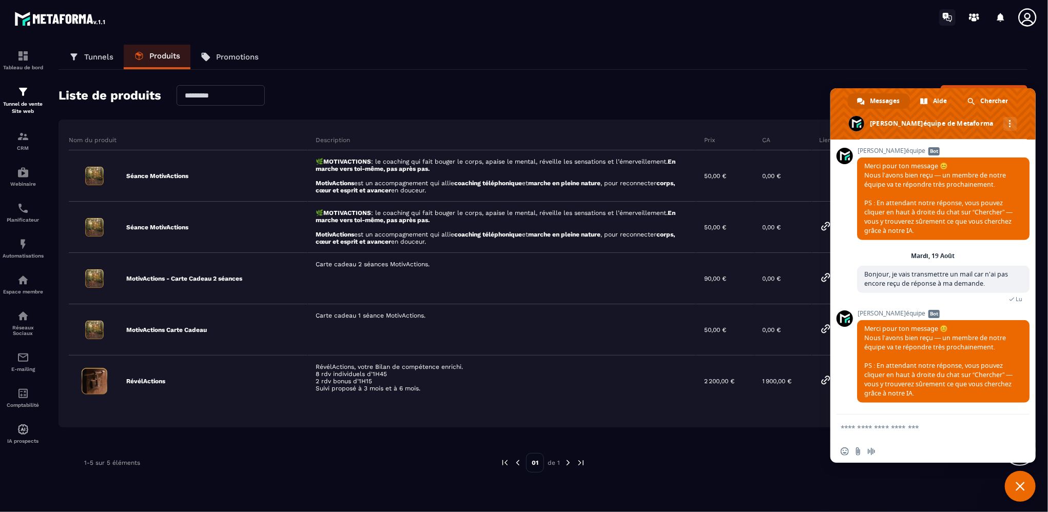
click at [956, 17] on icon at bounding box center [948, 17] width 16 height 16
click at [746, 101] on div "Liste de produits Créer un produit" at bounding box center [543, 96] width 969 height 22
click at [1023, 494] on span "Fermer le chat" at bounding box center [1020, 486] width 31 height 31
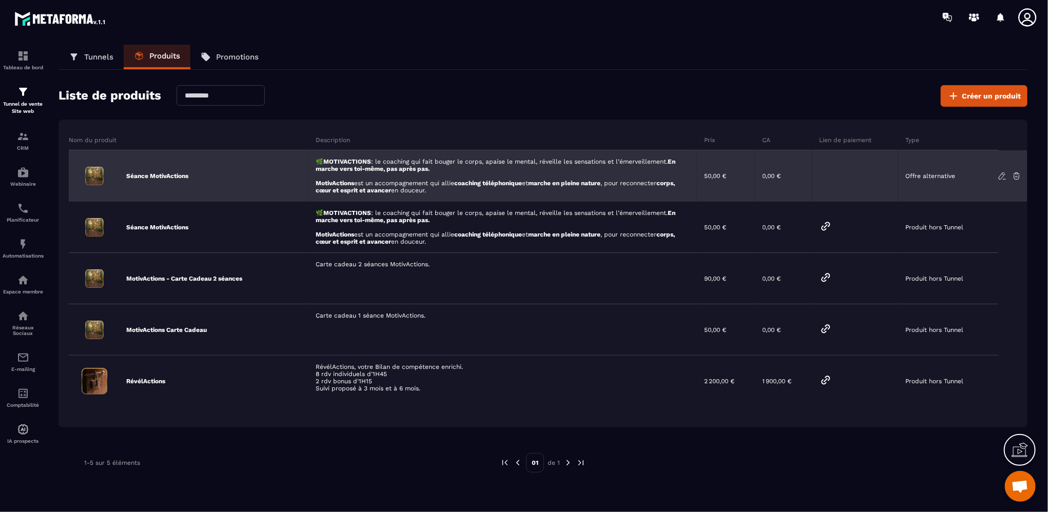
click at [370, 165] on div "🌿 MOTIVACTIONS : le coaching qui fait bouger le corps, apaise le mental, réveil…" at bounding box center [502, 175] width 389 height 51
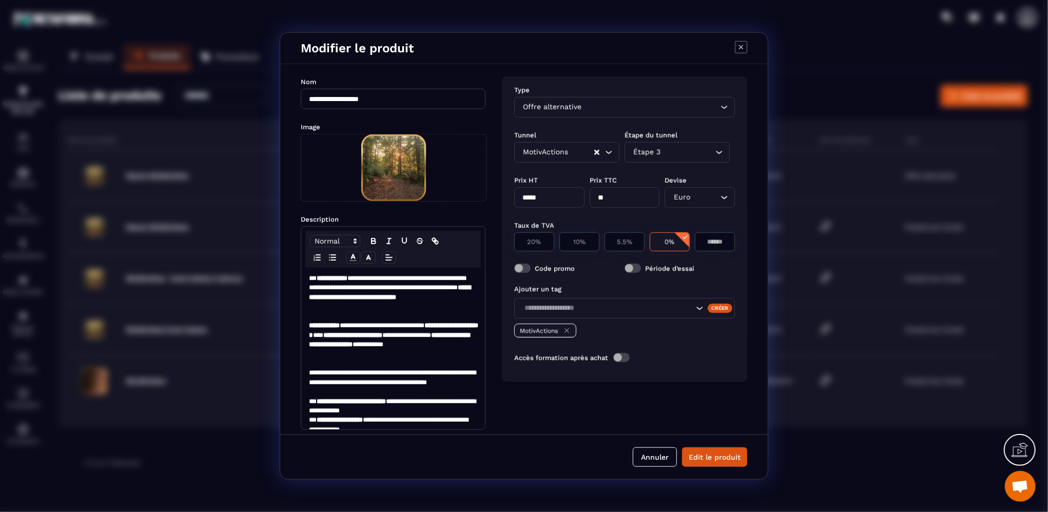
click at [744, 42] on icon "Modal window" at bounding box center [741, 47] width 12 height 12
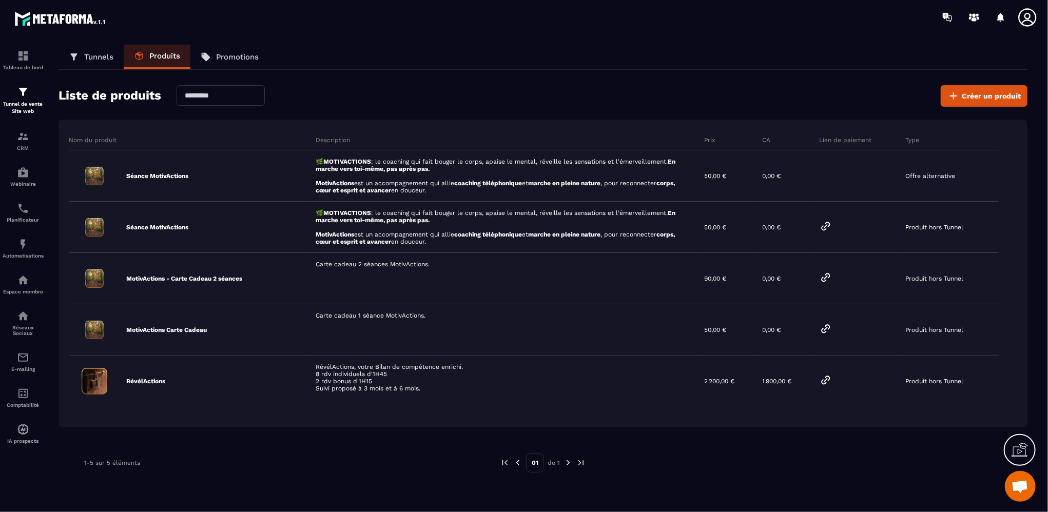
click at [91, 58] on p "Tunnels" at bounding box center [98, 56] width 29 height 9
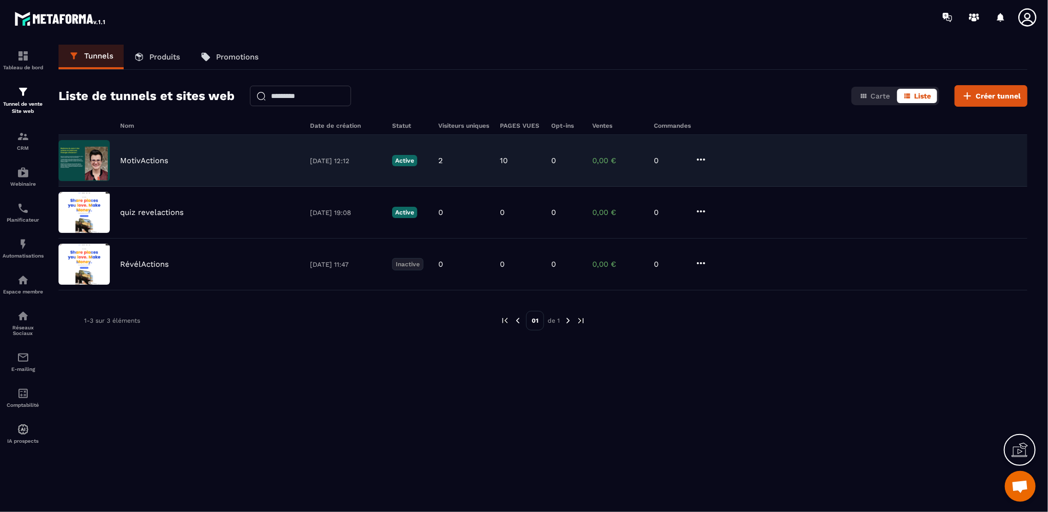
click at [254, 161] on div "MotivActions" at bounding box center [210, 160] width 180 height 9
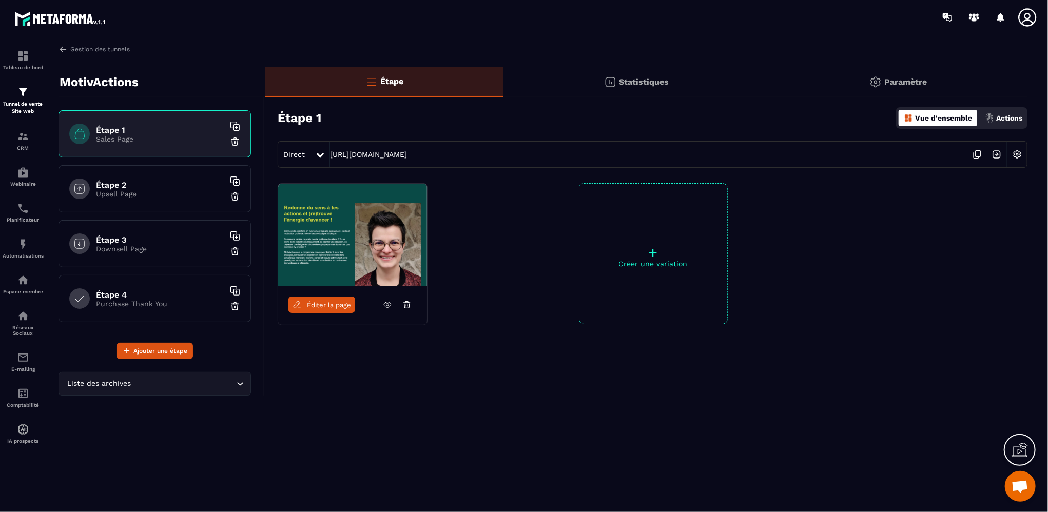
click at [325, 246] on img at bounding box center [352, 235] width 149 height 103
click at [388, 305] on icon at bounding box center [387, 304] width 9 height 9
click at [327, 238] on img at bounding box center [352, 235] width 149 height 103
click at [320, 303] on span "Éditer la page" at bounding box center [329, 305] width 44 height 8
